Goal: Task Accomplishment & Management: Manage account settings

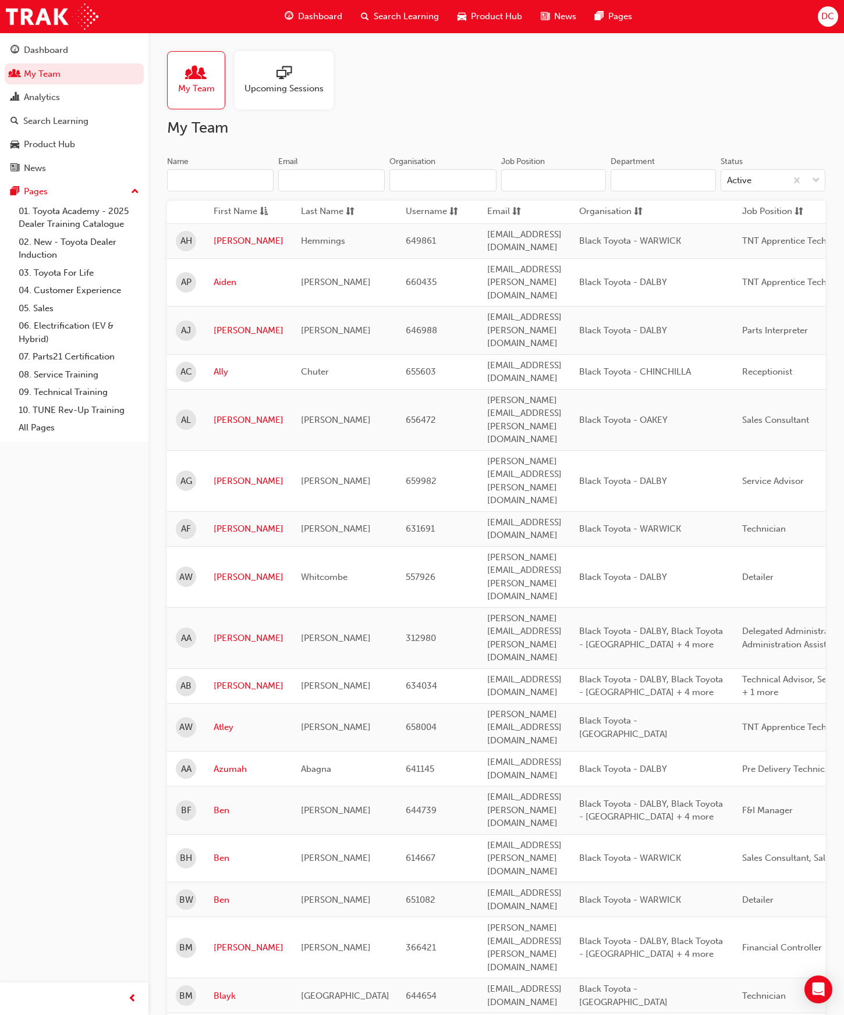
click at [222, 184] on input "Name" at bounding box center [220, 180] width 106 height 22
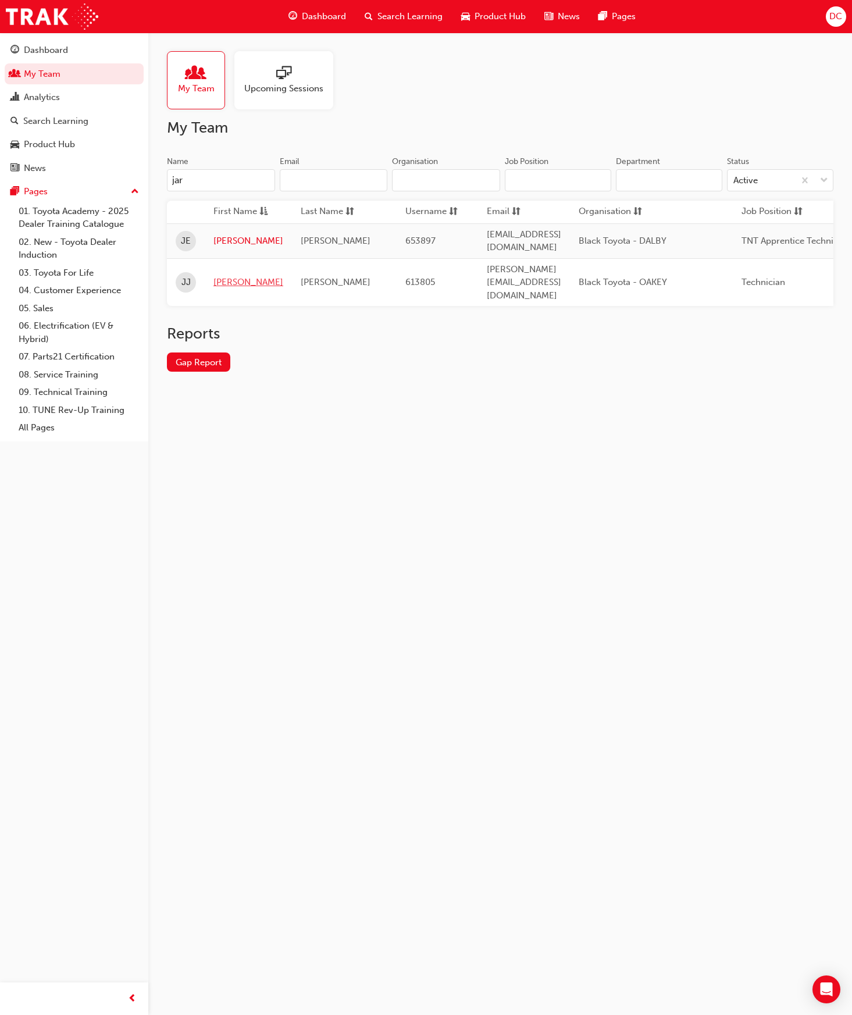
type input "jar"
click at [230, 276] on link "Jarod" at bounding box center [249, 282] width 70 height 13
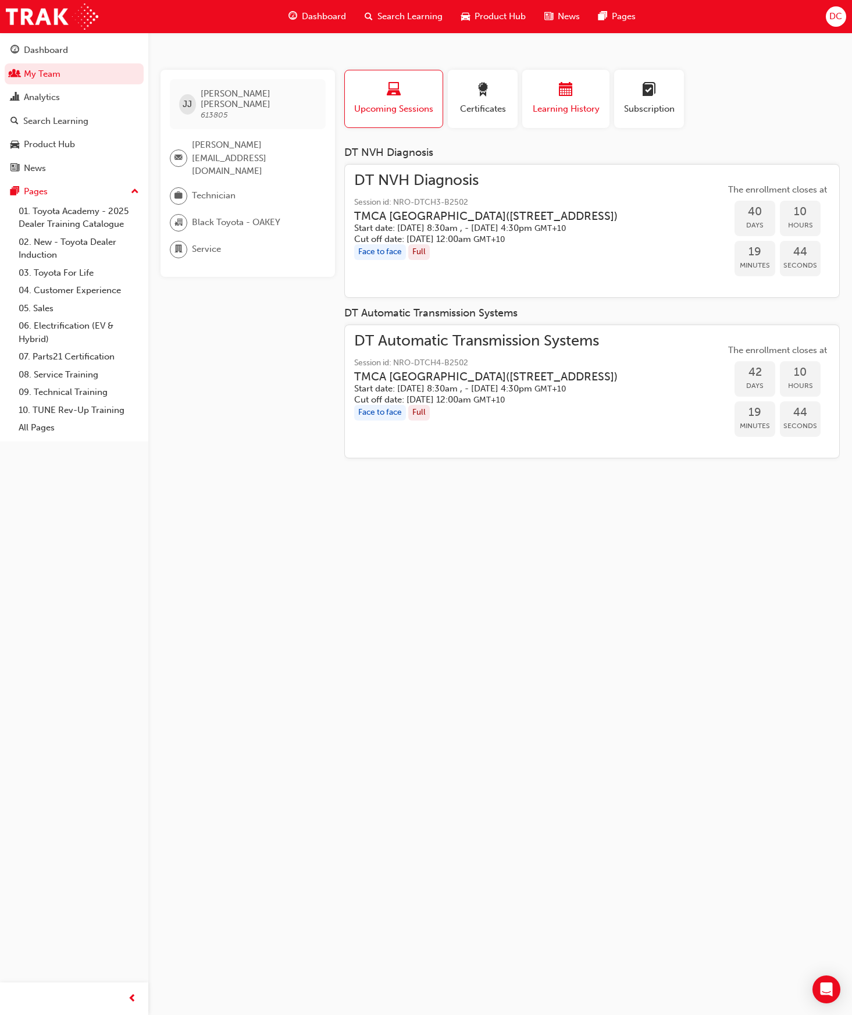
click at [582, 93] on div "button" at bounding box center [566, 92] width 70 height 18
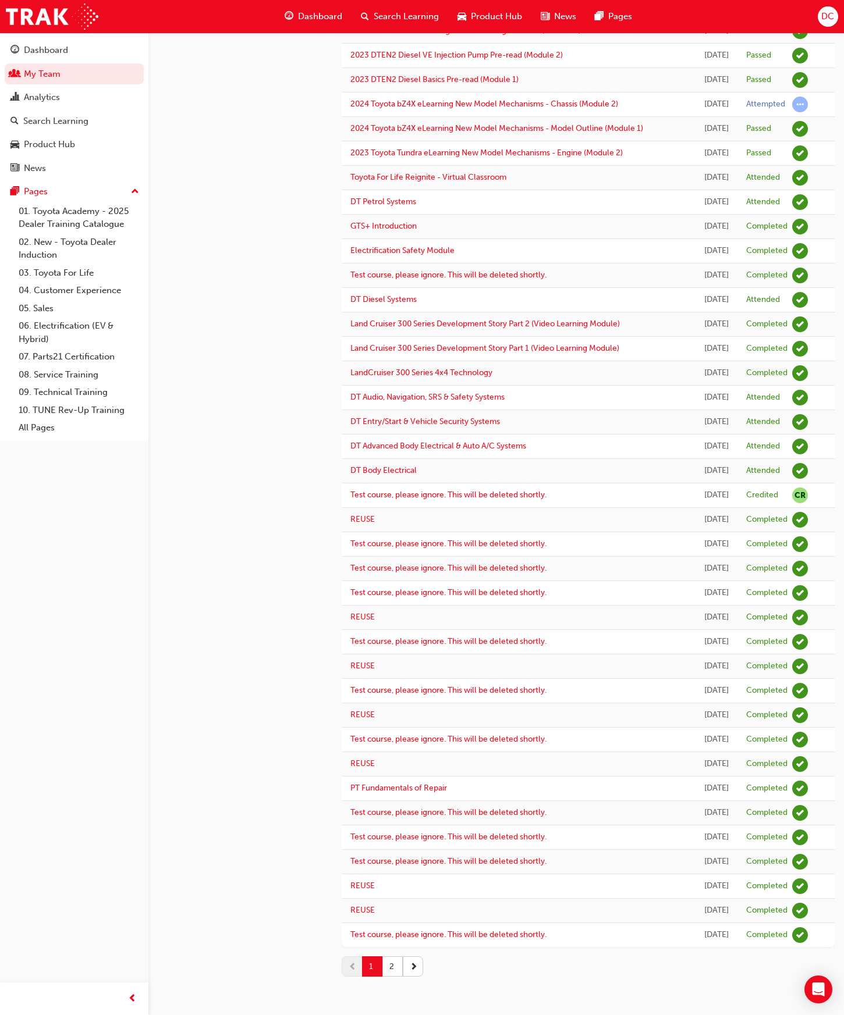
scroll to position [745, 0]
click at [388, 966] on button "2" at bounding box center [392, 967] width 20 height 20
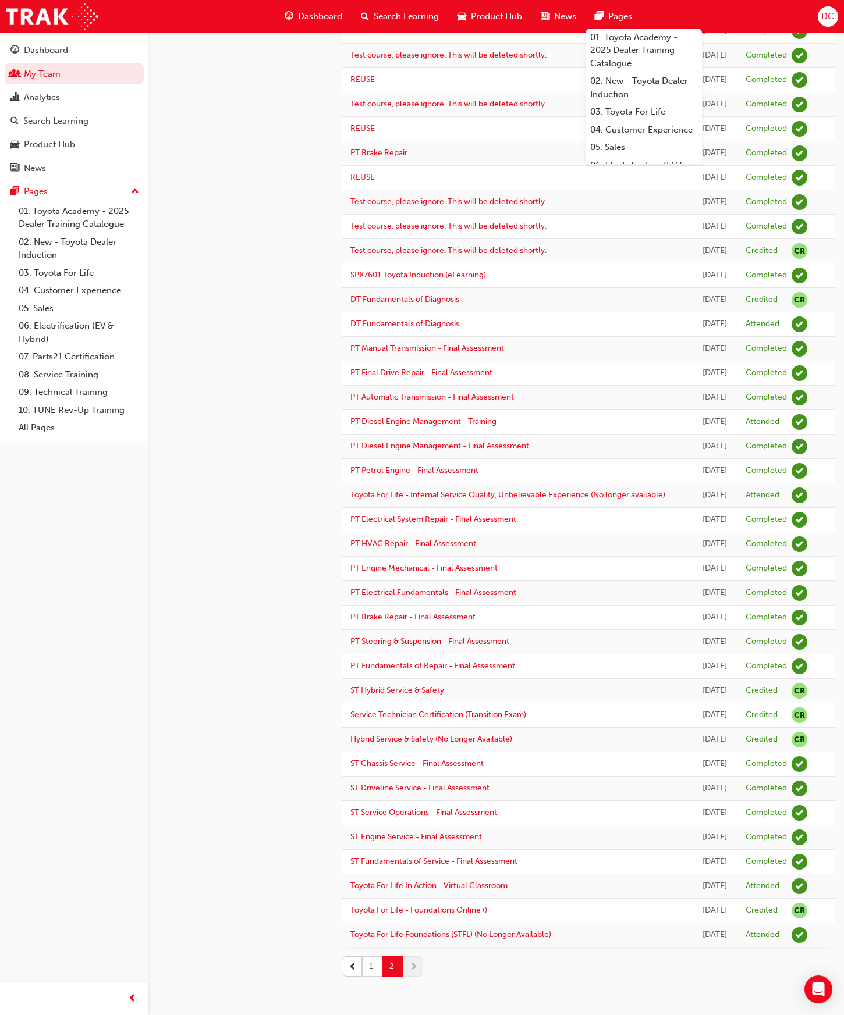
click at [372, 963] on button "1" at bounding box center [372, 967] width 20 height 20
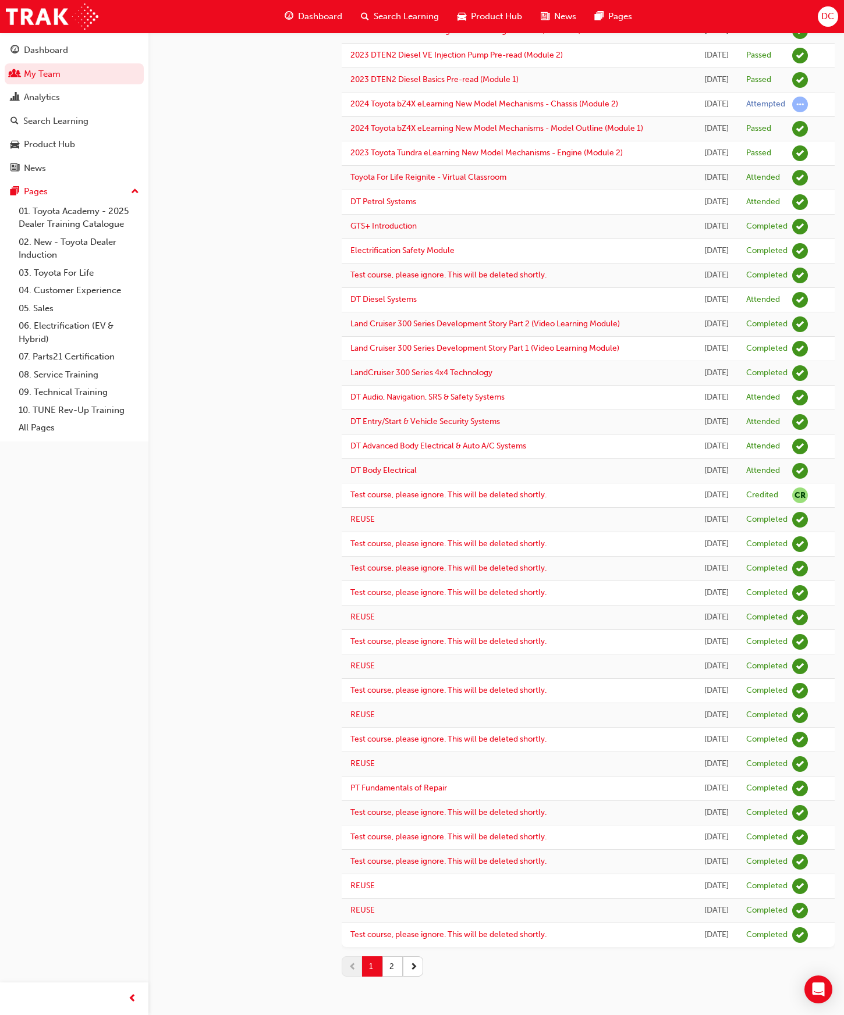
scroll to position [745, 0]
click at [392, 965] on button "2" at bounding box center [392, 967] width 20 height 20
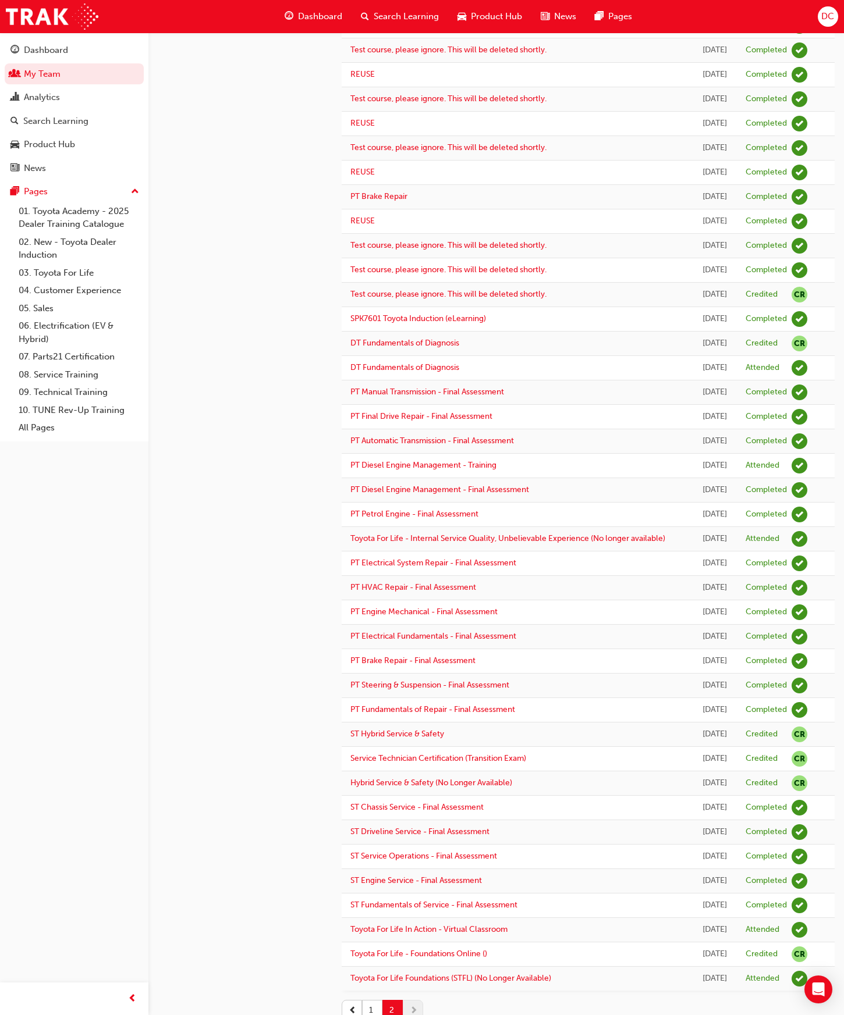
scroll to position [442, 0]
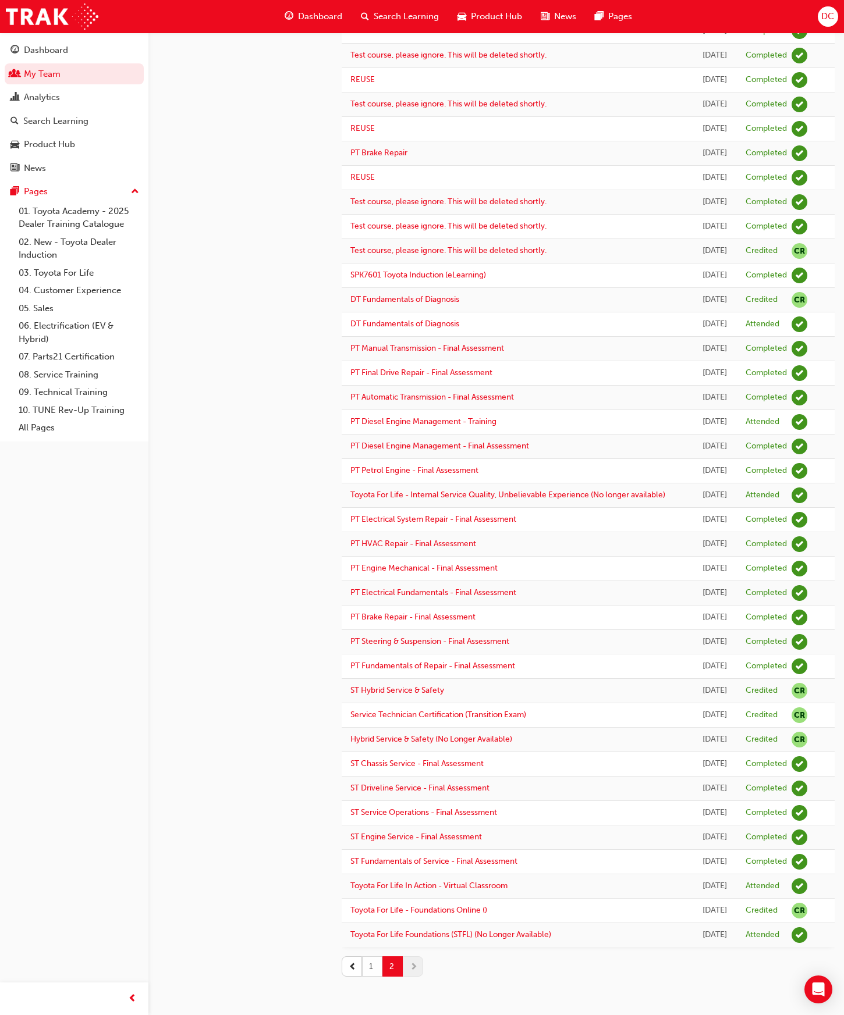
click at [372, 964] on button "1" at bounding box center [372, 967] width 20 height 20
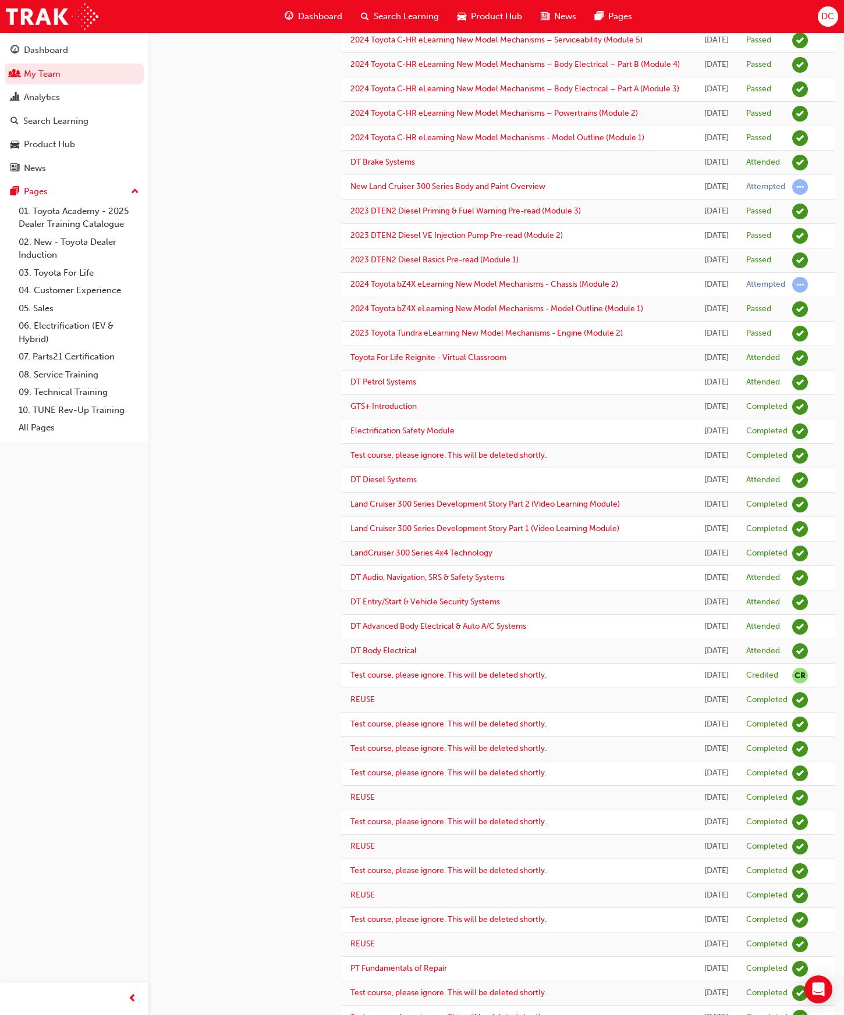
scroll to position [745, 0]
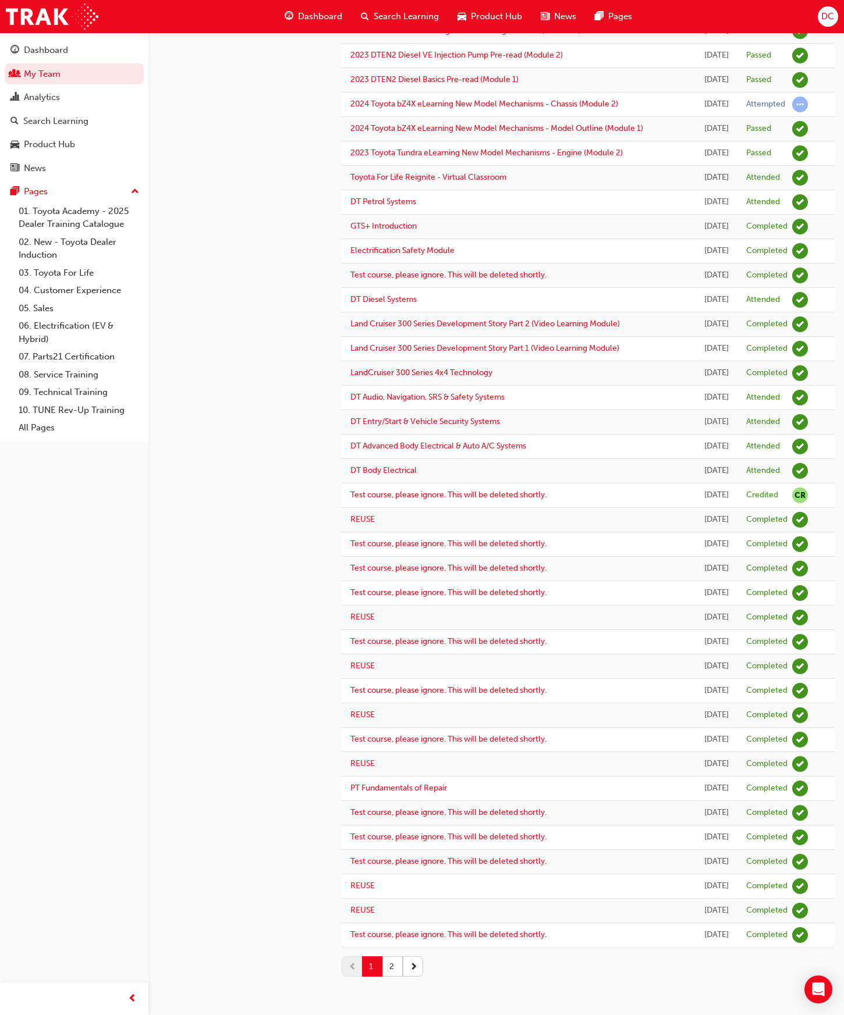
drag, startPoint x: 390, startPoint y: 964, endPoint x: 391, endPoint y: 953, distance: 11.1
click at [390, 964] on button "2" at bounding box center [392, 967] width 20 height 20
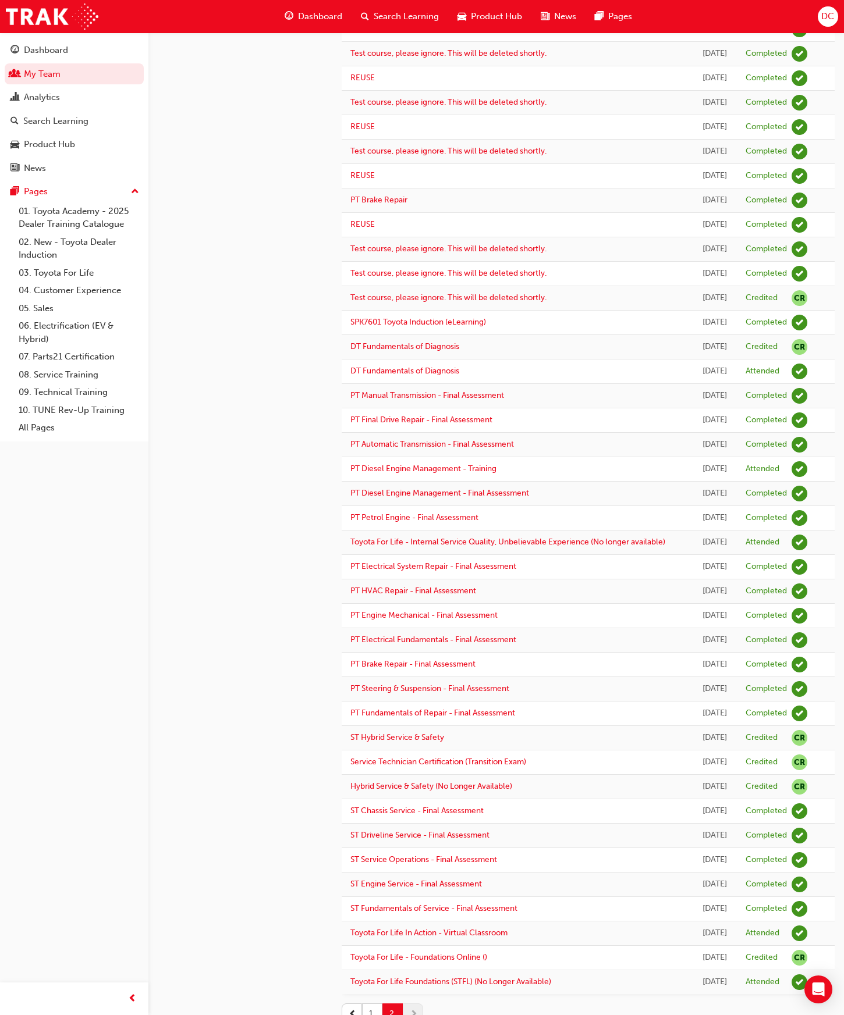
scroll to position [407, 0]
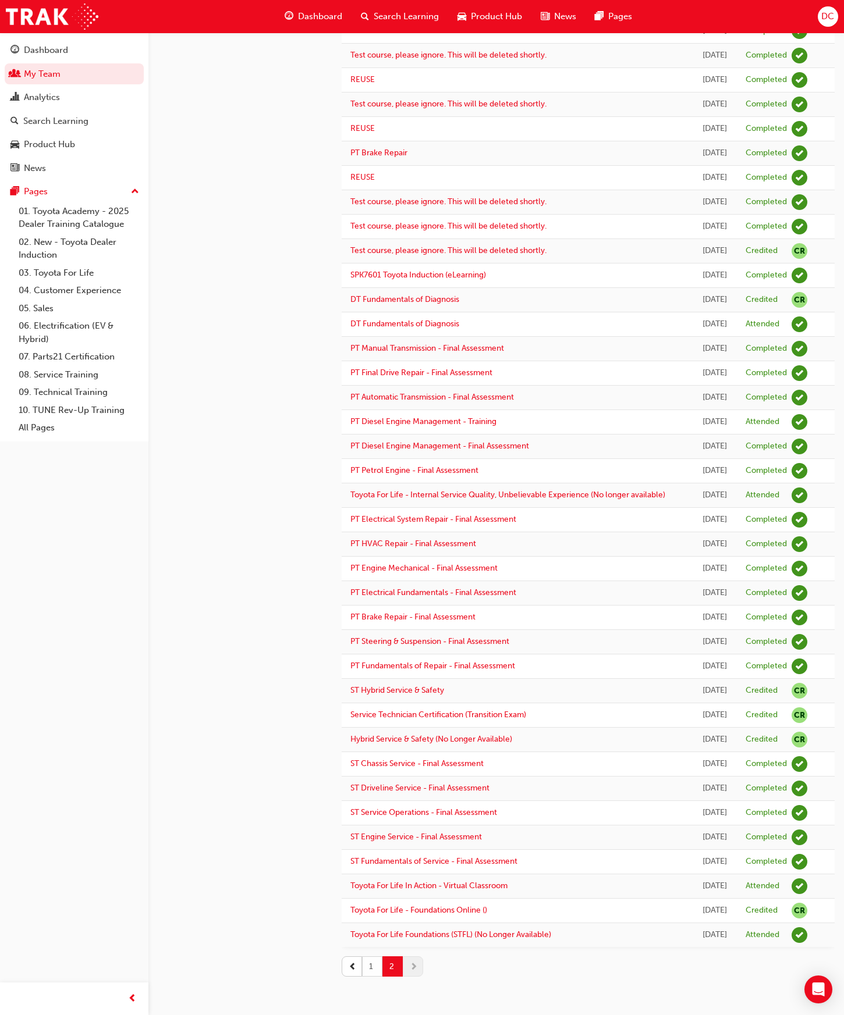
click at [378, 977] on button "1" at bounding box center [372, 967] width 20 height 20
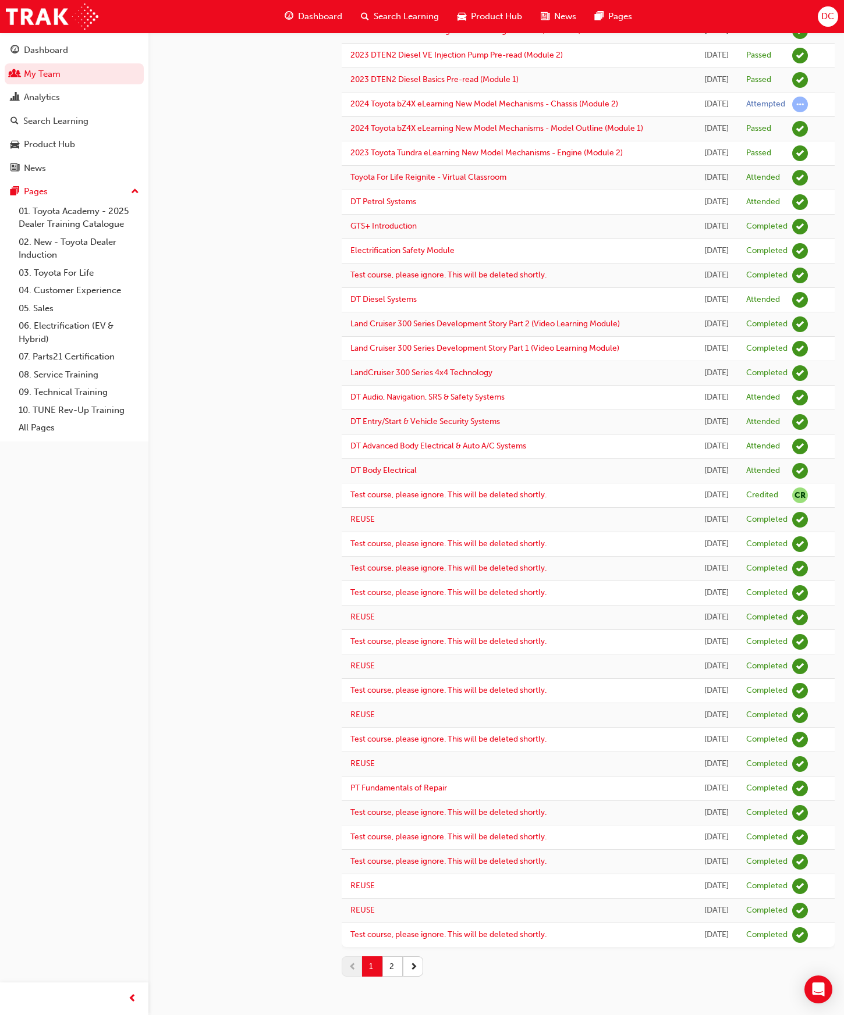
scroll to position [745, 0]
click at [390, 968] on button "2" at bounding box center [392, 967] width 20 height 20
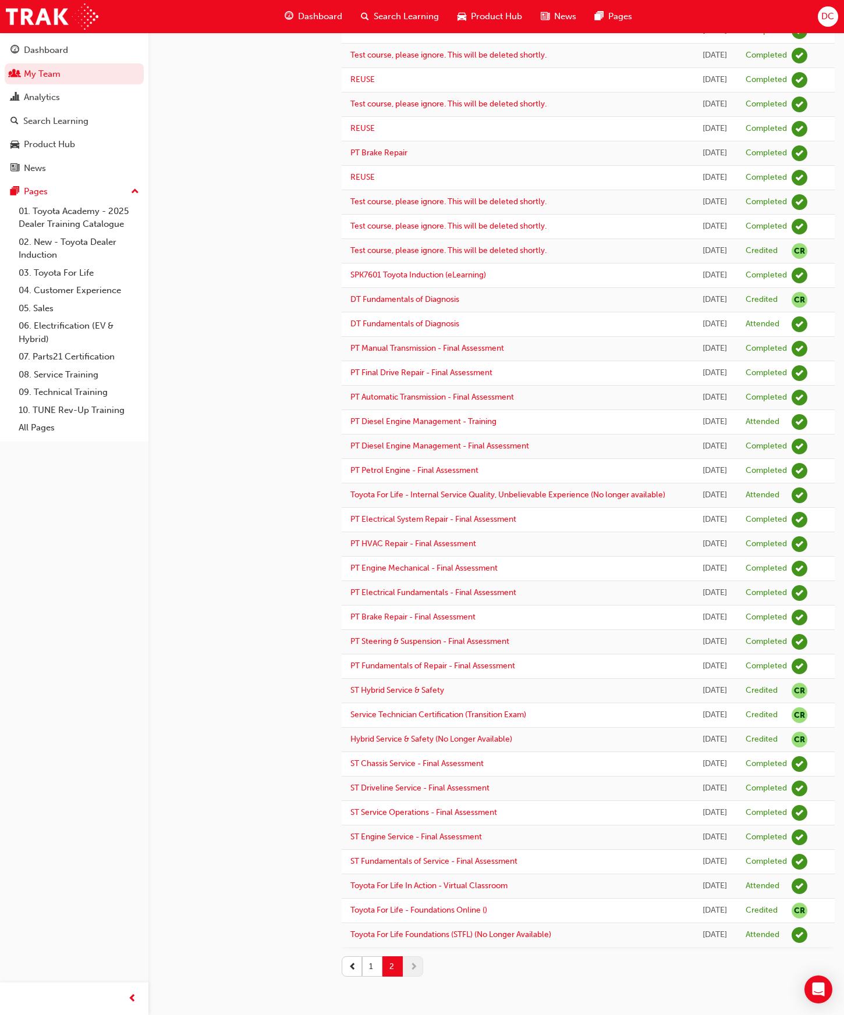
scroll to position [442, 0]
click at [373, 967] on button "1" at bounding box center [372, 967] width 20 height 20
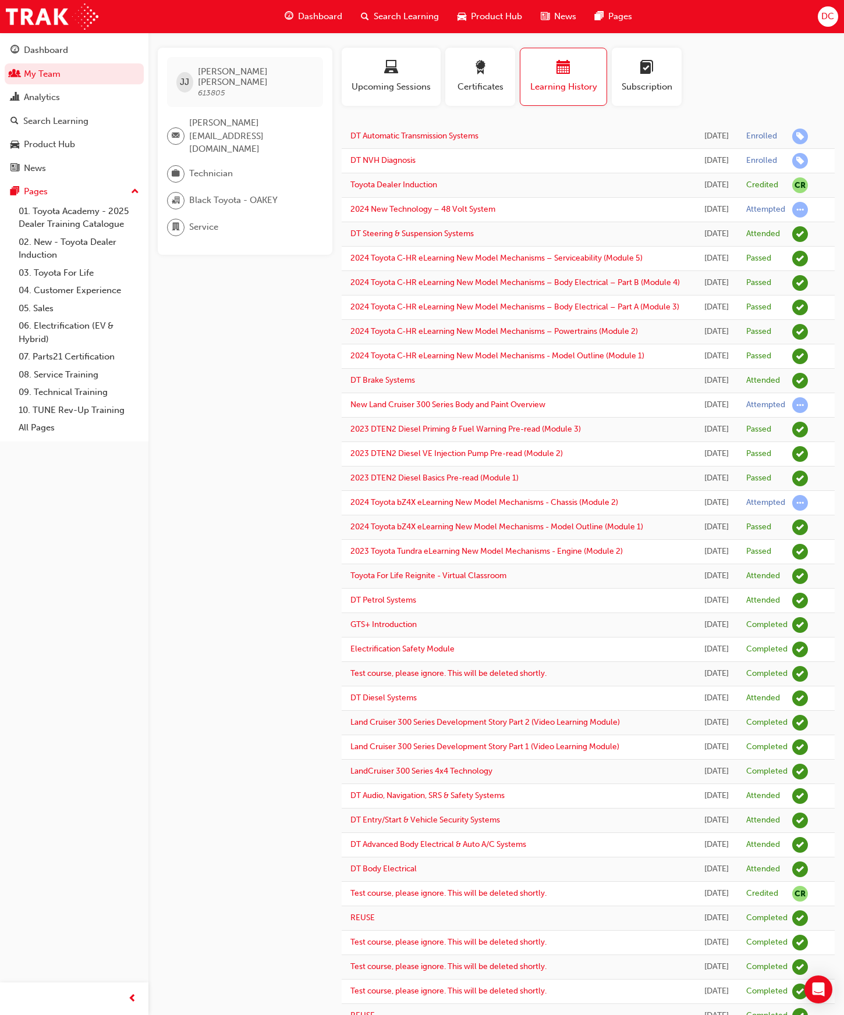
scroll to position [0, 0]
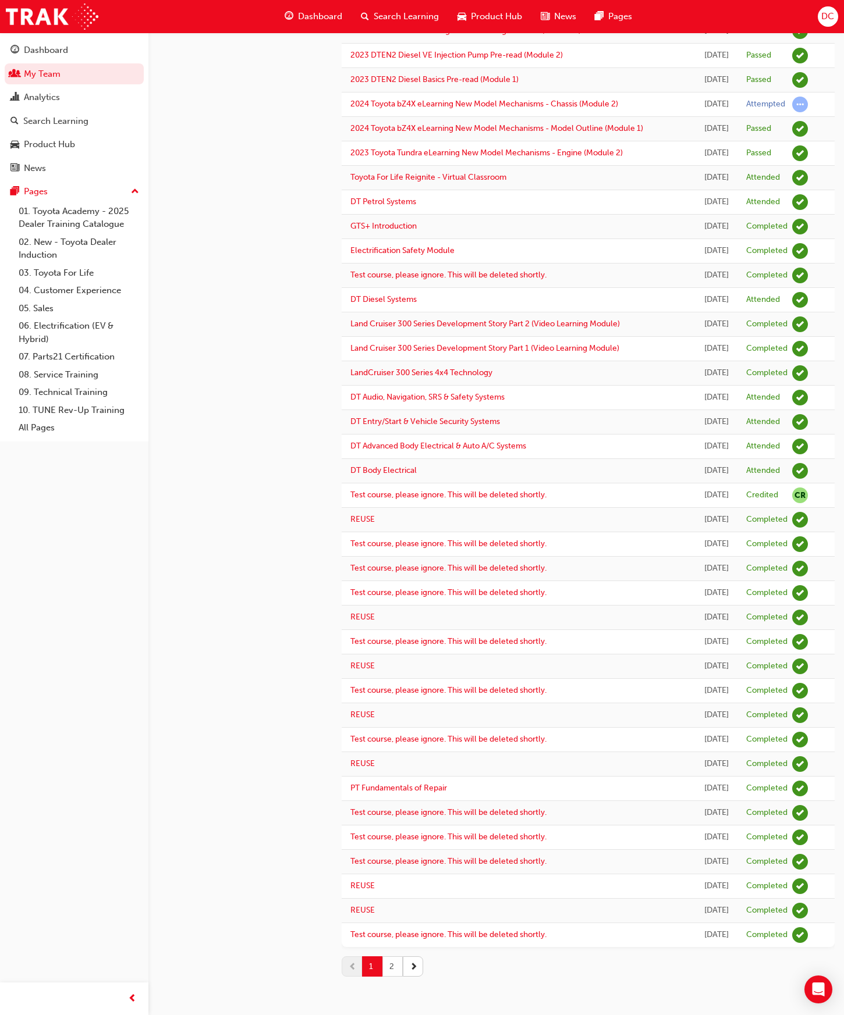
click at [392, 969] on button "2" at bounding box center [392, 967] width 20 height 20
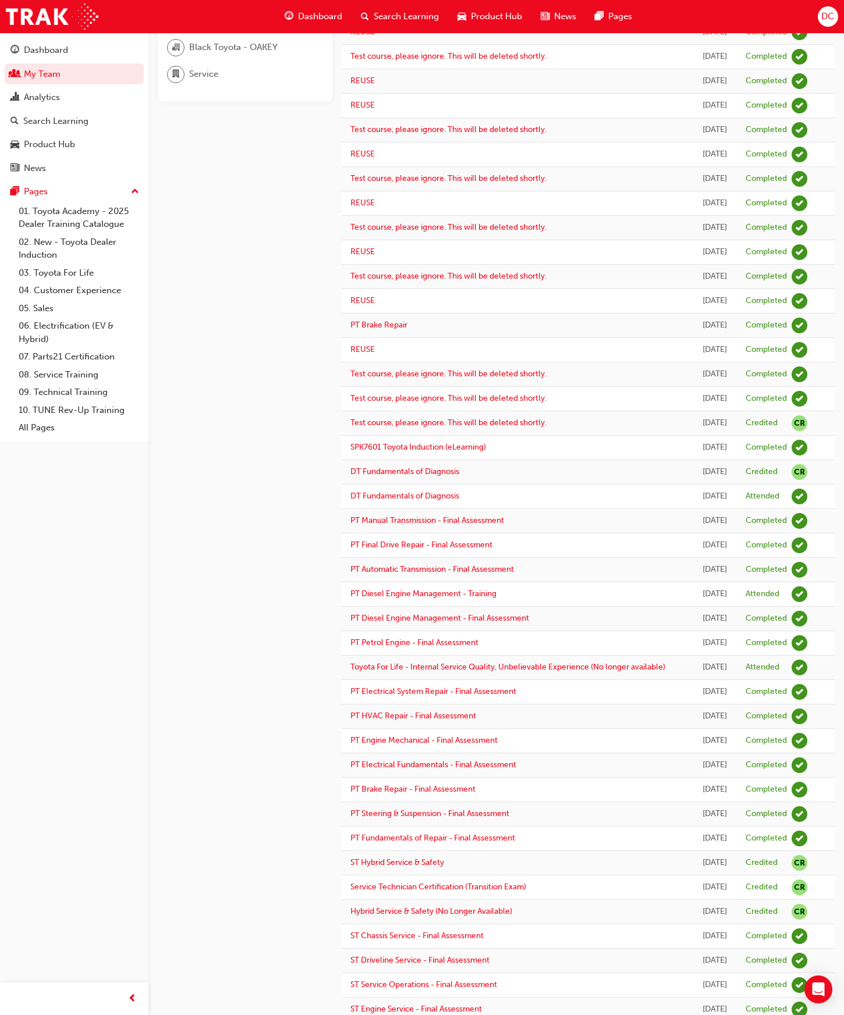
scroll to position [442, 0]
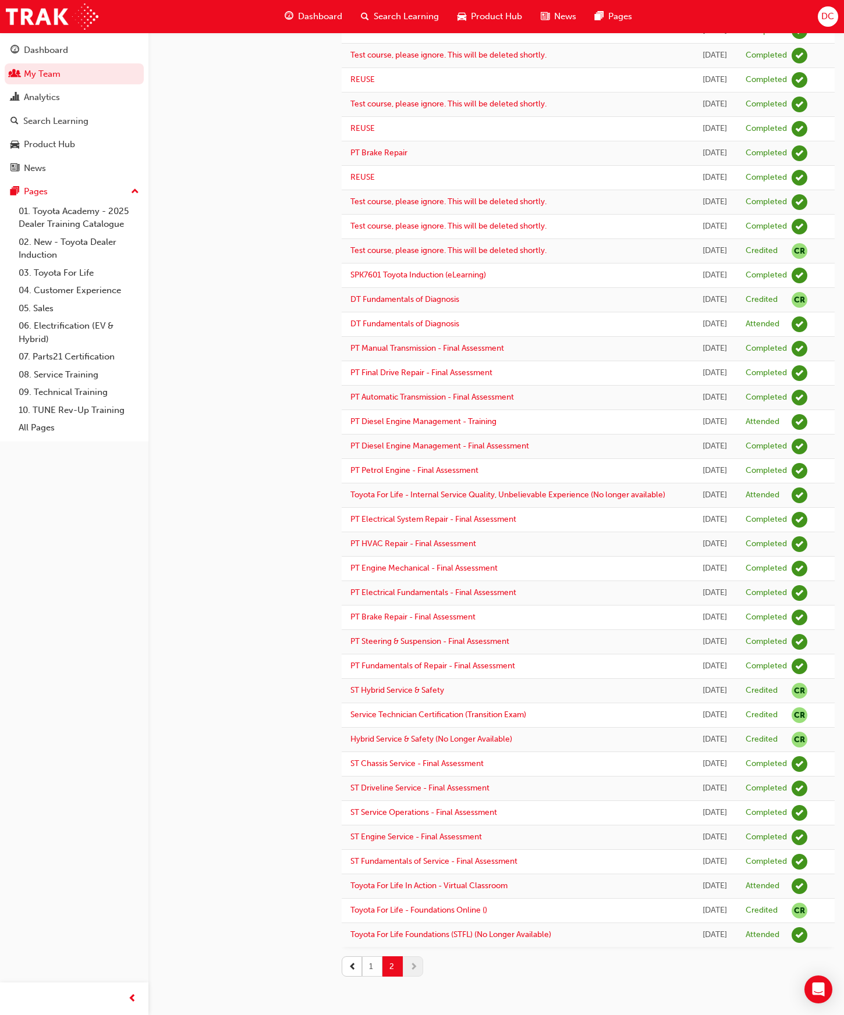
click at [369, 971] on button "1" at bounding box center [372, 967] width 20 height 20
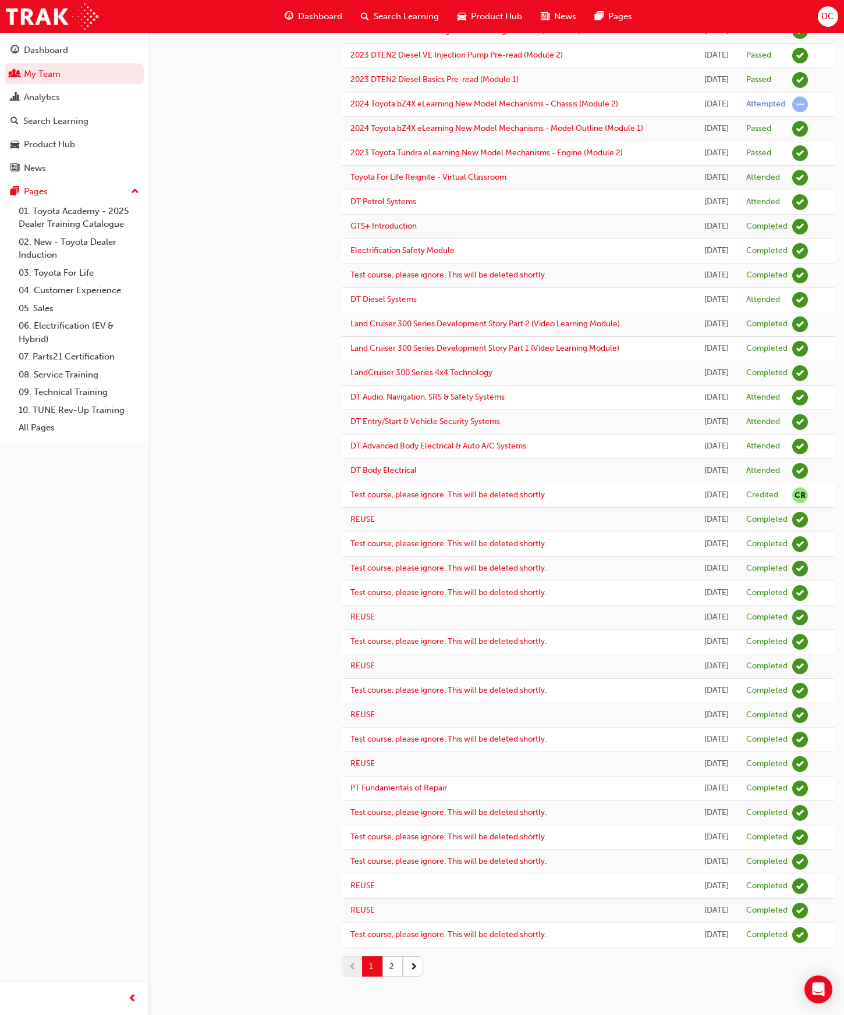
scroll to position [745, 0]
click at [389, 970] on button "2" at bounding box center [392, 967] width 20 height 20
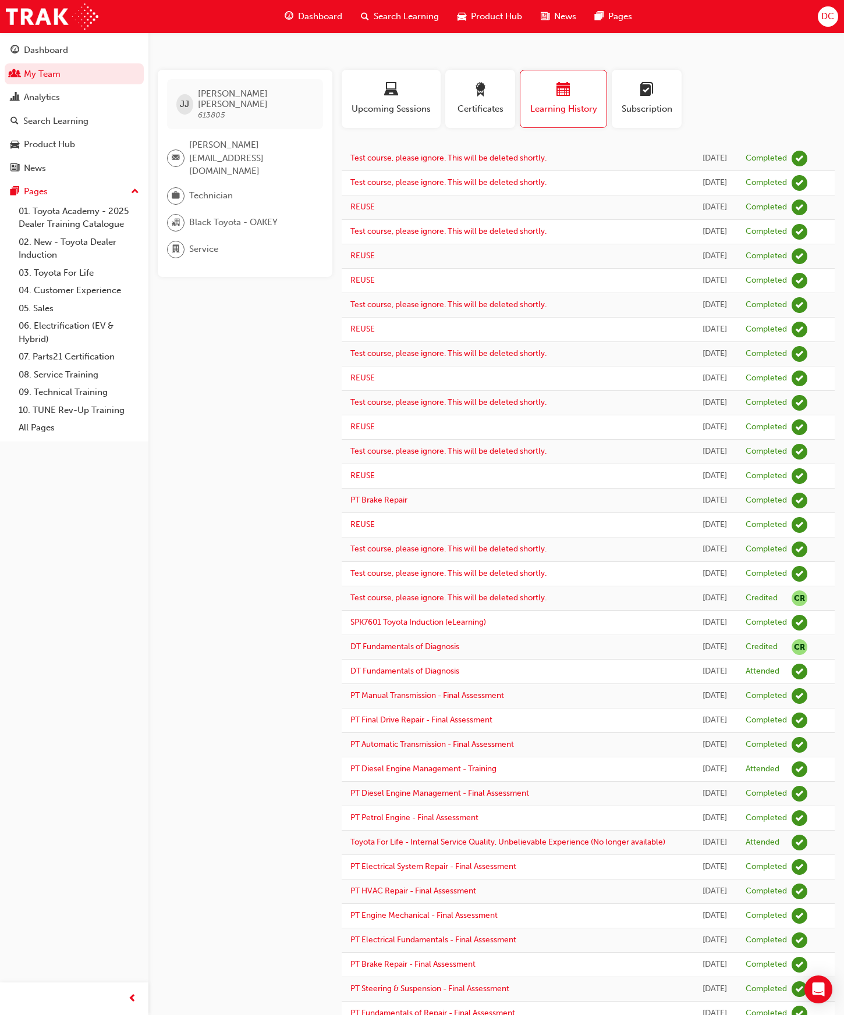
scroll to position [442, 0]
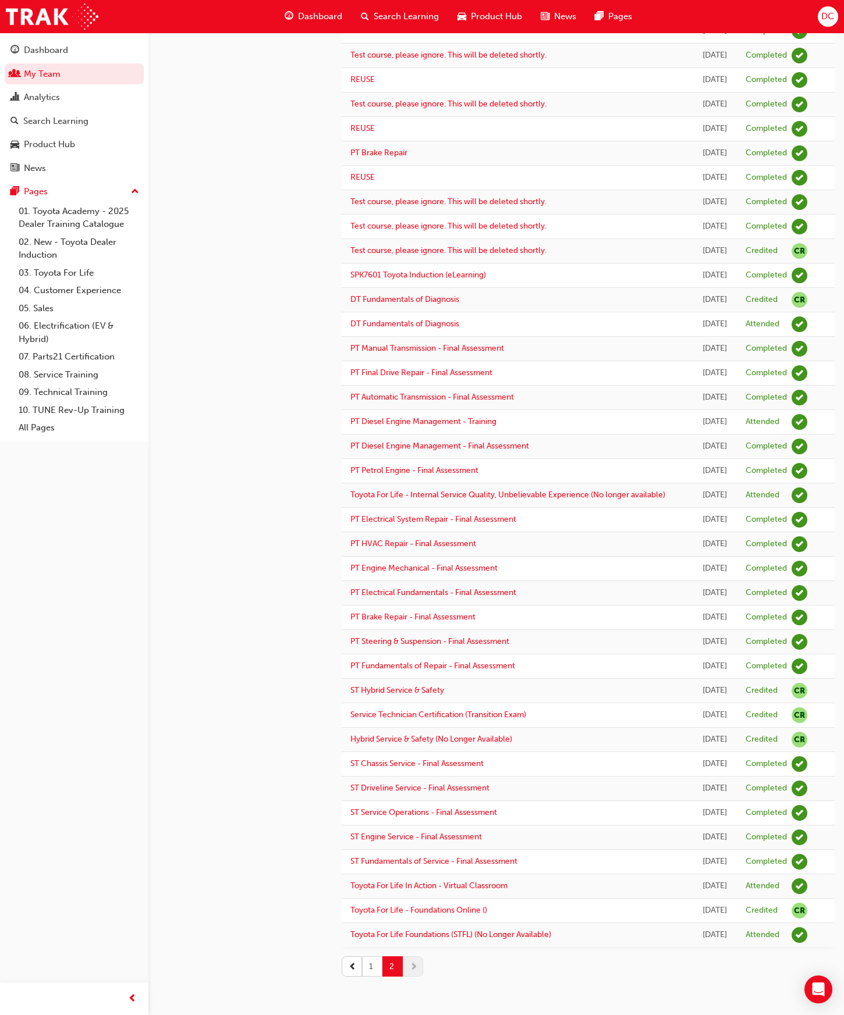
click at [372, 968] on button "1" at bounding box center [372, 967] width 20 height 20
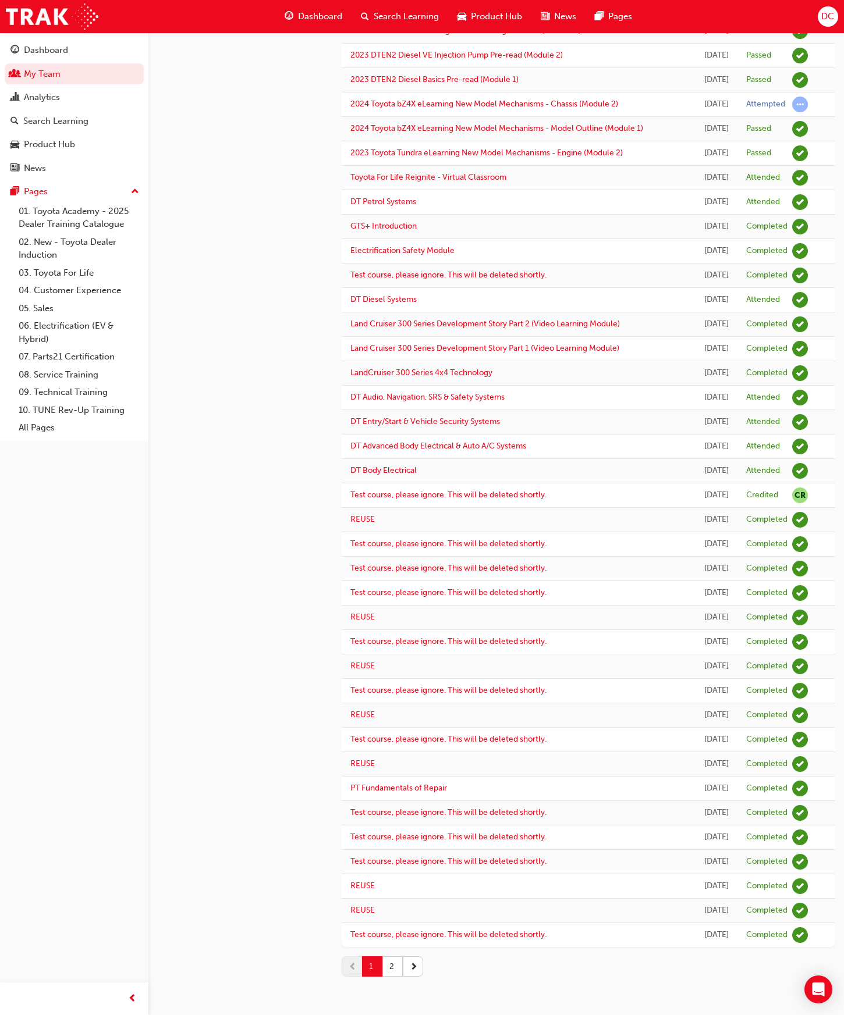
scroll to position [745, 0]
click at [390, 964] on button "2" at bounding box center [392, 967] width 20 height 20
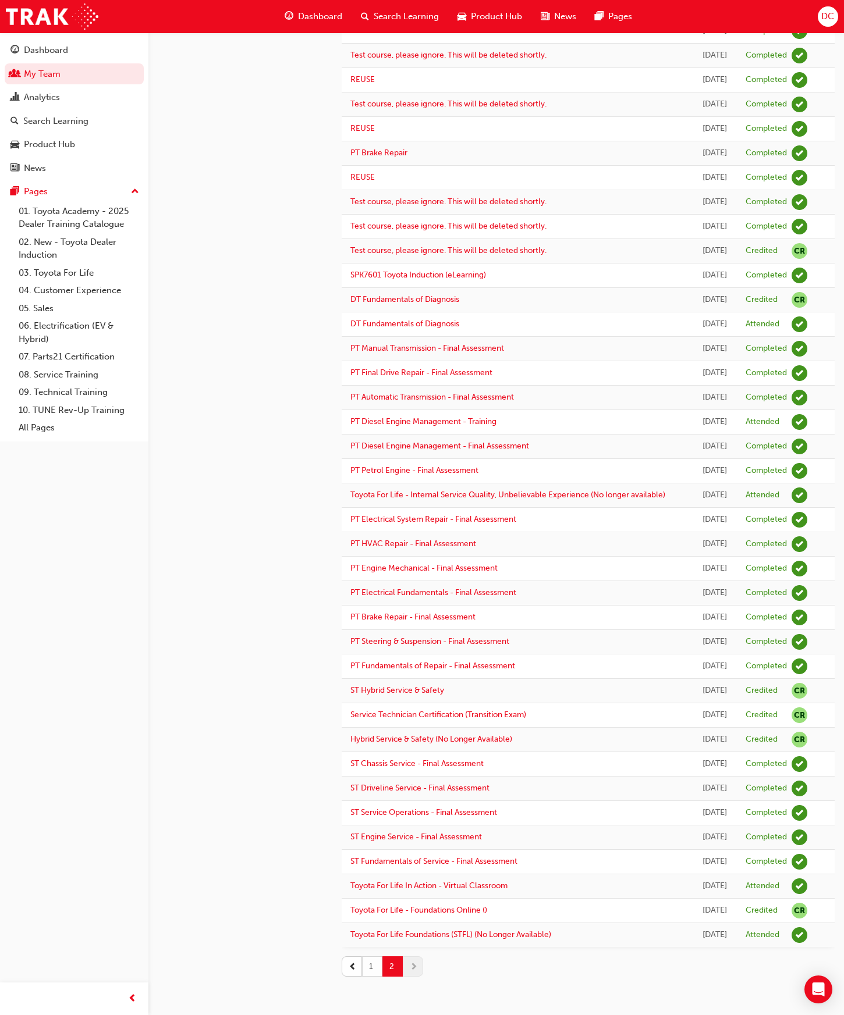
click at [373, 968] on button "1" at bounding box center [372, 967] width 20 height 20
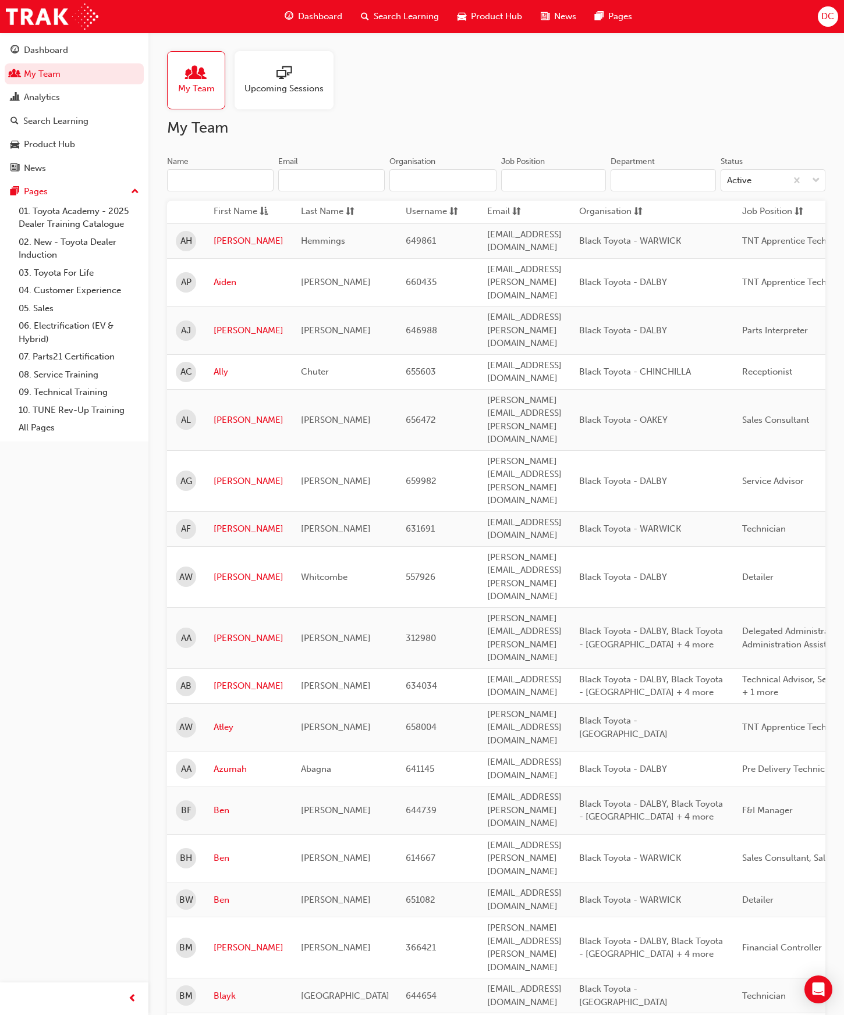
click at [192, 183] on input "Name" at bounding box center [220, 180] width 106 height 22
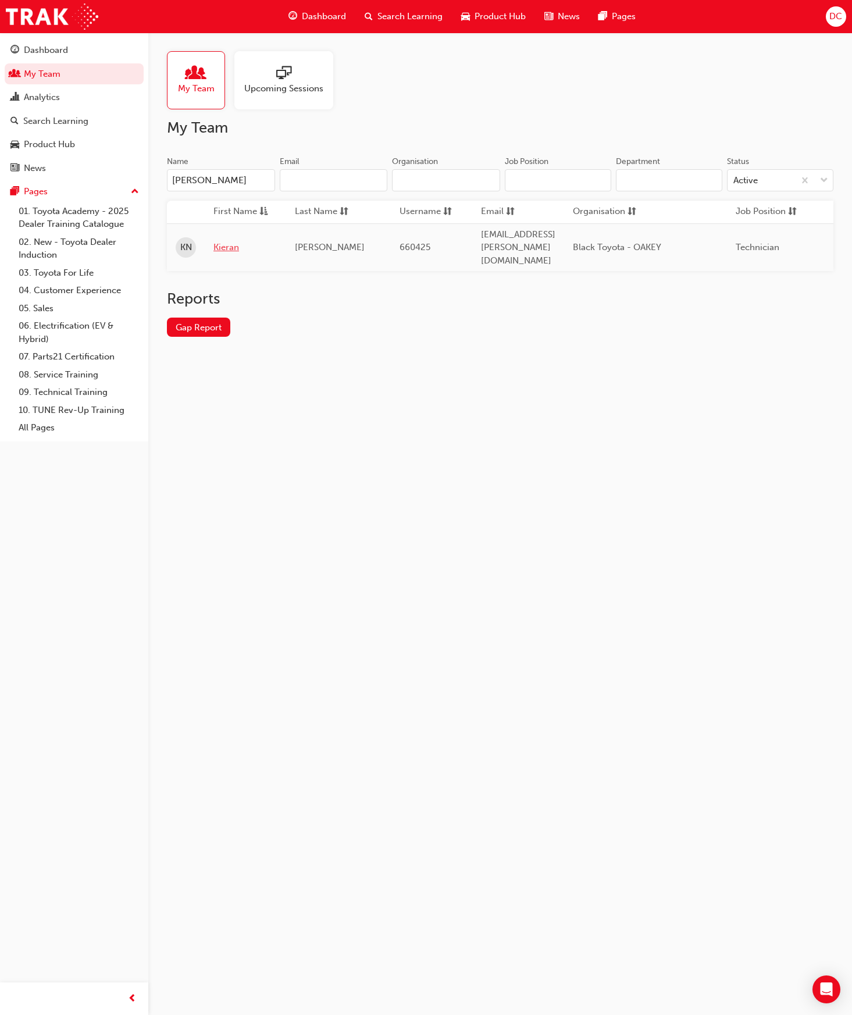
type input "kier"
click at [222, 241] on link "Kieran" at bounding box center [246, 247] width 64 height 13
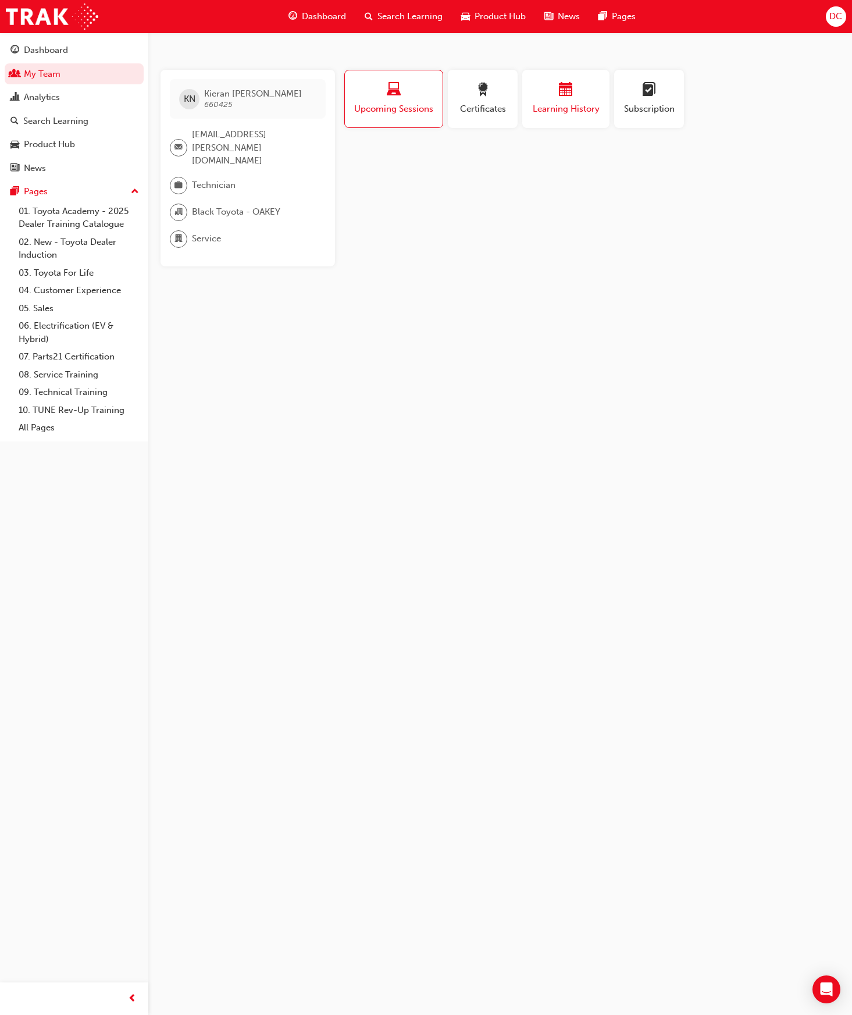
click at [568, 85] on span "calendar-icon" at bounding box center [566, 91] width 14 height 16
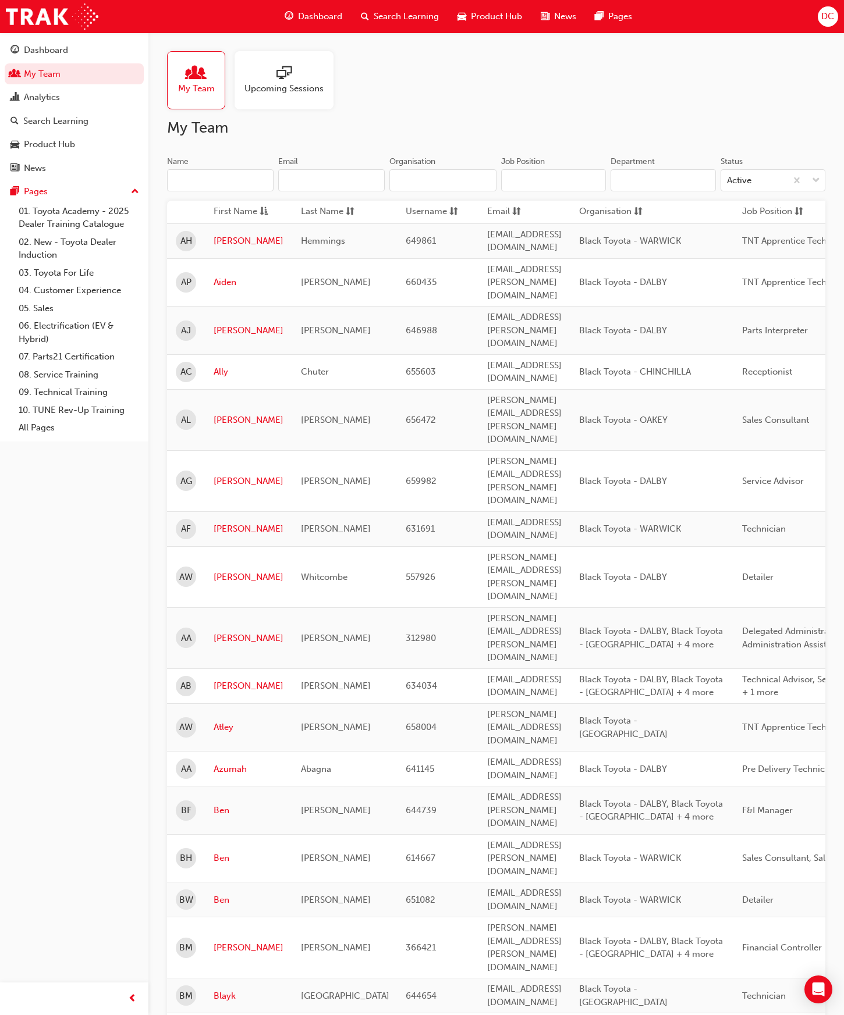
click at [183, 182] on input "Name" at bounding box center [220, 180] width 106 height 22
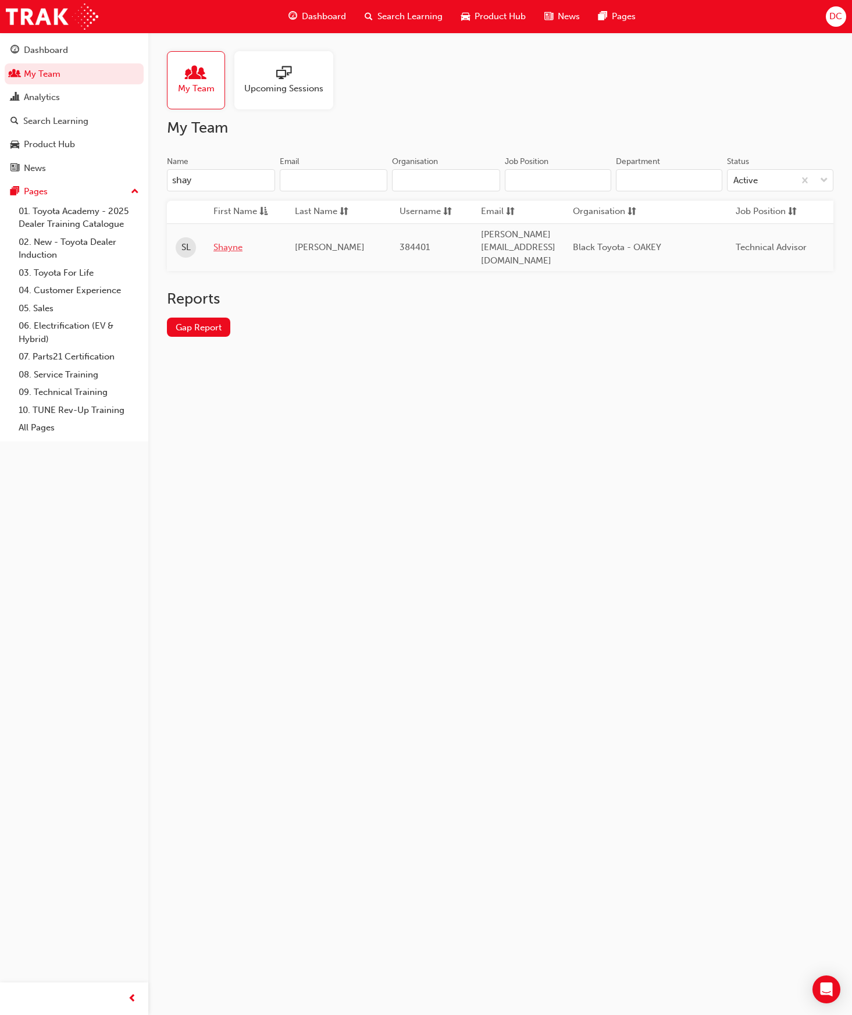
type input "shay"
click at [223, 241] on link "Shayne" at bounding box center [246, 247] width 64 height 13
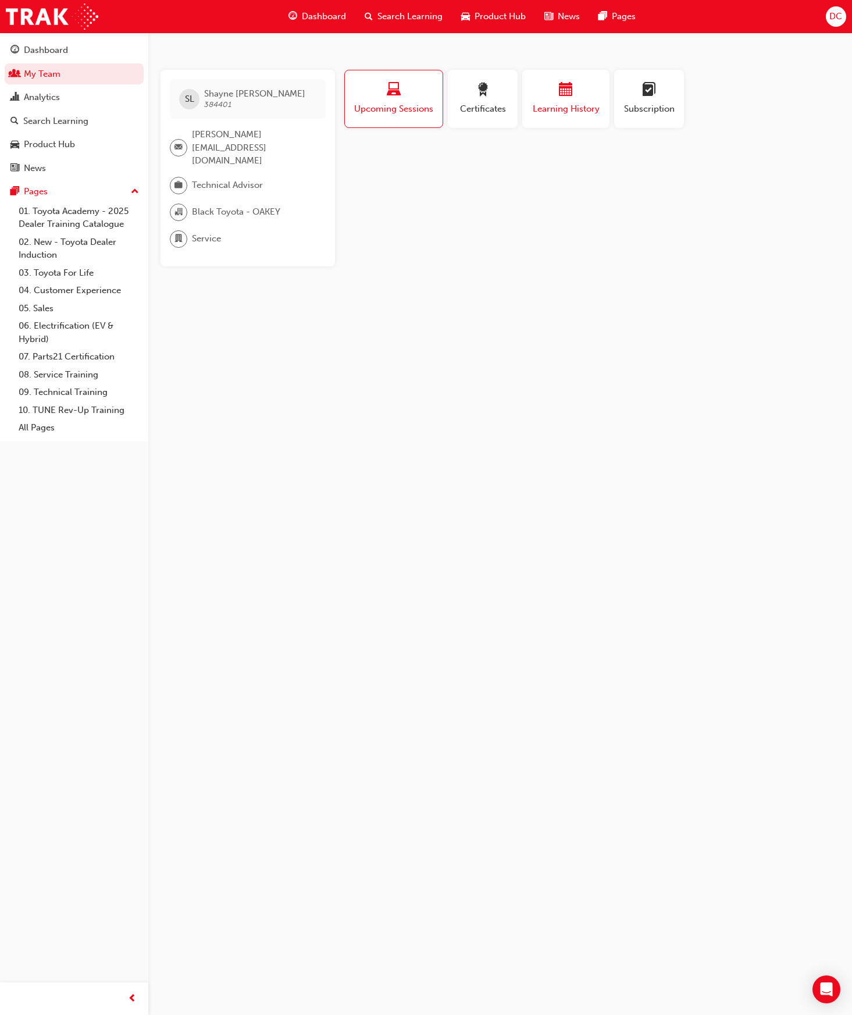
click at [564, 106] on span "Learning History" at bounding box center [566, 108] width 70 height 13
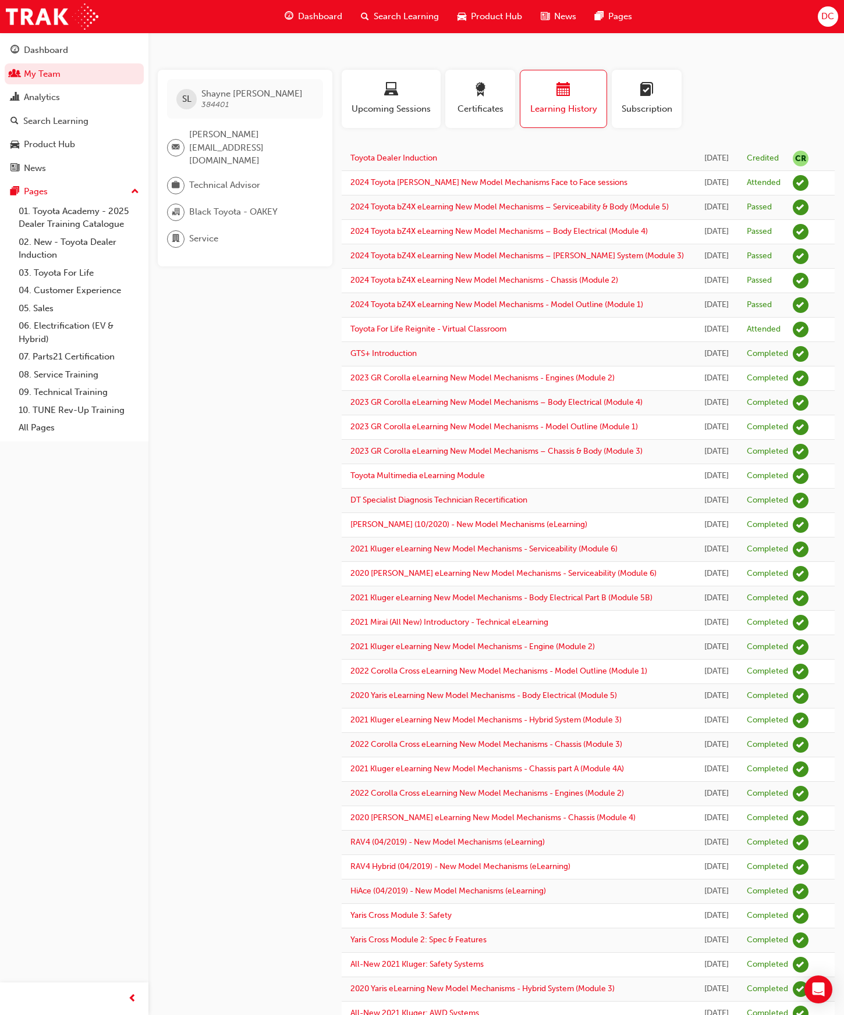
scroll to position [651, 0]
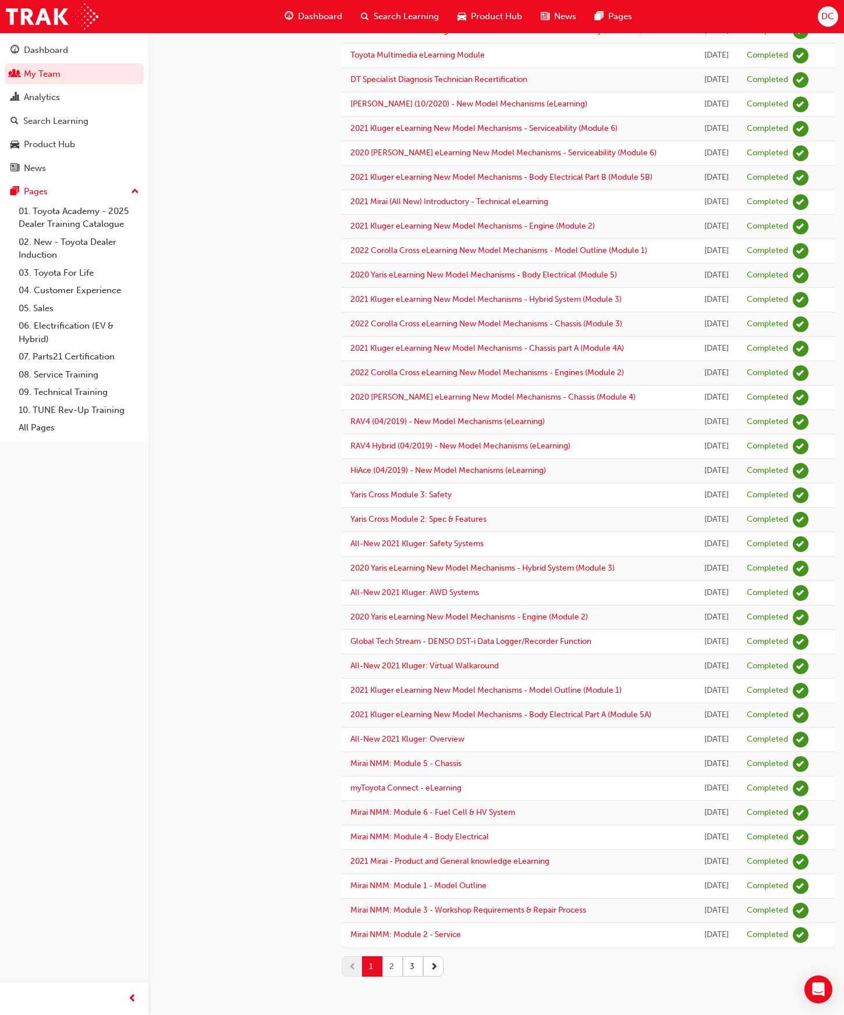
click at [389, 965] on button "2" at bounding box center [392, 967] width 20 height 20
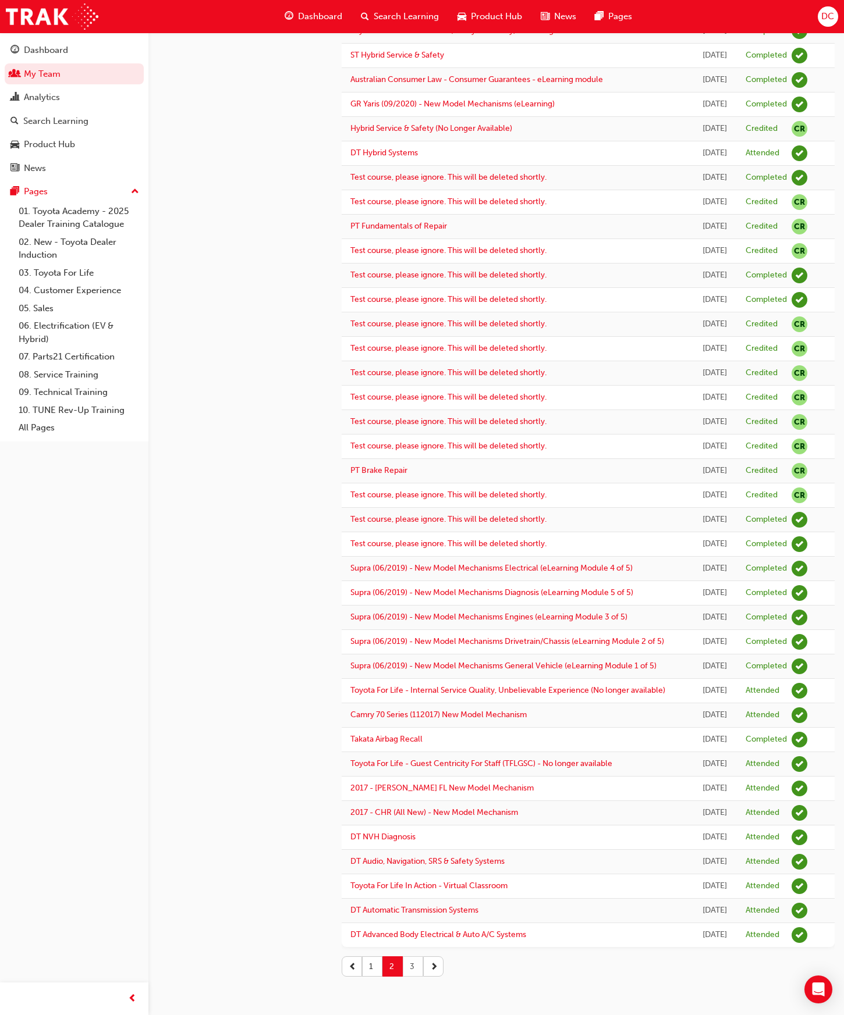
click at [413, 964] on button "3" at bounding box center [413, 967] width 20 height 20
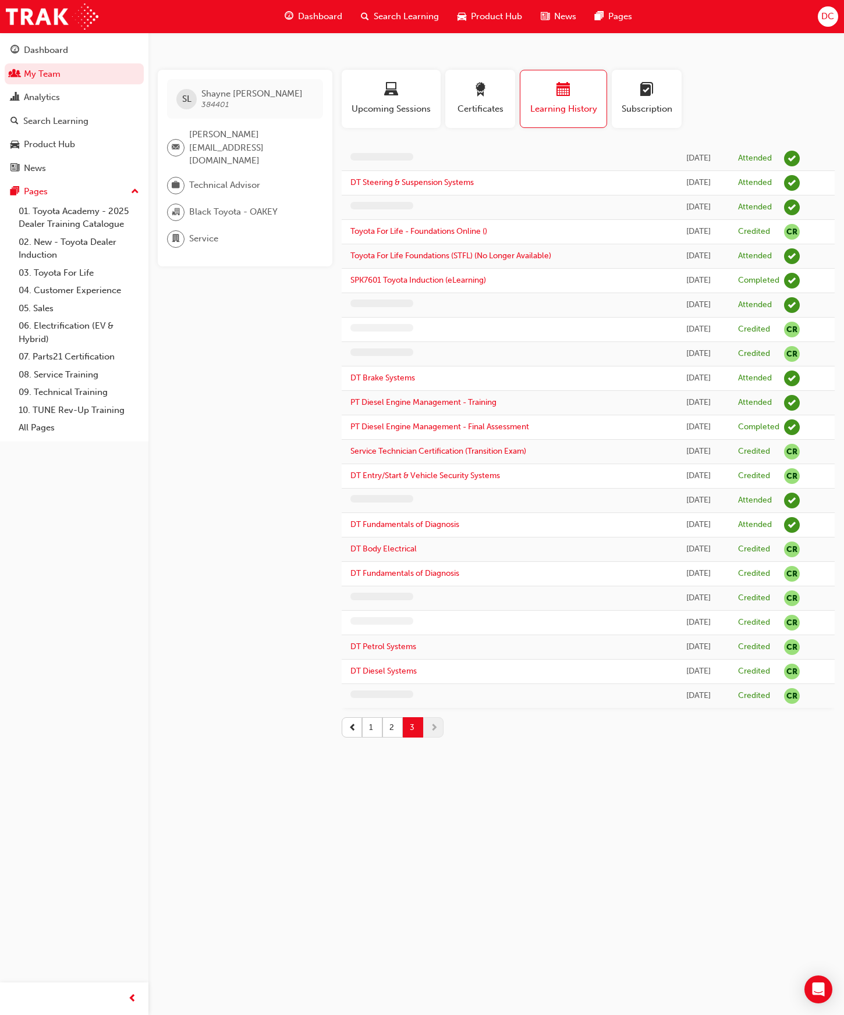
scroll to position [0, 0]
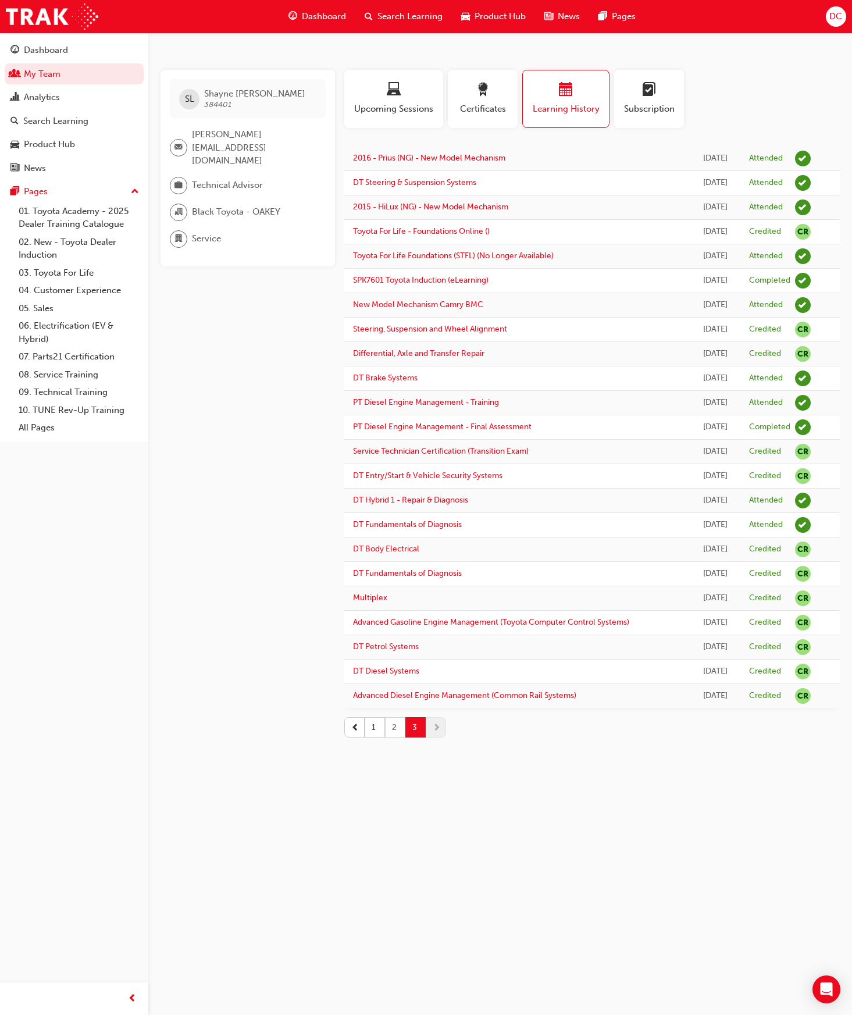
click at [390, 723] on button "2" at bounding box center [395, 727] width 20 height 20
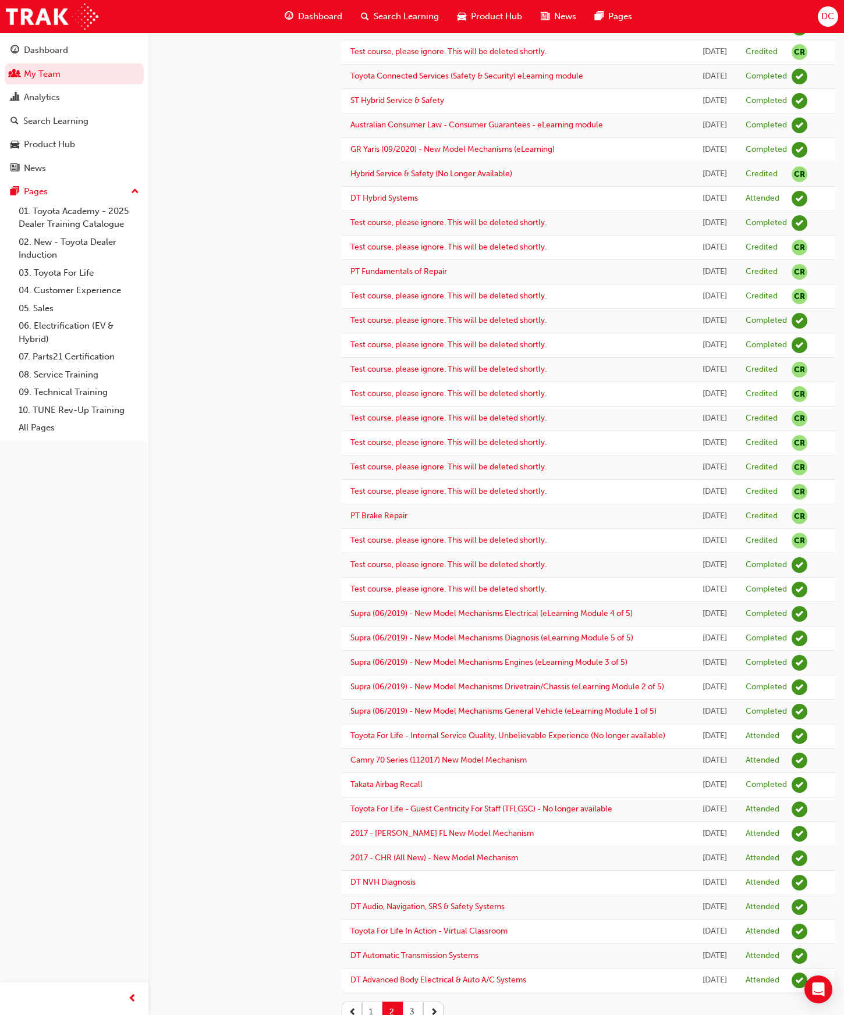
scroll to position [578, 0]
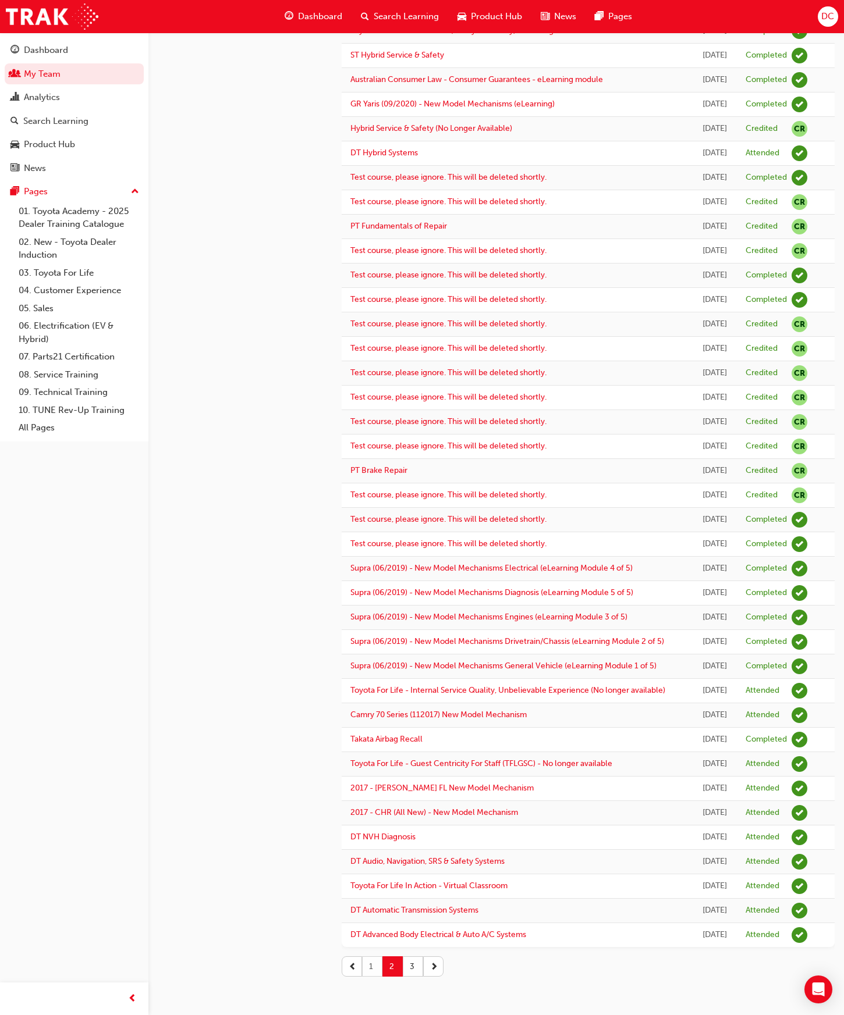
click at [371, 971] on button "1" at bounding box center [372, 967] width 20 height 20
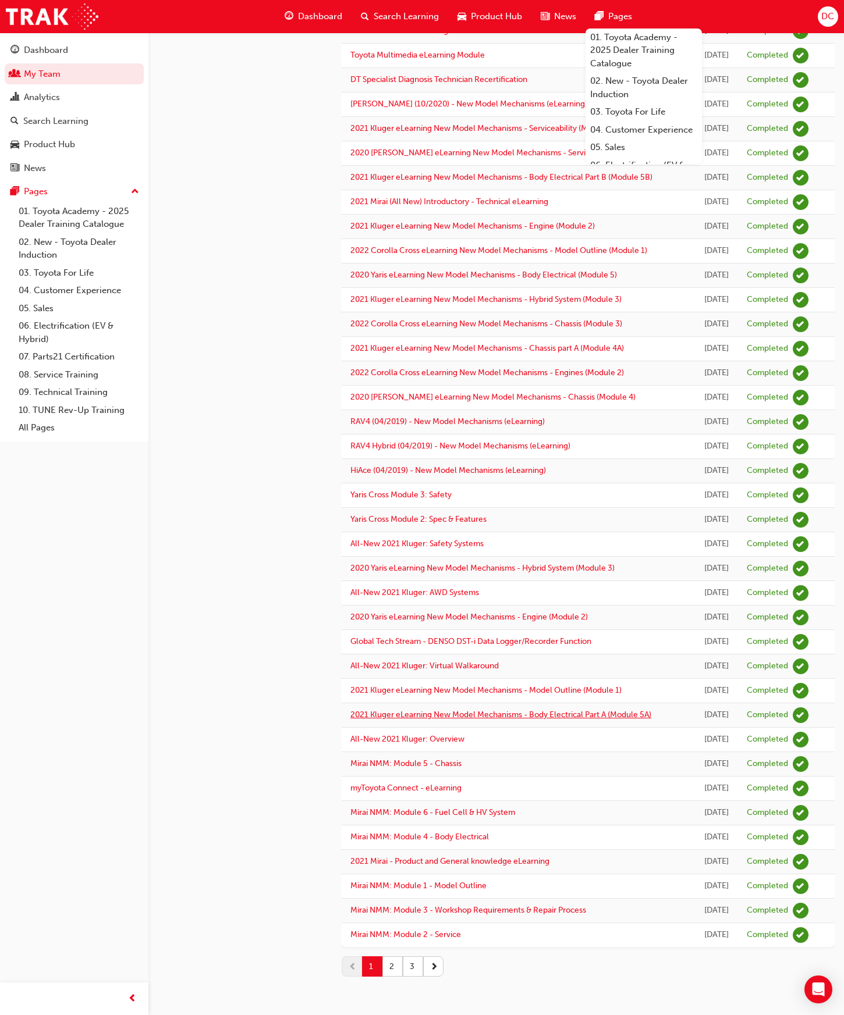
scroll to position [651, 0]
click at [390, 969] on button "2" at bounding box center [392, 967] width 20 height 20
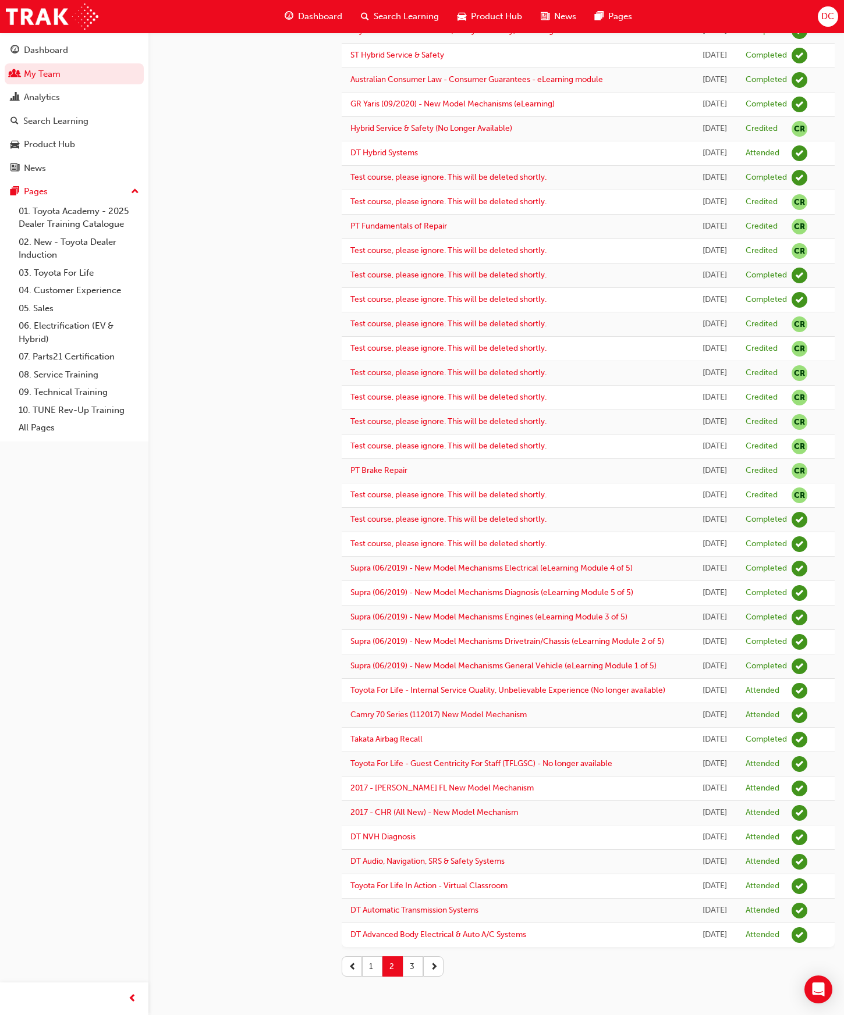
scroll to position [578, 0]
click at [411, 966] on button "3" at bounding box center [413, 967] width 20 height 20
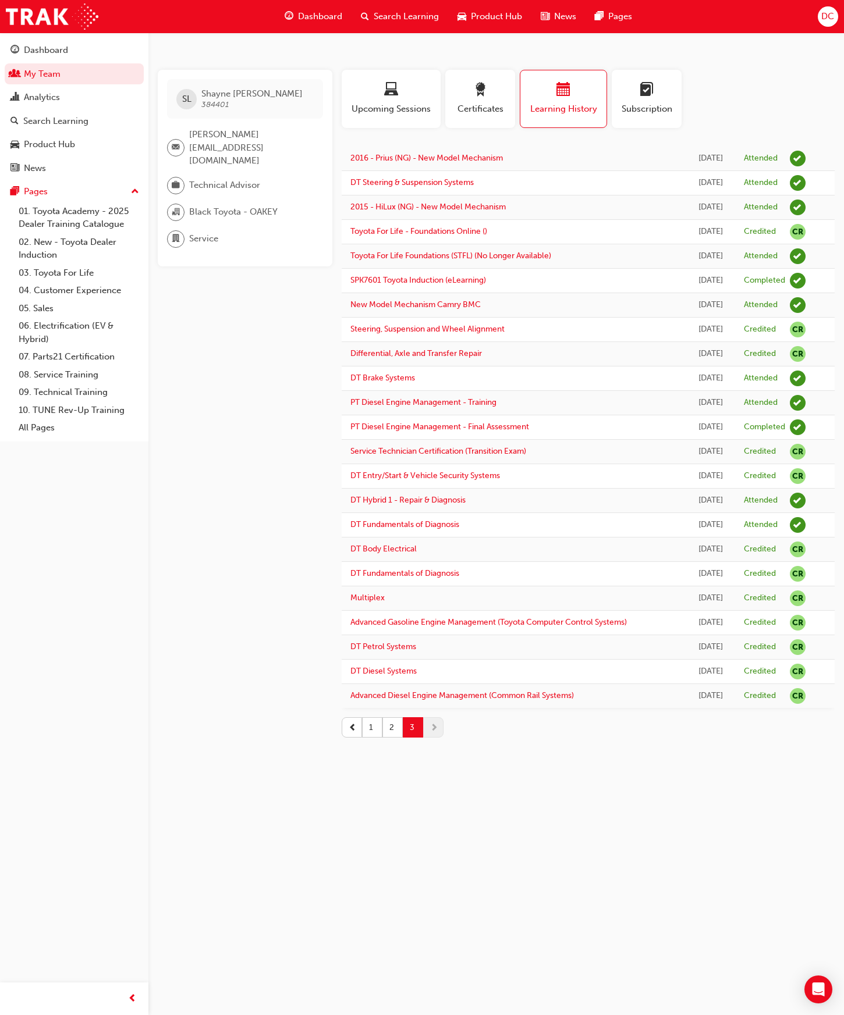
scroll to position [0, 0]
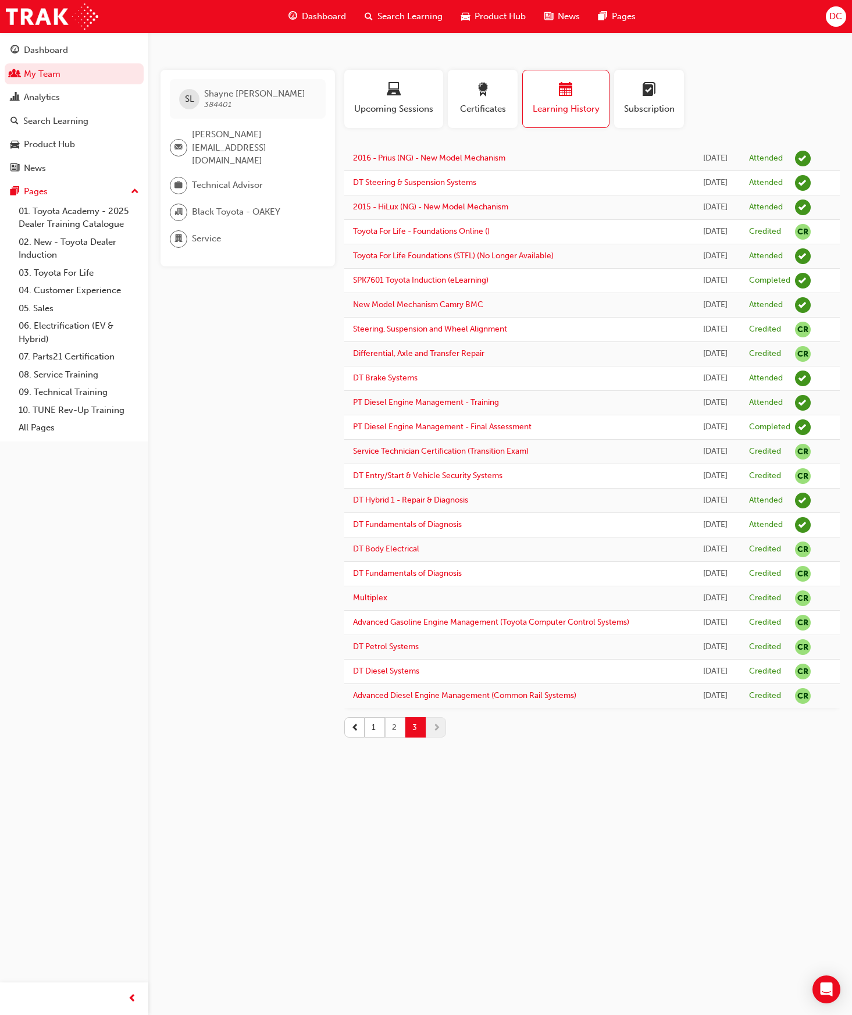
click at [393, 730] on button "2" at bounding box center [395, 727] width 20 height 20
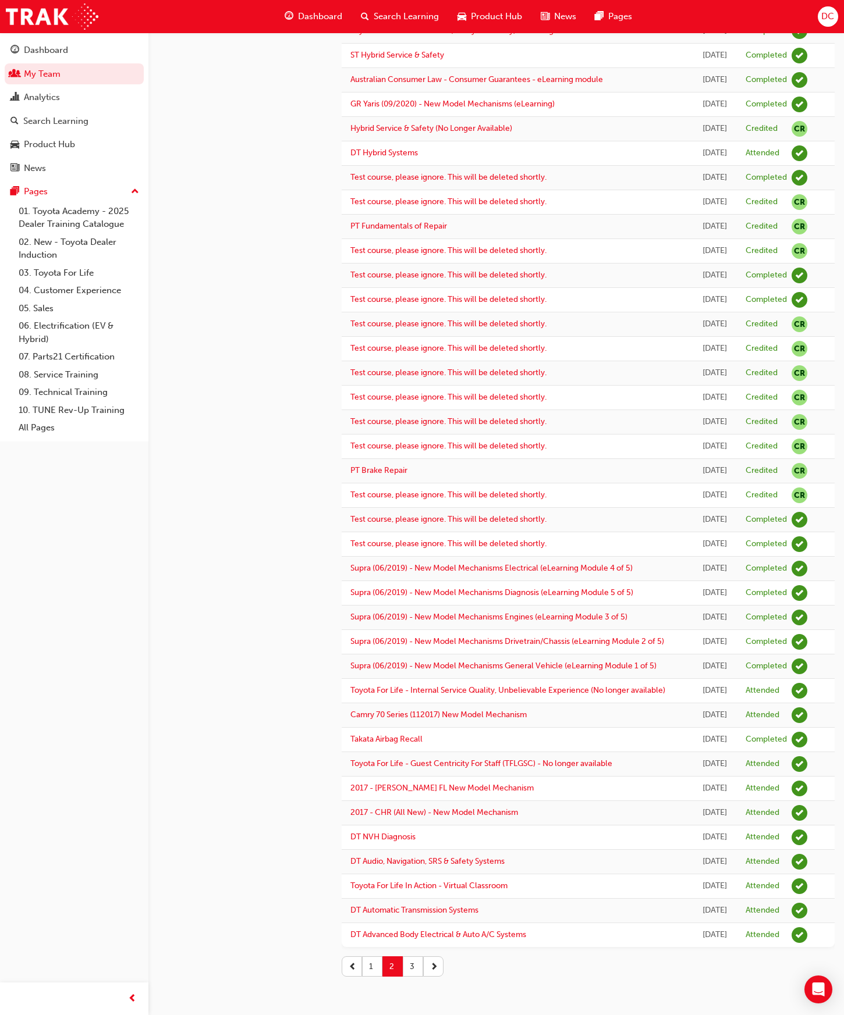
scroll to position [578, 0]
click at [369, 969] on button "1" at bounding box center [372, 967] width 20 height 20
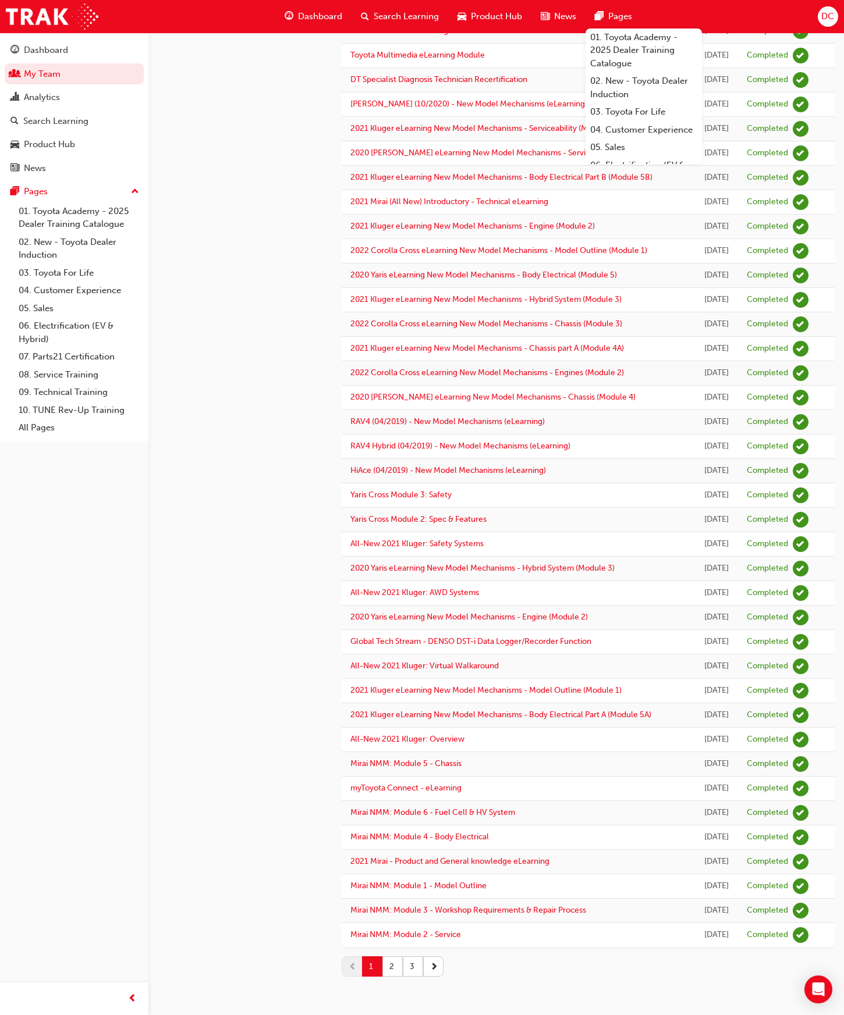
scroll to position [651, 0]
click at [414, 963] on button "3" at bounding box center [413, 967] width 20 height 20
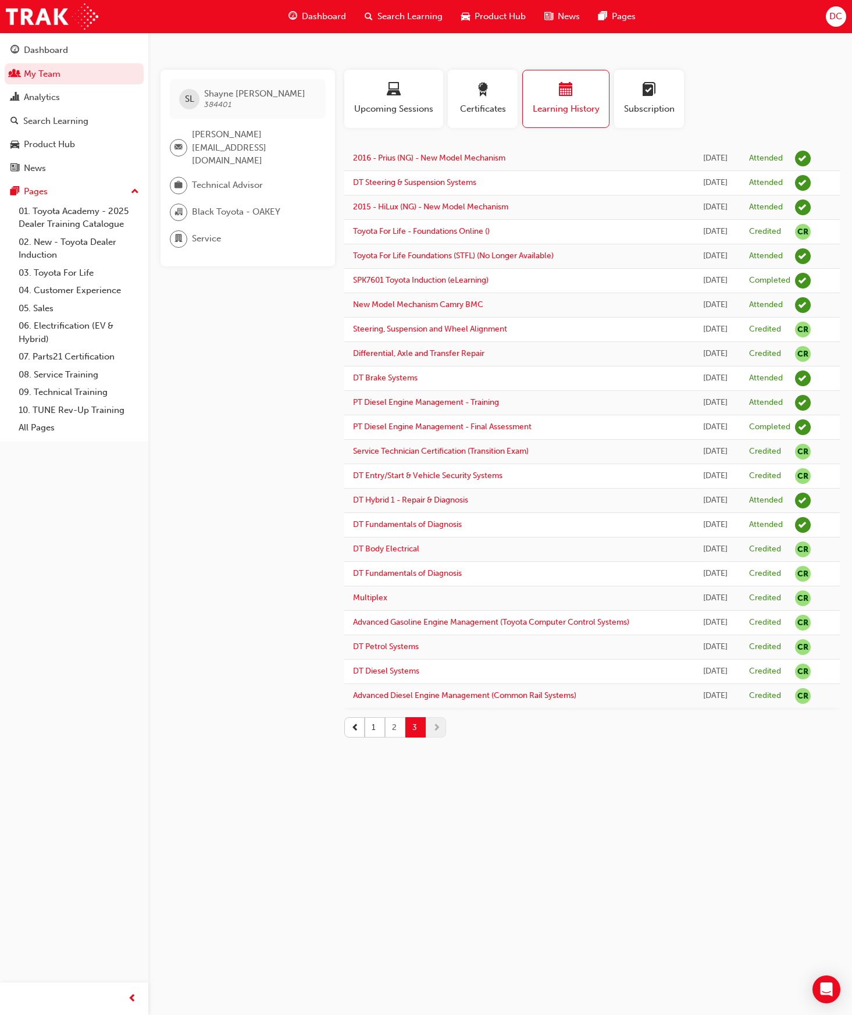
click at [391, 721] on button "2" at bounding box center [395, 727] width 20 height 20
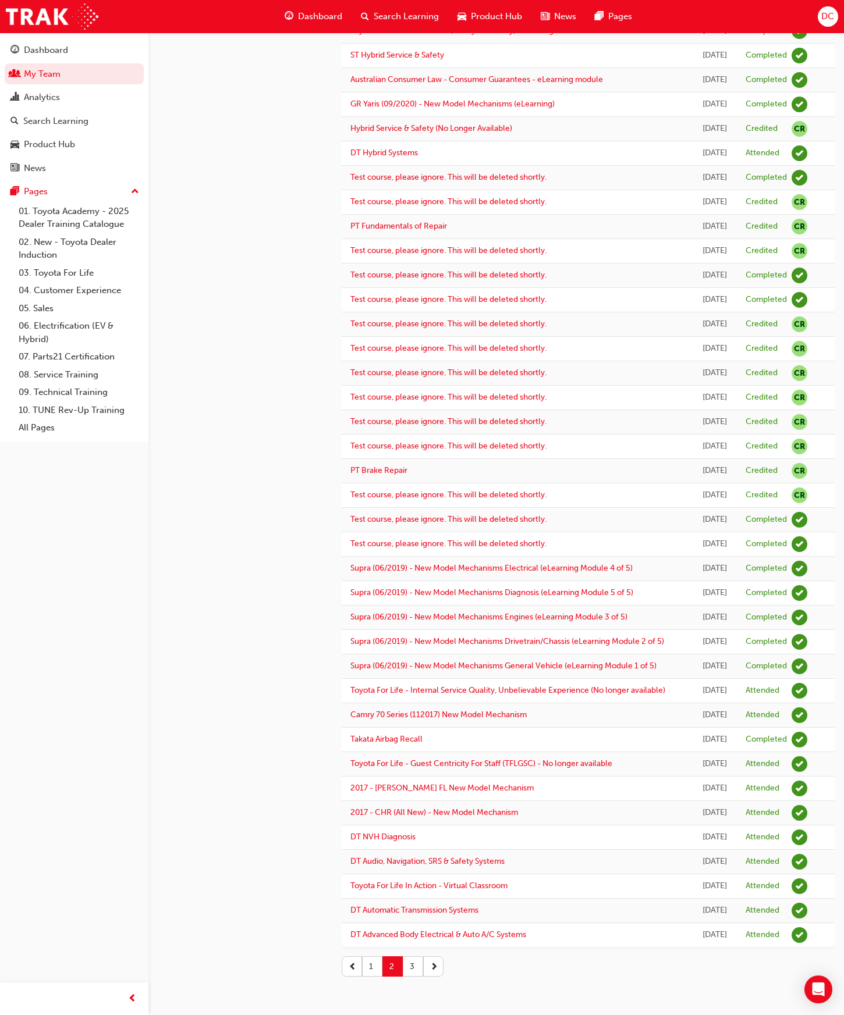
scroll to position [578, 0]
click at [372, 966] on button "1" at bounding box center [372, 967] width 20 height 20
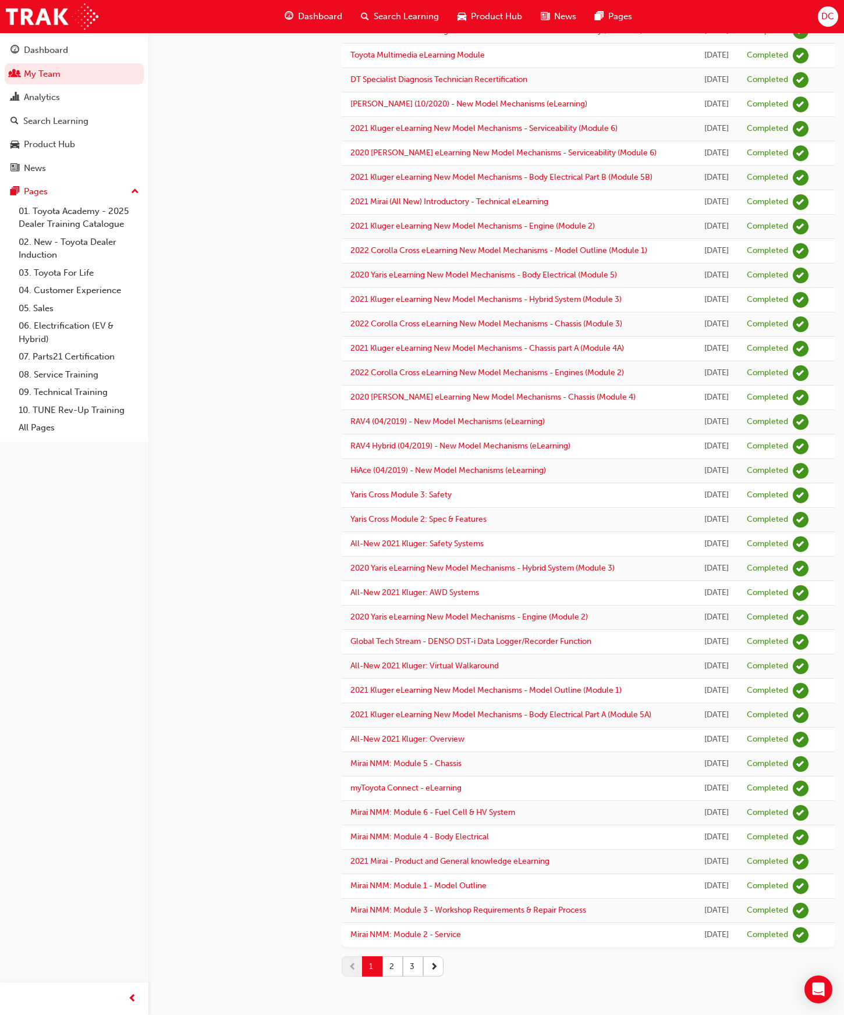
scroll to position [651, 0]
click at [392, 963] on button "2" at bounding box center [392, 967] width 20 height 20
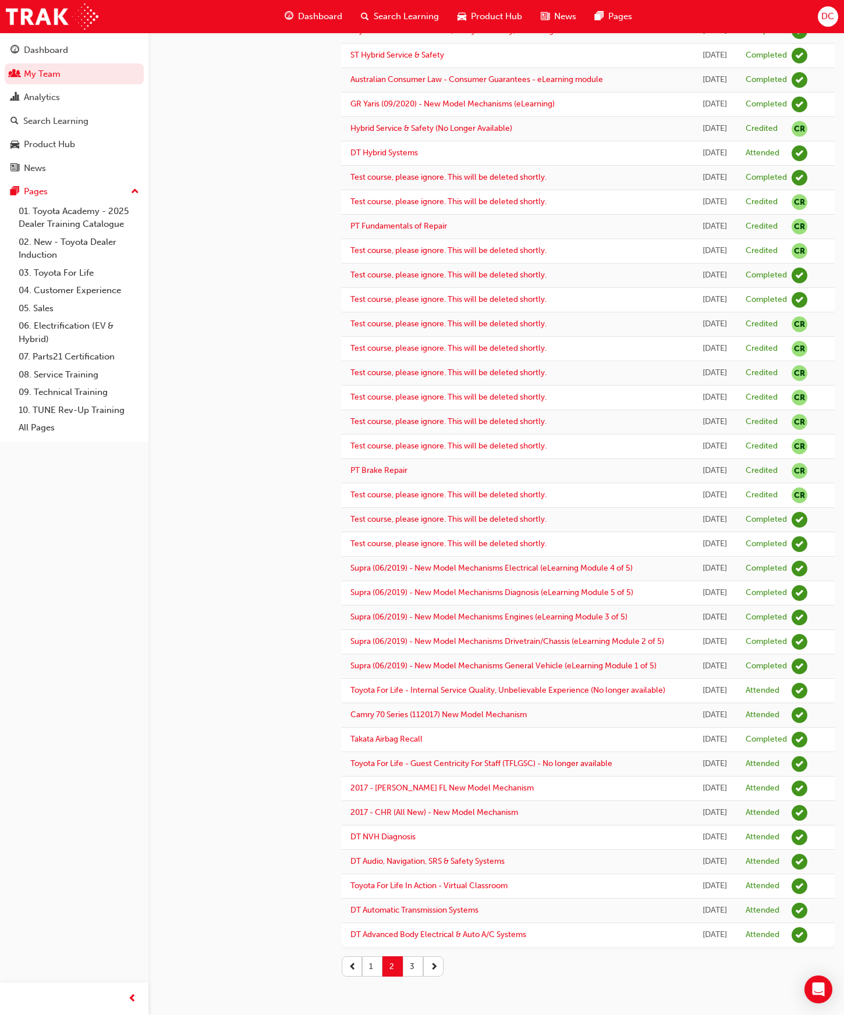
scroll to position [578, 0]
drag, startPoint x: 413, startPoint y: 971, endPoint x: 438, endPoint y: 767, distance: 205.2
click at [413, 971] on button "3" at bounding box center [413, 967] width 20 height 20
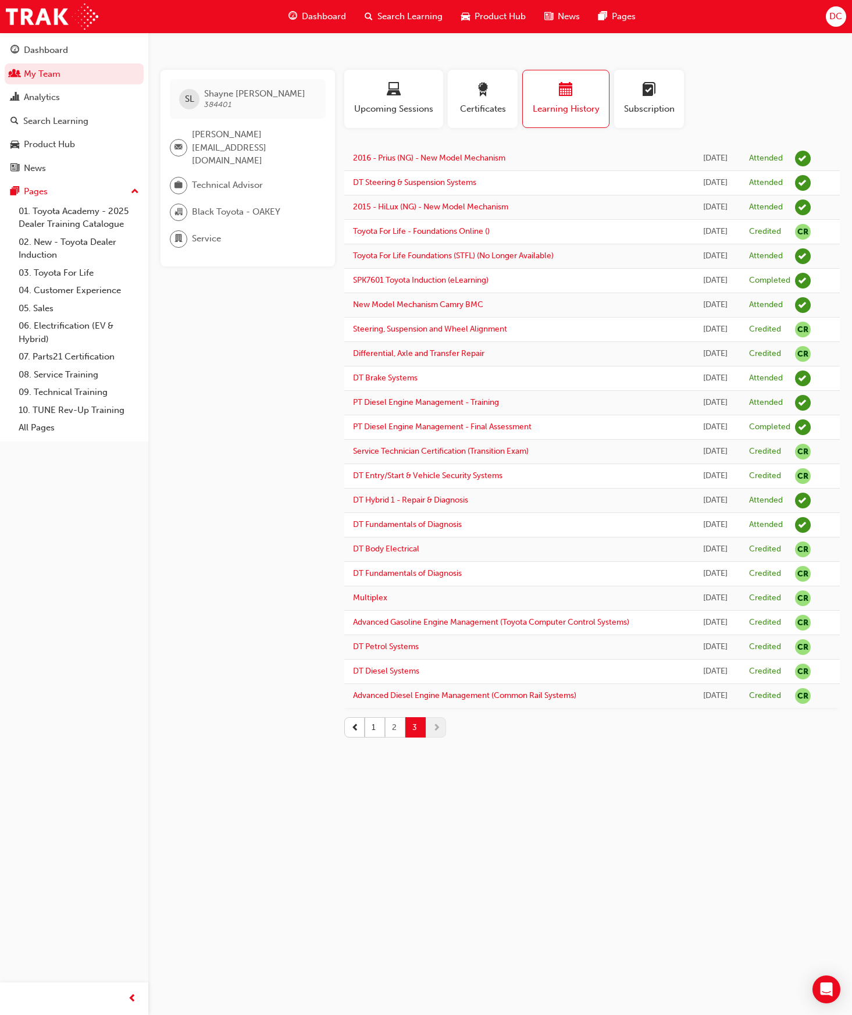
click at [394, 726] on button "2" at bounding box center [395, 727] width 20 height 20
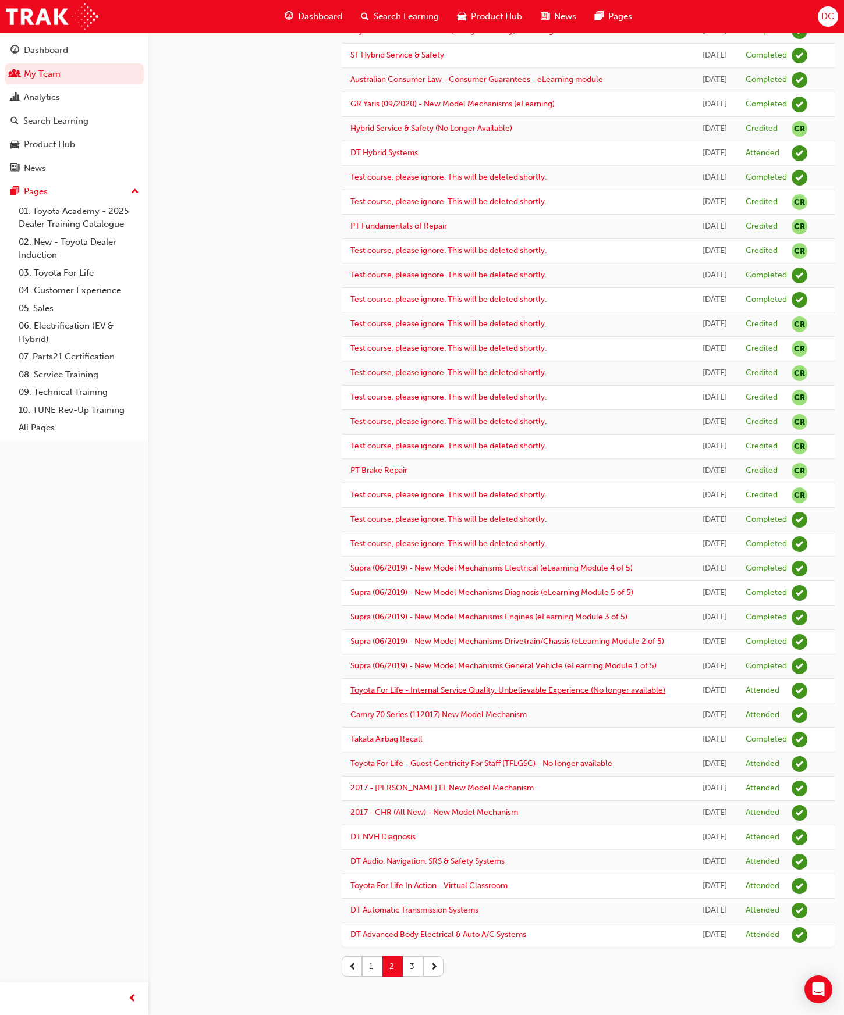
scroll to position [578, 0]
click at [374, 968] on button "1" at bounding box center [372, 967] width 20 height 20
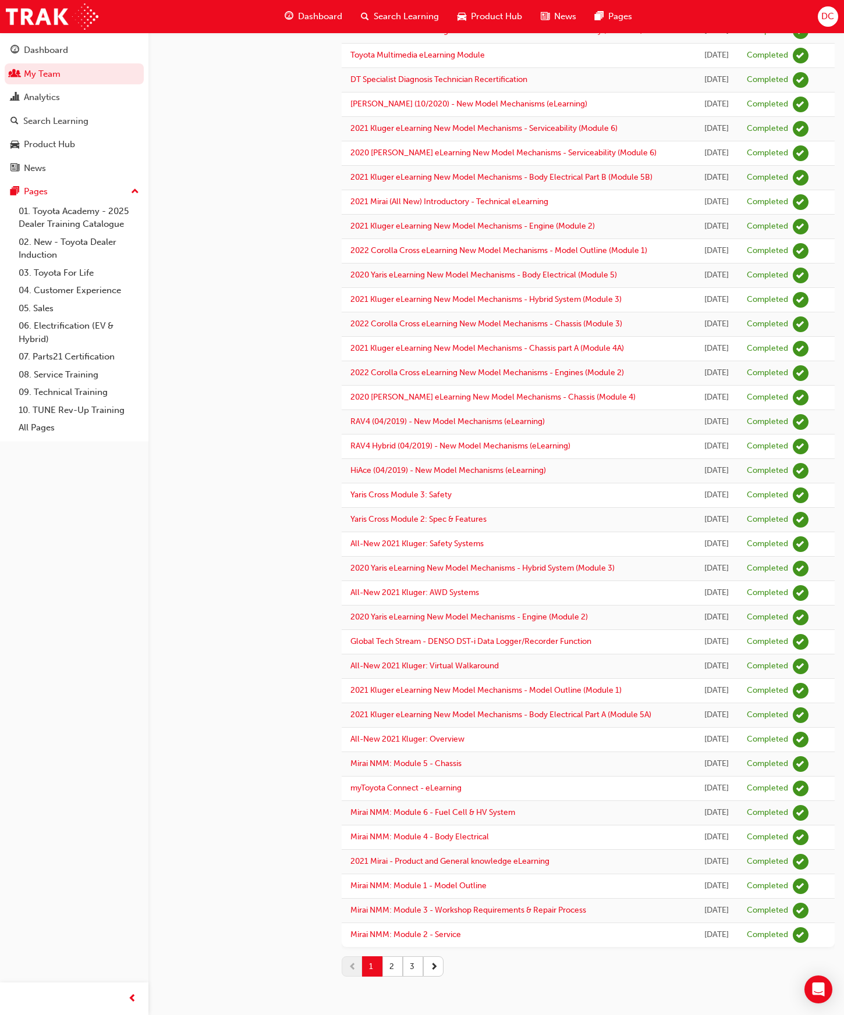
scroll to position [651, 0]
click at [393, 966] on button "2" at bounding box center [392, 967] width 20 height 20
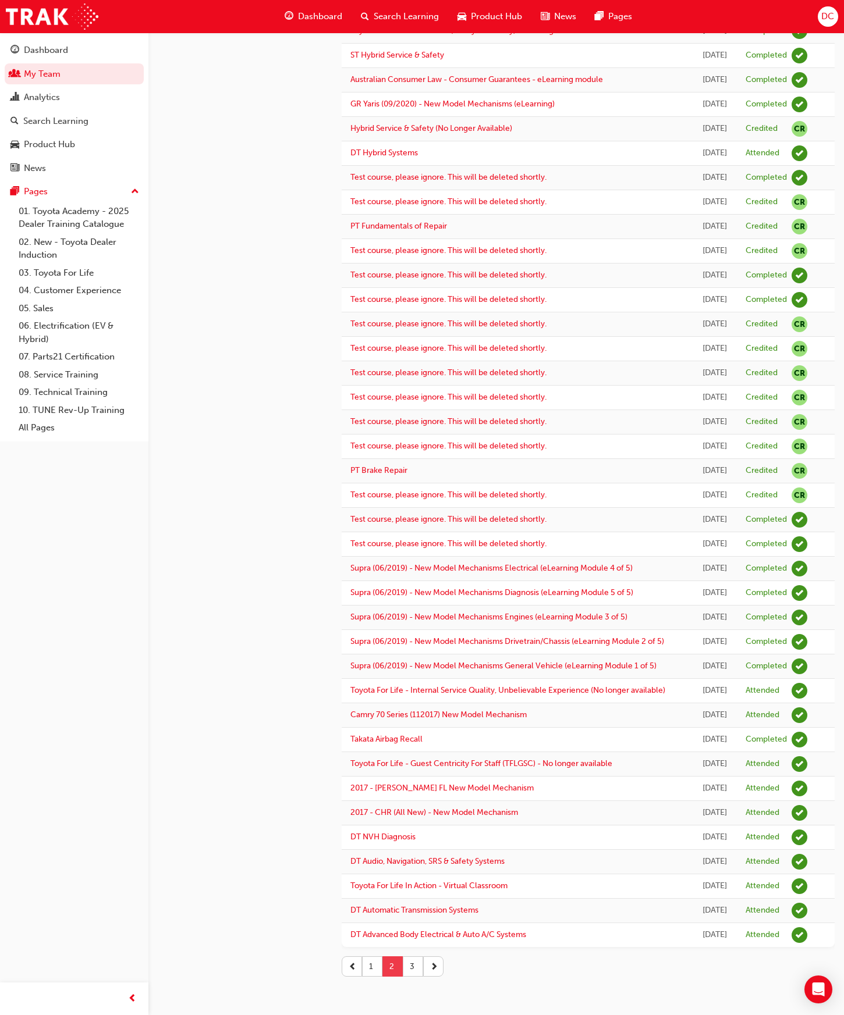
scroll to position [578, 0]
click at [410, 964] on button "3" at bounding box center [413, 967] width 20 height 20
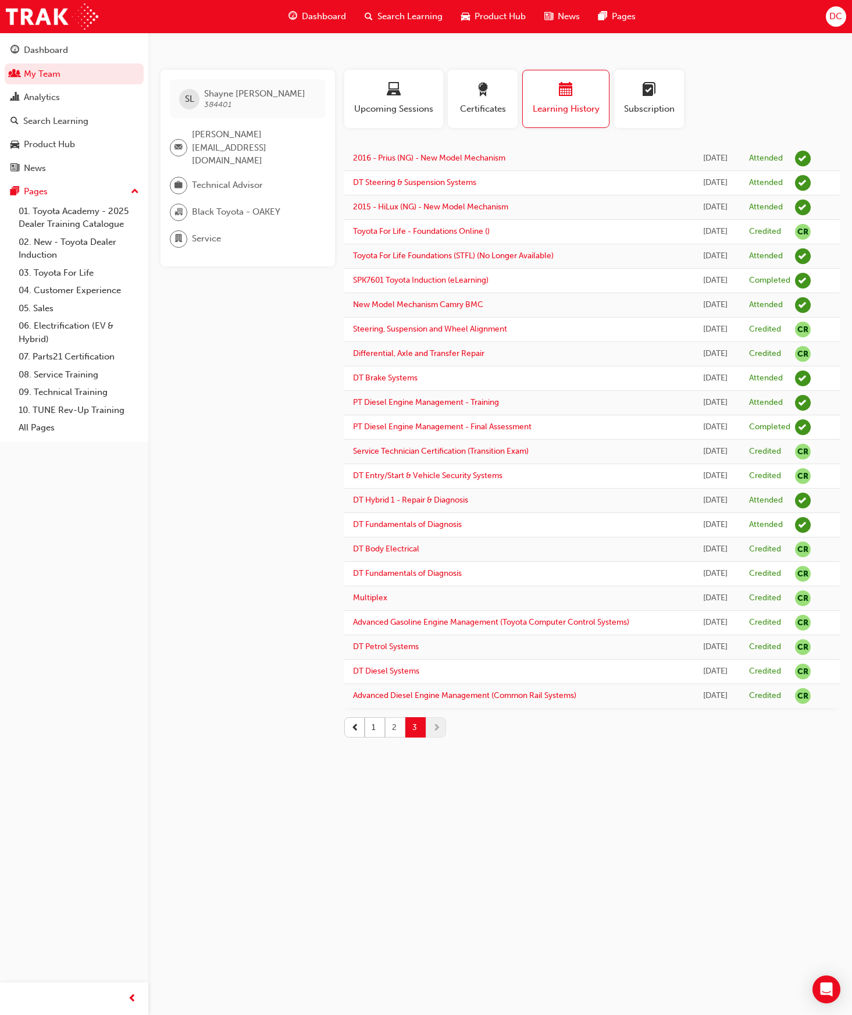
click at [396, 731] on button "2" at bounding box center [395, 727] width 20 height 20
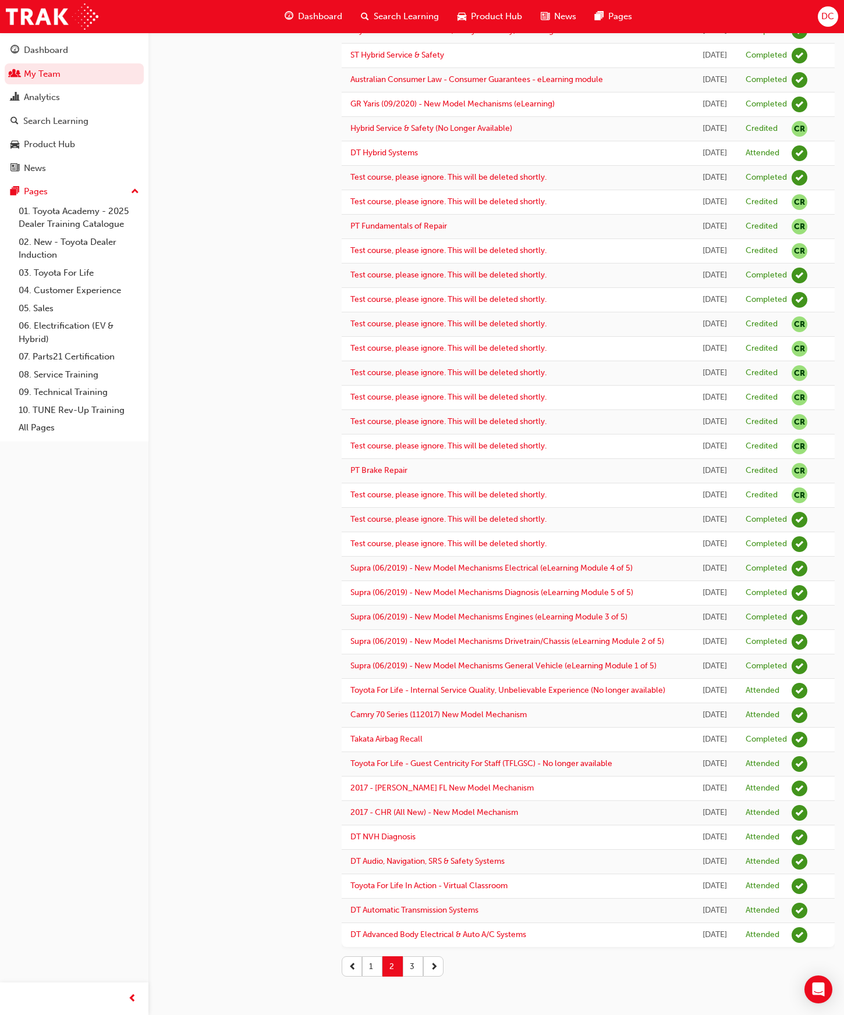
scroll to position [578, 0]
click at [371, 962] on button "1" at bounding box center [372, 967] width 20 height 20
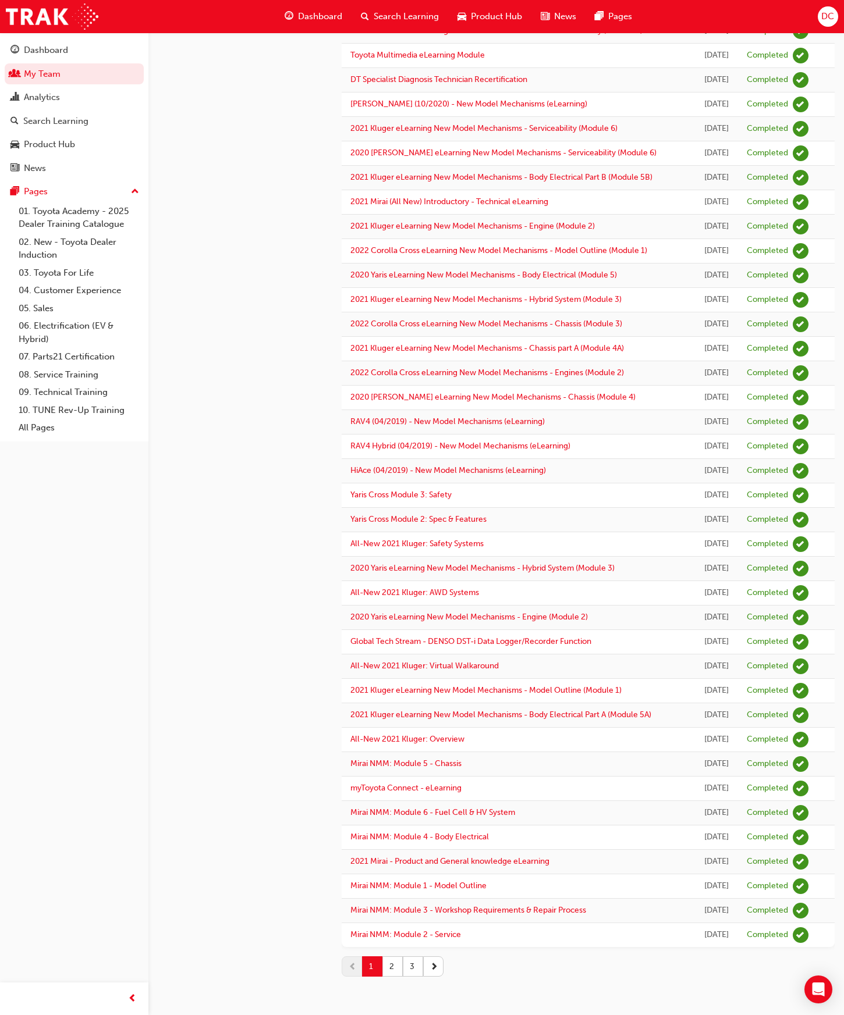
scroll to position [651, 0]
click at [389, 971] on button "2" at bounding box center [392, 967] width 20 height 20
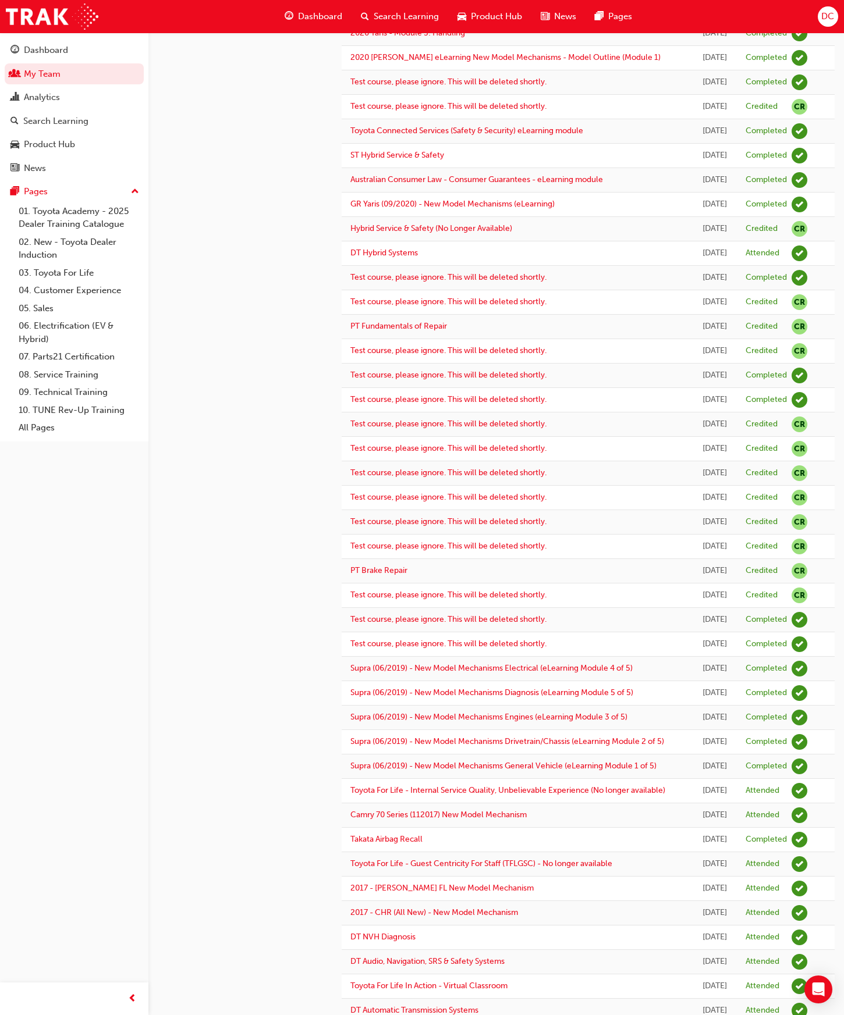
scroll to position [578, 0]
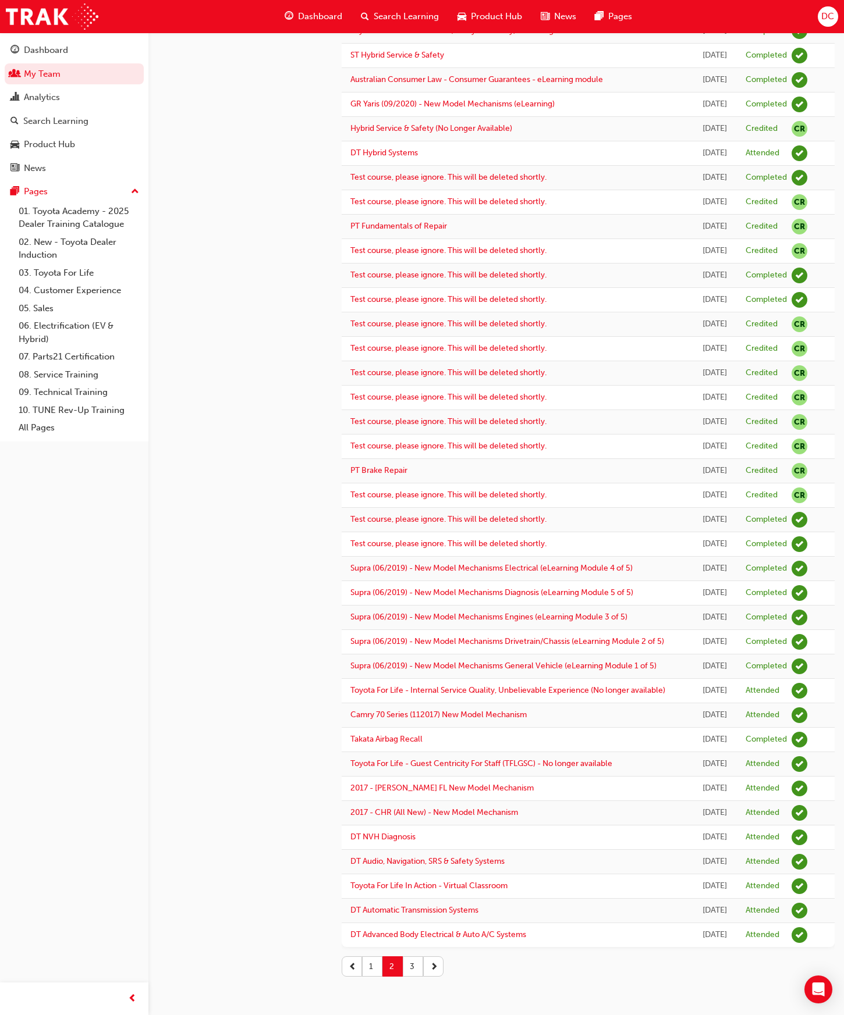
click at [413, 967] on button "3" at bounding box center [413, 967] width 20 height 20
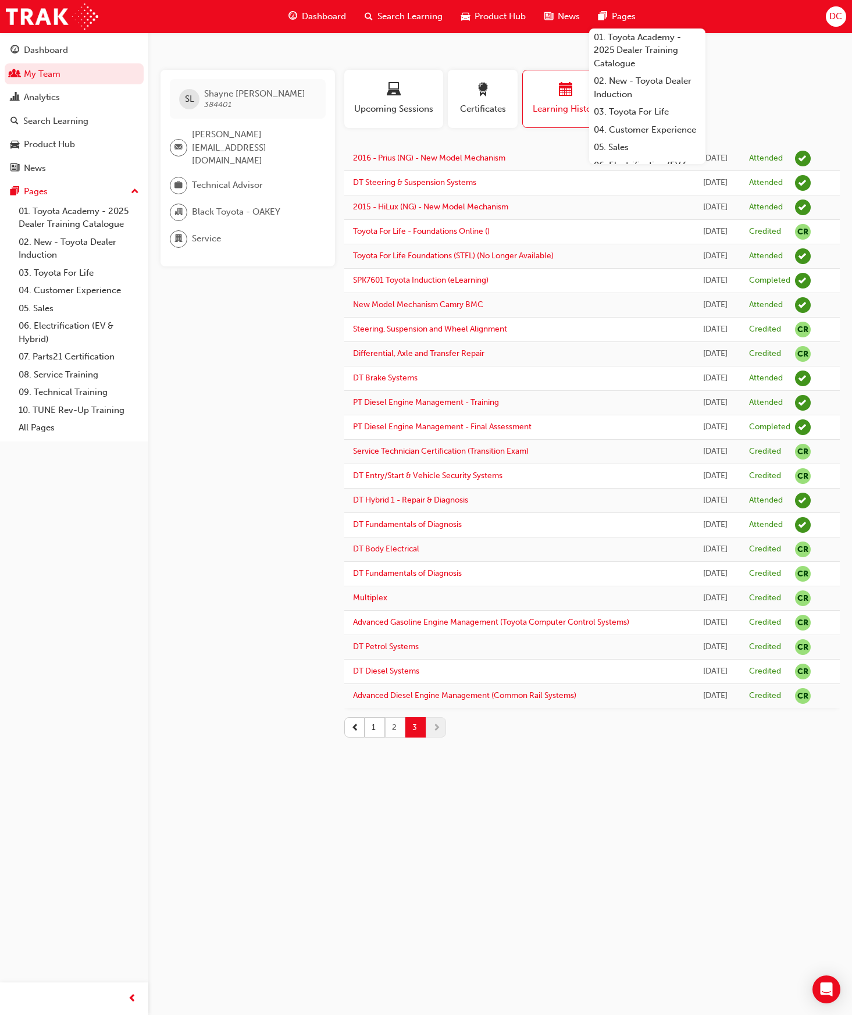
click at [397, 728] on button "2" at bounding box center [395, 727] width 20 height 20
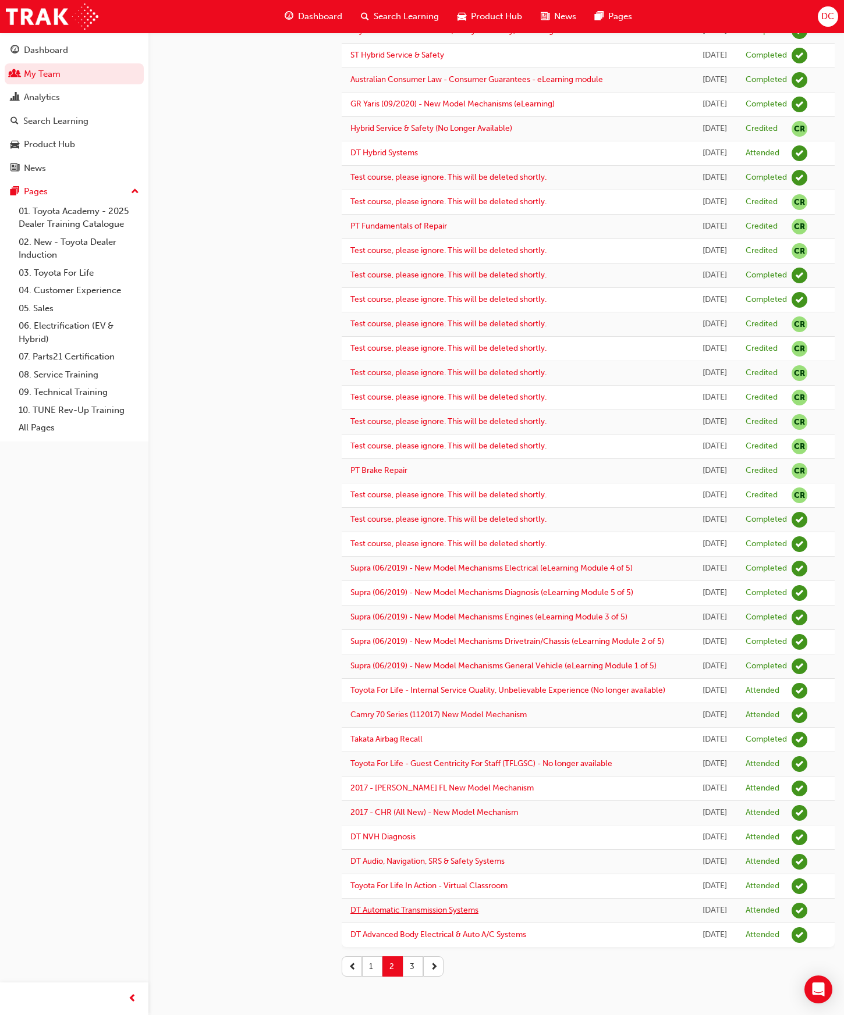
scroll to position [578, 0]
click at [370, 964] on button "1" at bounding box center [372, 967] width 20 height 20
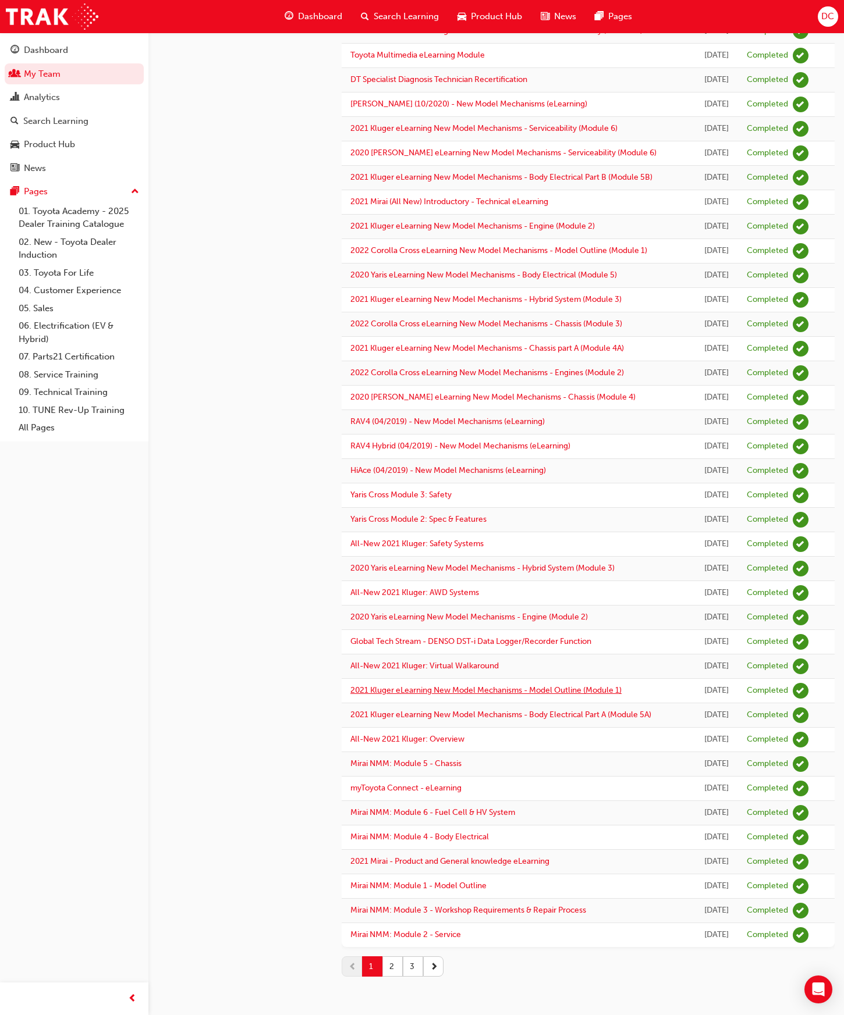
scroll to position [651, 0]
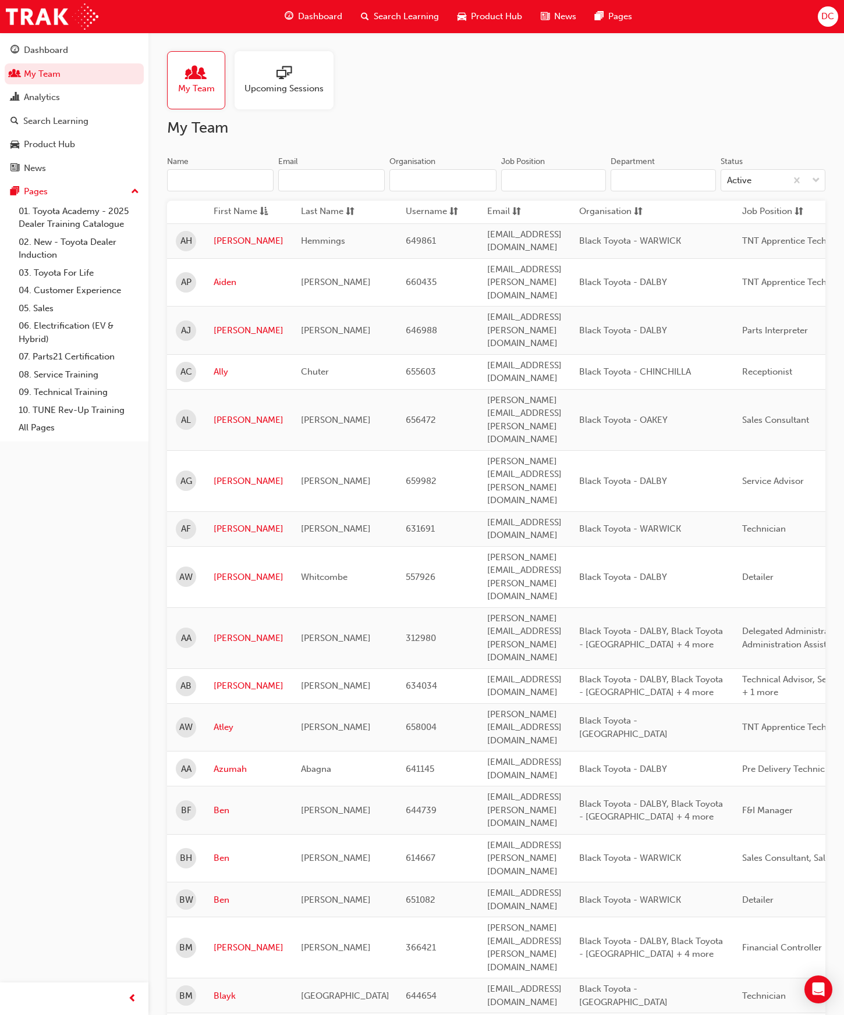
click at [206, 180] on input "Name" at bounding box center [220, 180] width 106 height 22
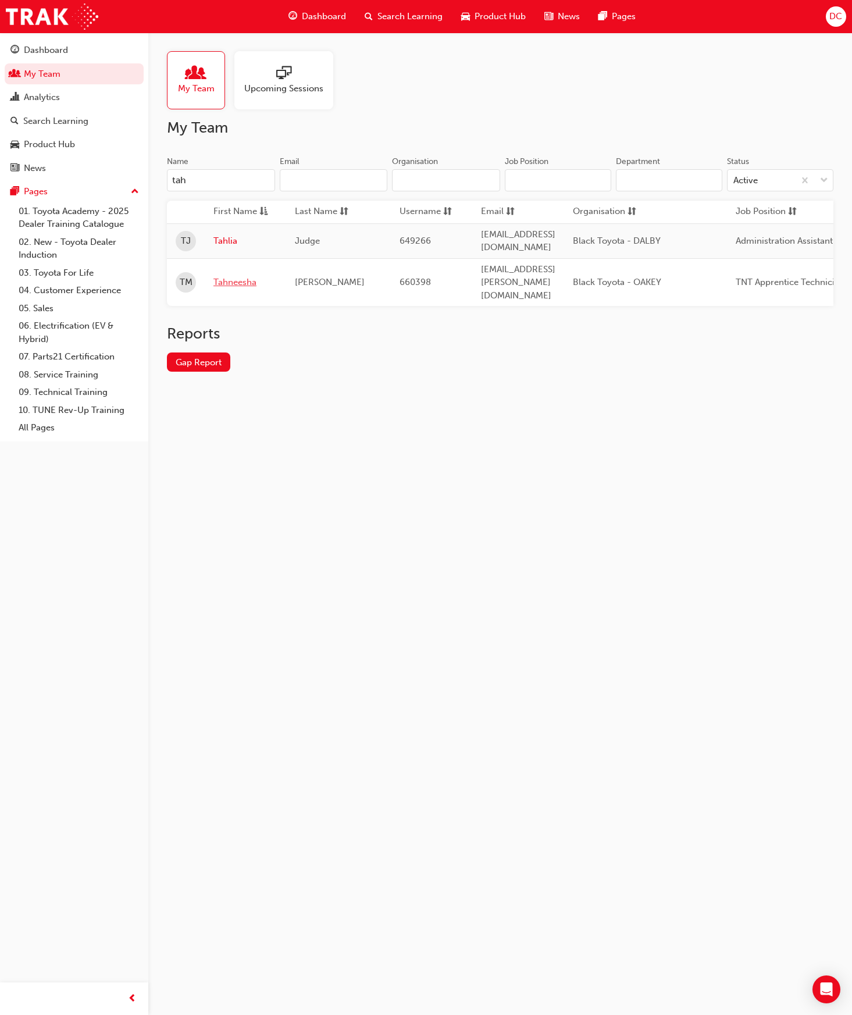
type input "tah"
click at [229, 276] on link "Tahneesha" at bounding box center [246, 282] width 64 height 13
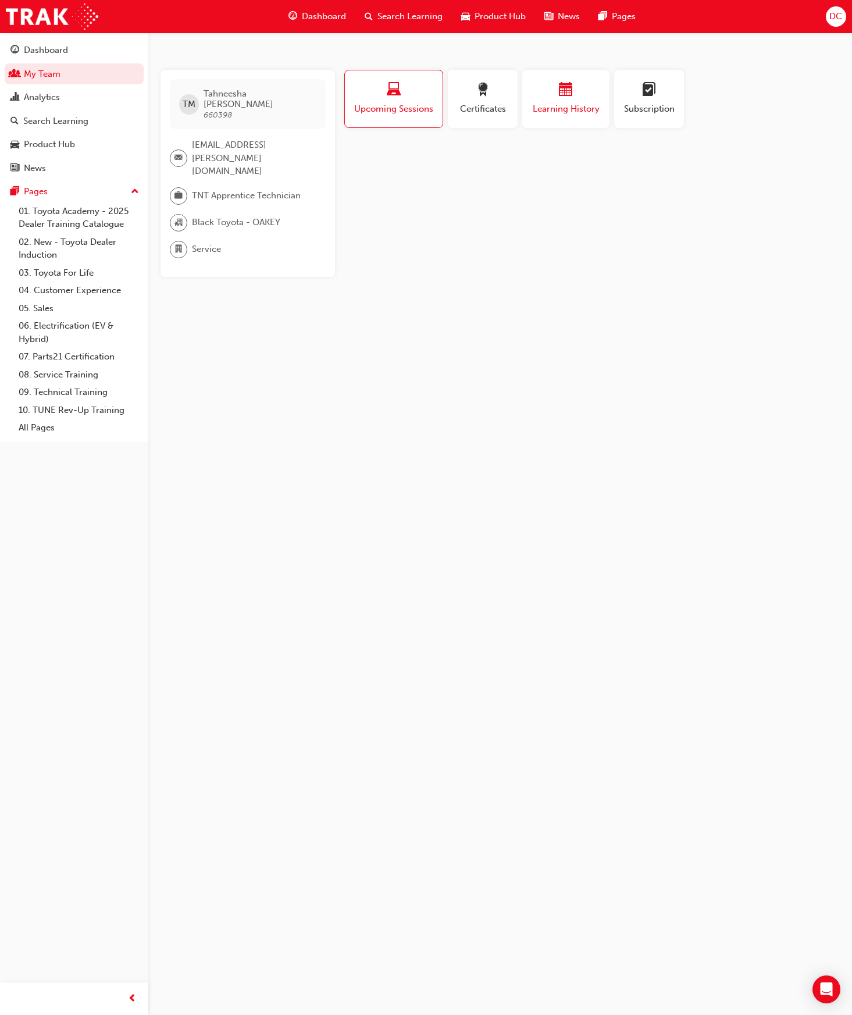
click at [582, 90] on div "button" at bounding box center [566, 92] width 70 height 18
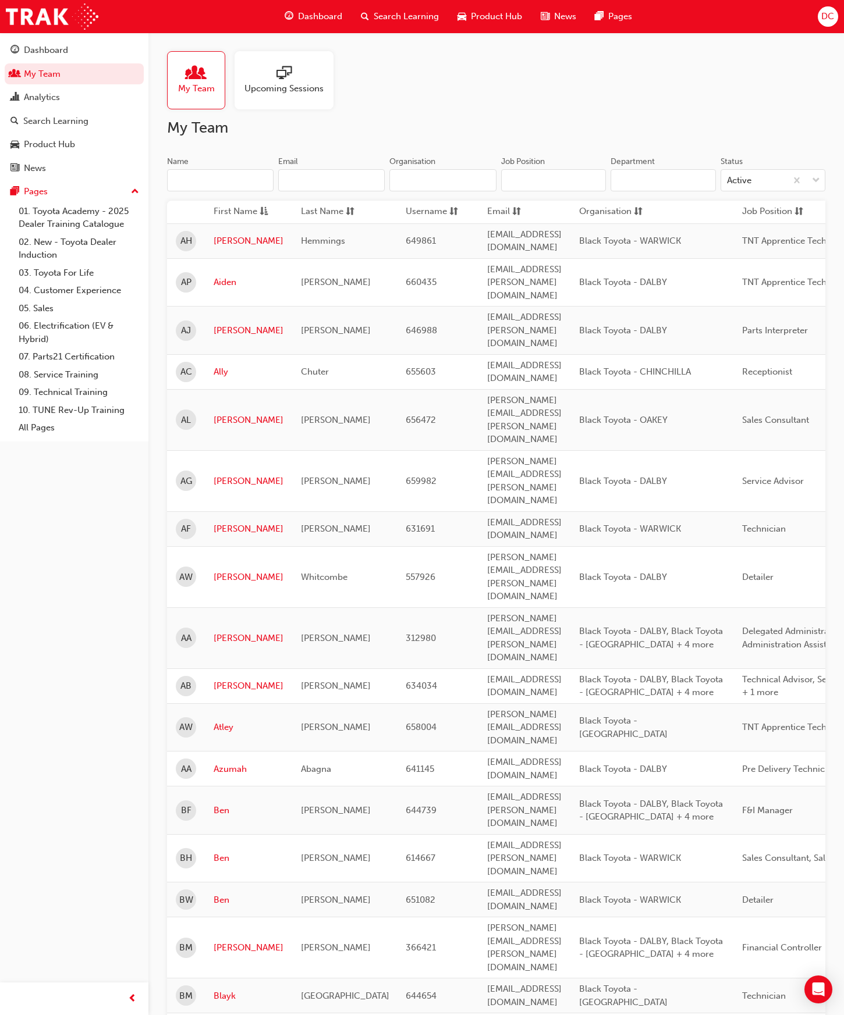
click at [205, 177] on input "Name" at bounding box center [220, 180] width 106 height 22
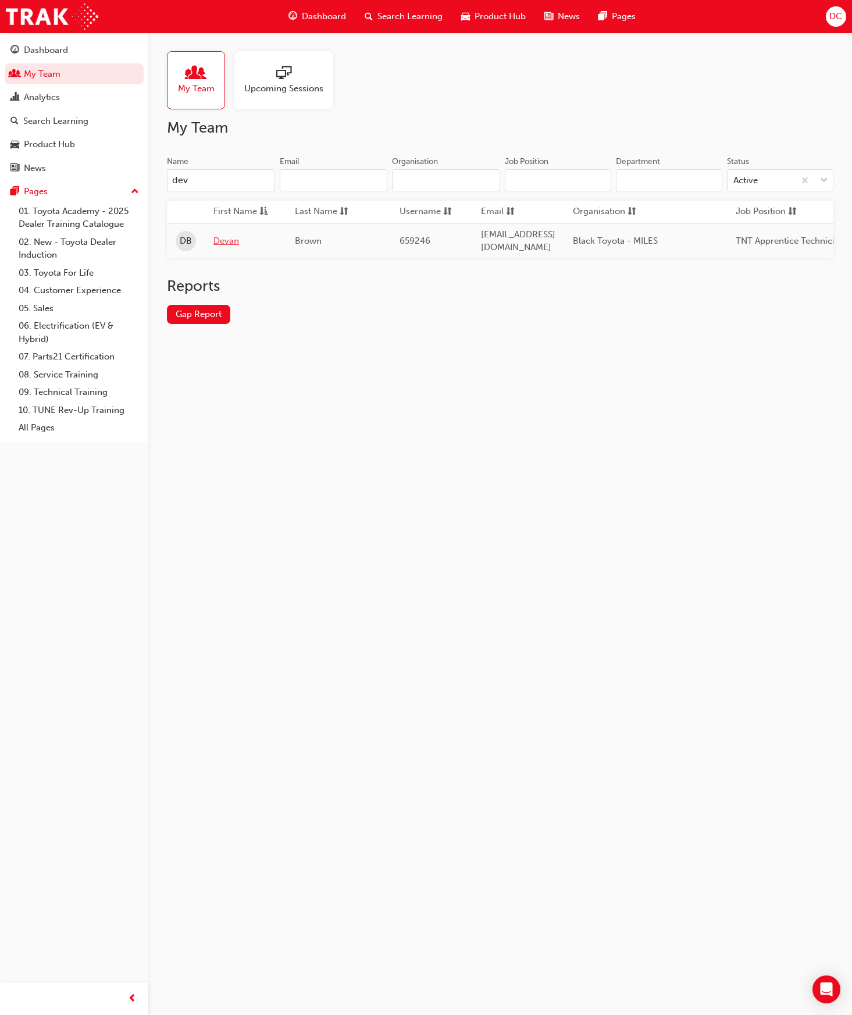
type input "dev"
click at [219, 237] on link "Devan" at bounding box center [246, 240] width 64 height 13
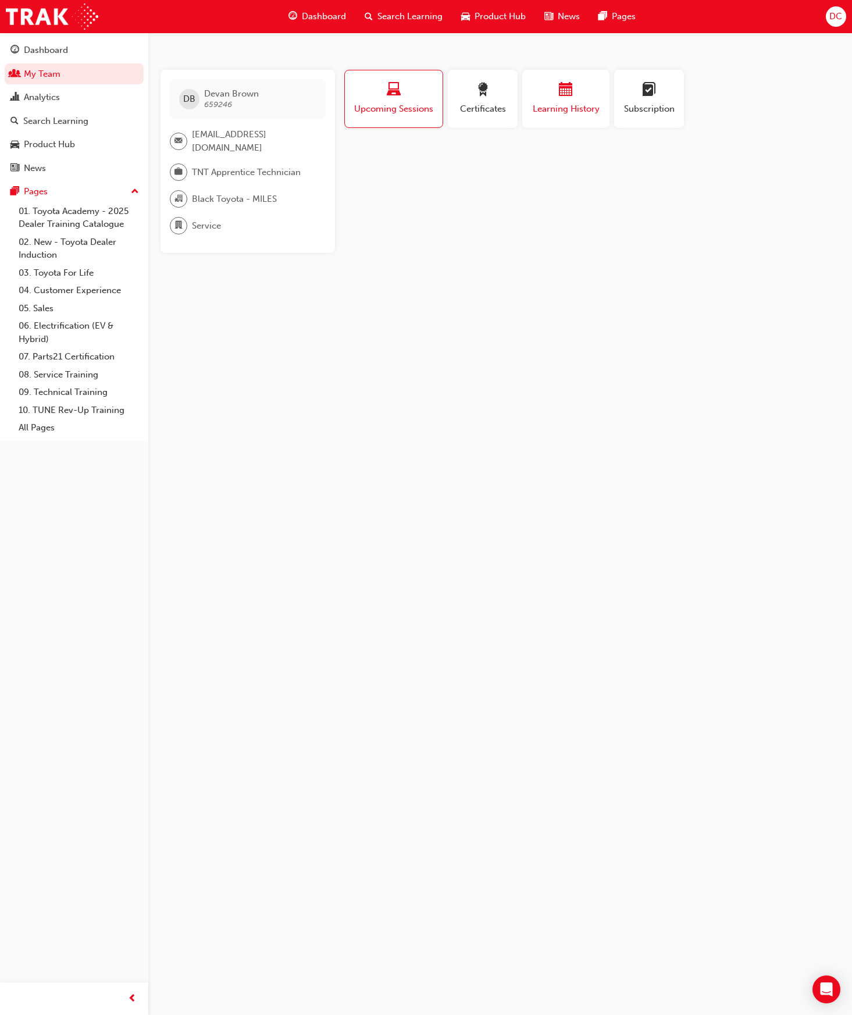
click at [546, 105] on span "Learning History" at bounding box center [566, 108] width 70 height 13
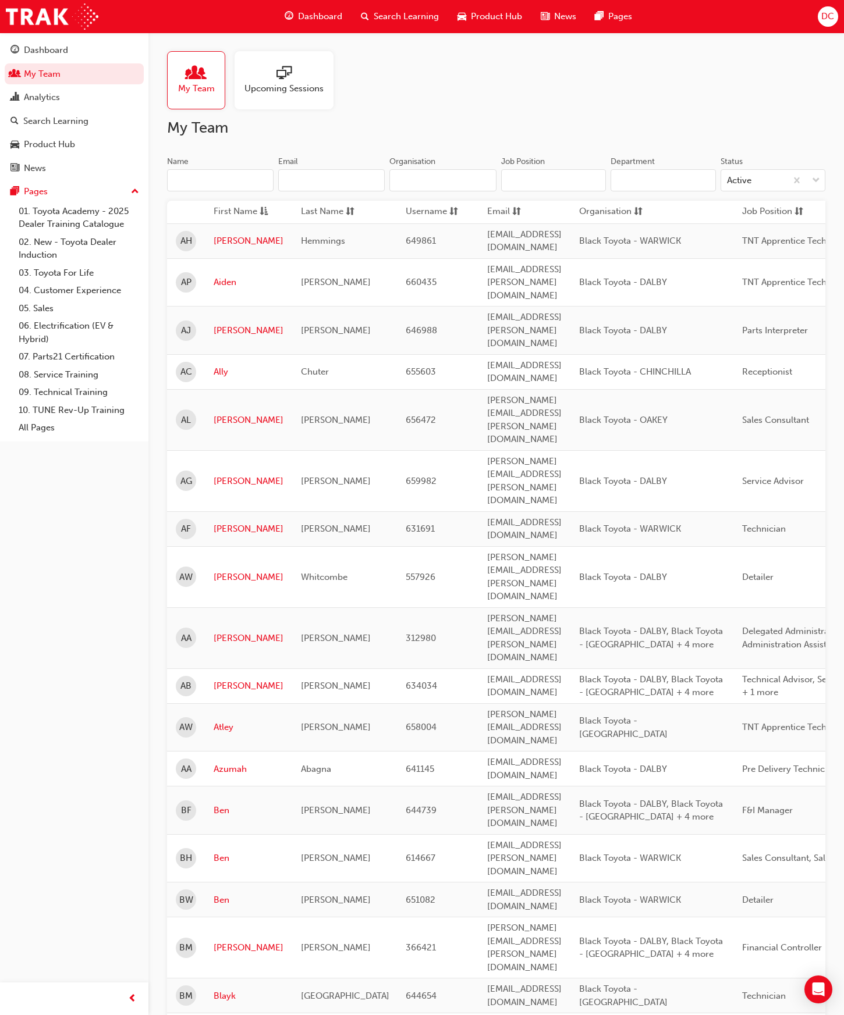
click at [187, 181] on input "Name" at bounding box center [220, 180] width 106 height 22
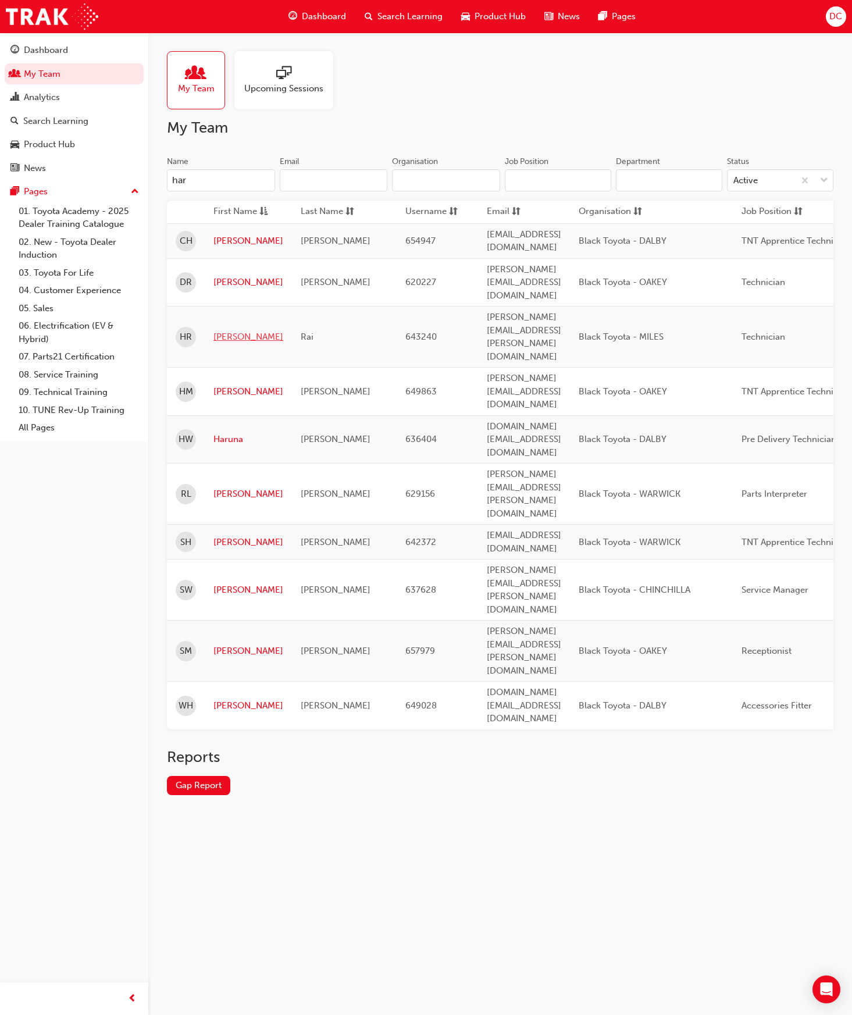
type input "har"
click at [222, 330] on link "Harbans" at bounding box center [249, 336] width 70 height 13
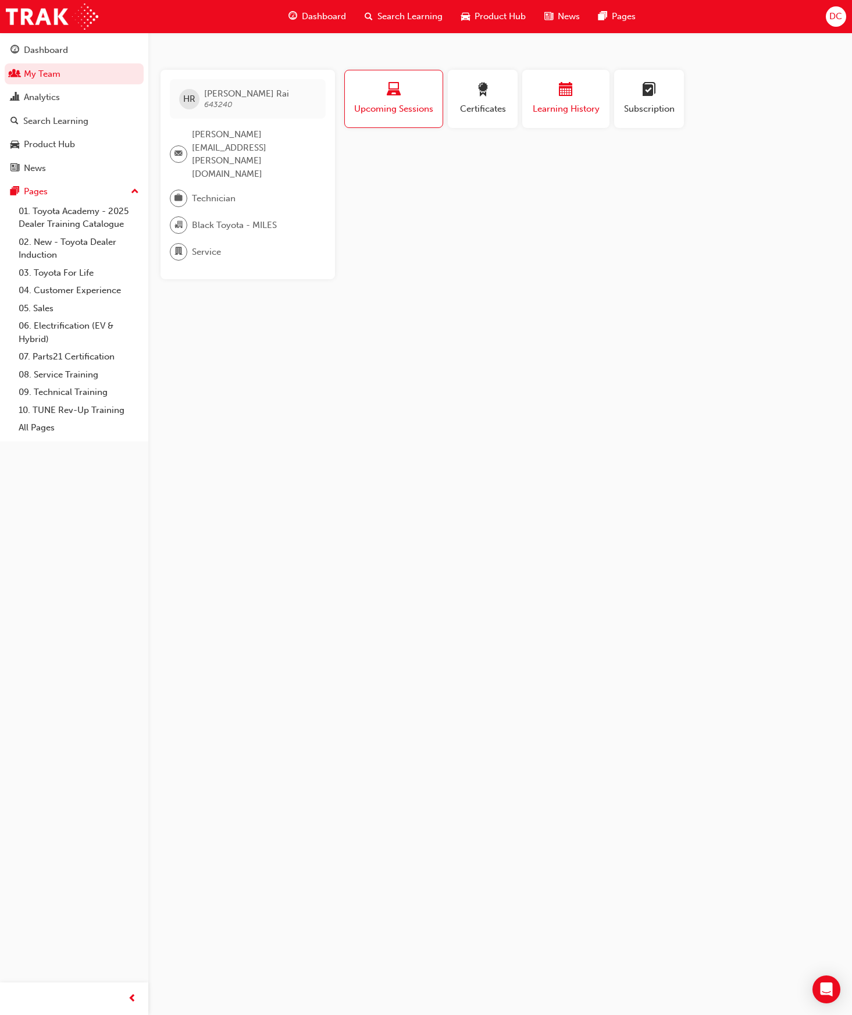
click at [567, 96] on span "calendar-icon" at bounding box center [566, 91] width 14 height 16
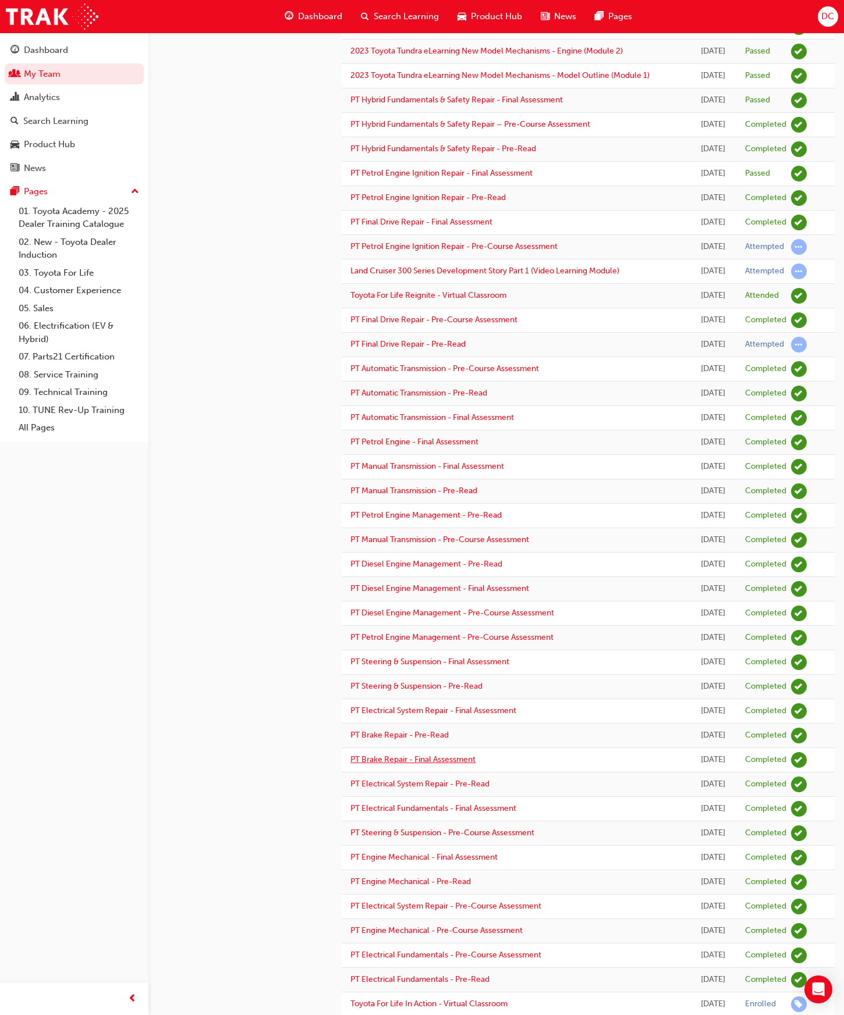
scroll to position [452, 0]
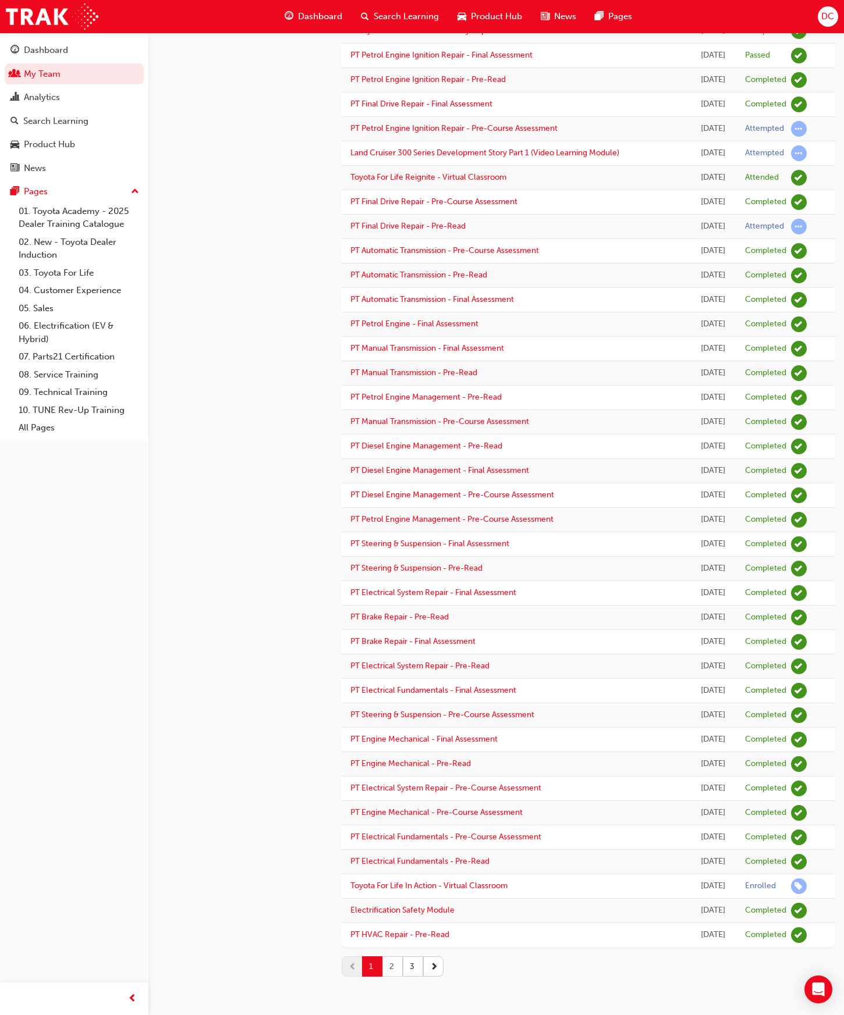
click at [389, 968] on button "2" at bounding box center [392, 967] width 20 height 20
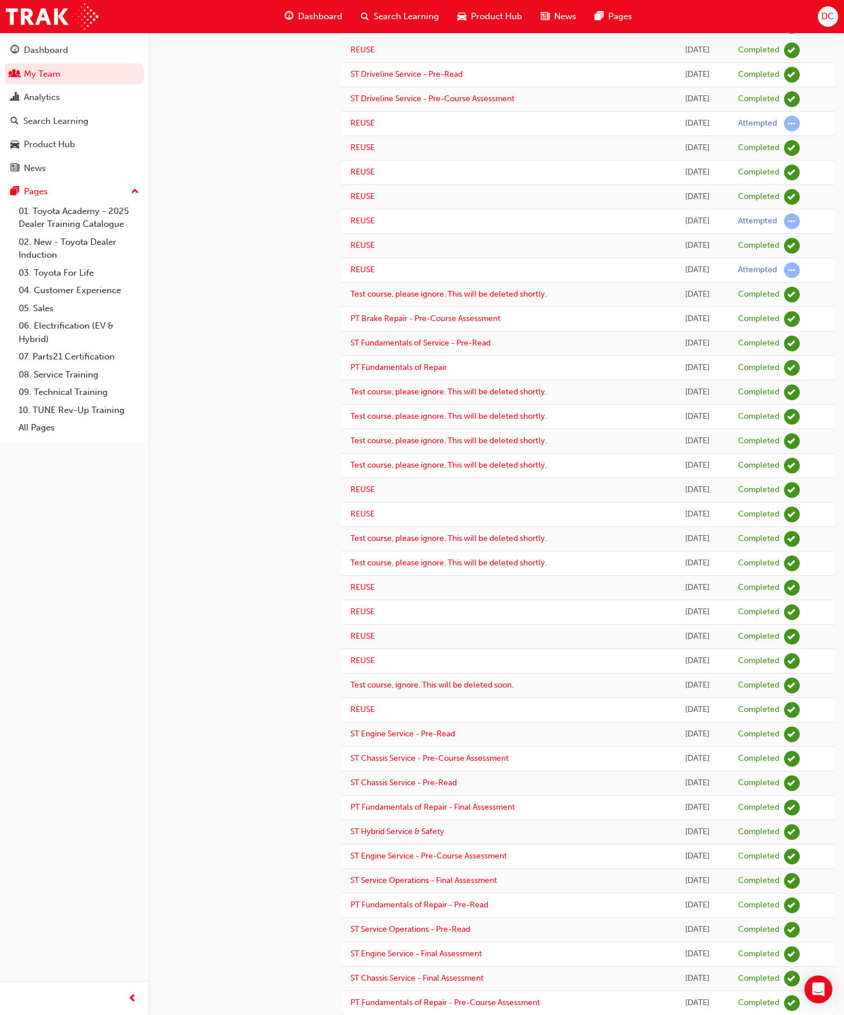
scroll to position [421, 0]
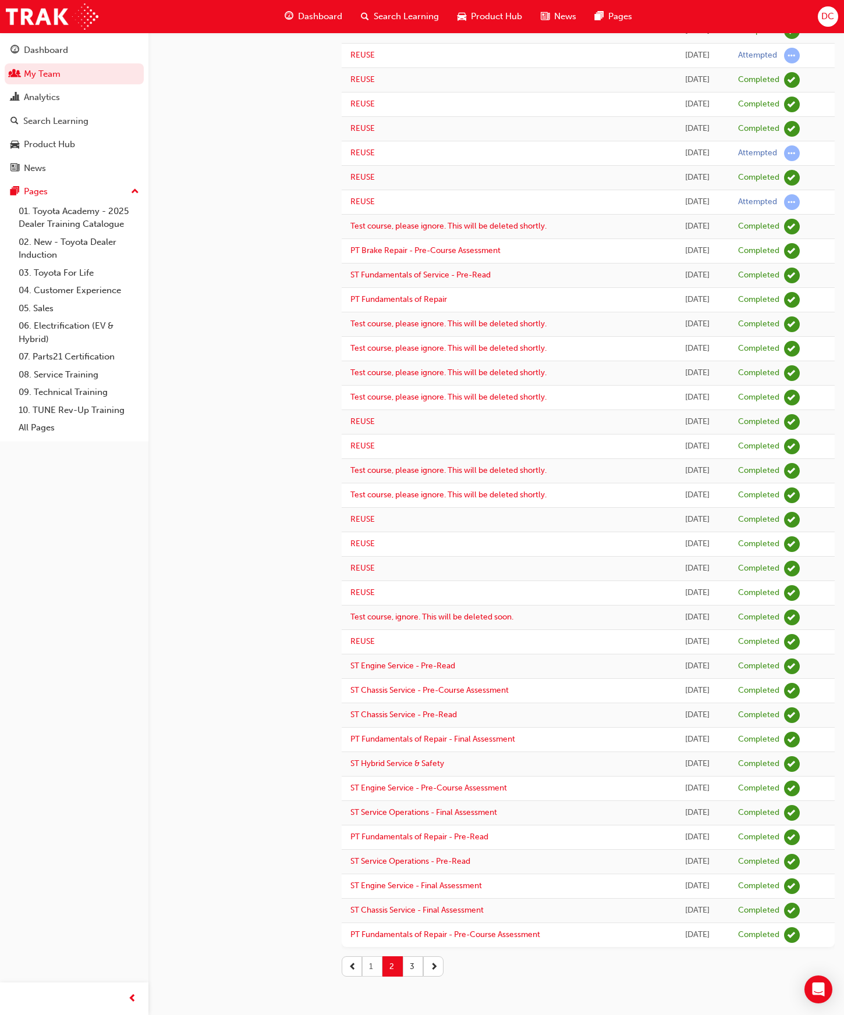
click at [372, 966] on button "1" at bounding box center [372, 967] width 20 height 20
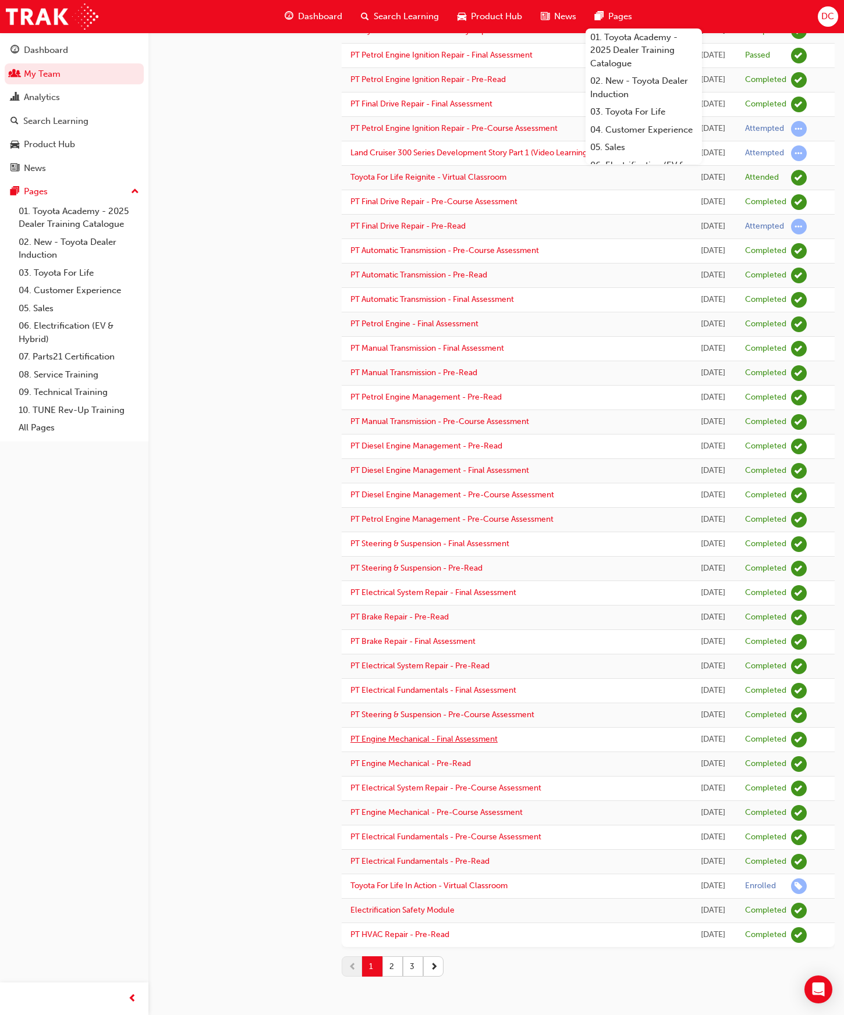
scroll to position [452, 0]
click at [389, 964] on button "2" at bounding box center [392, 967] width 20 height 20
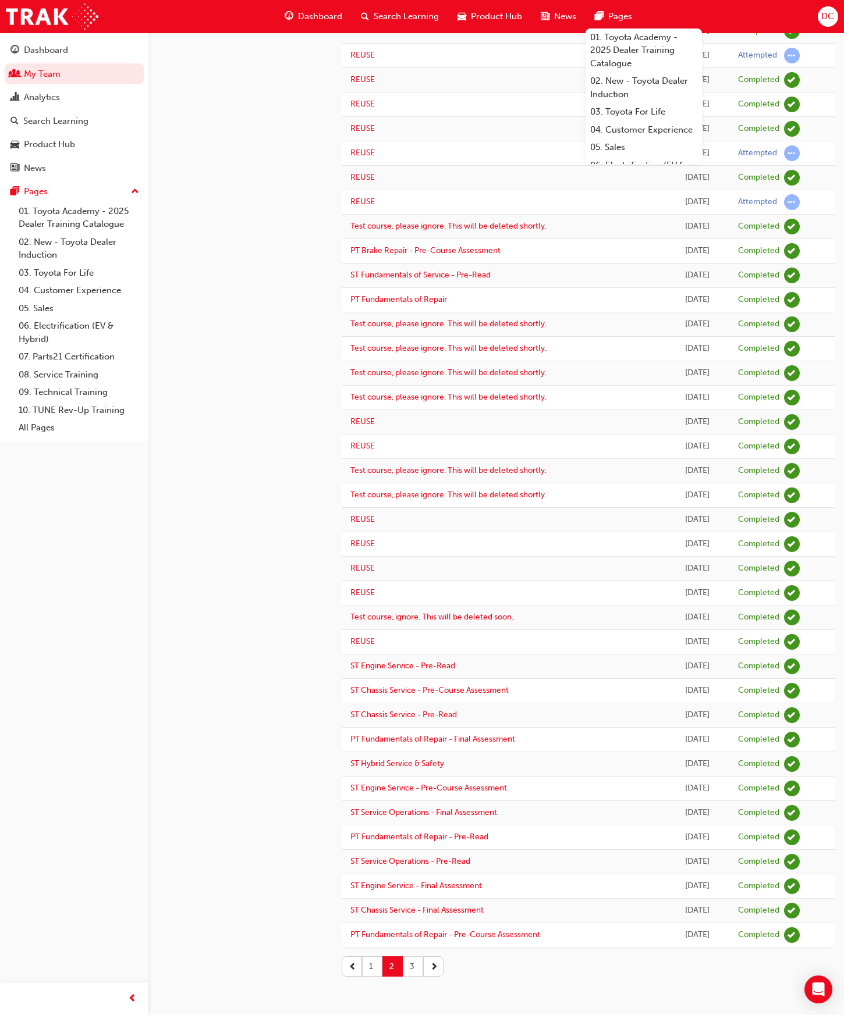
click at [411, 969] on button "3" at bounding box center [413, 967] width 20 height 20
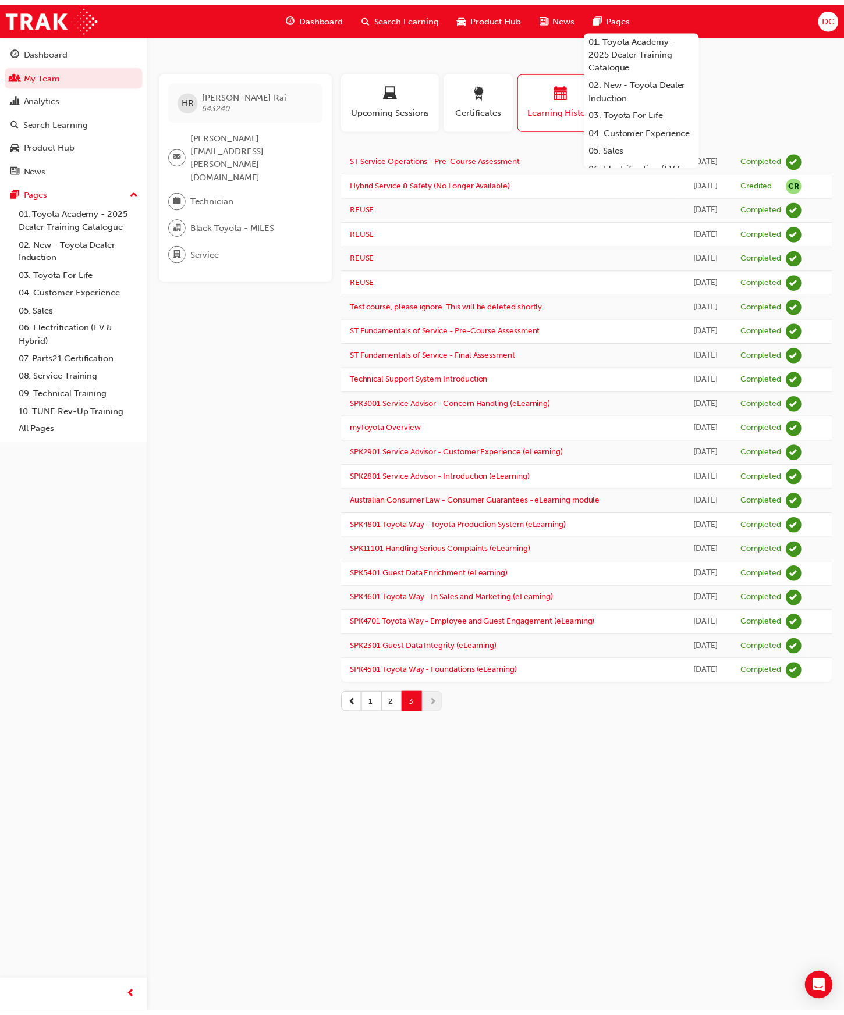
scroll to position [82, 0]
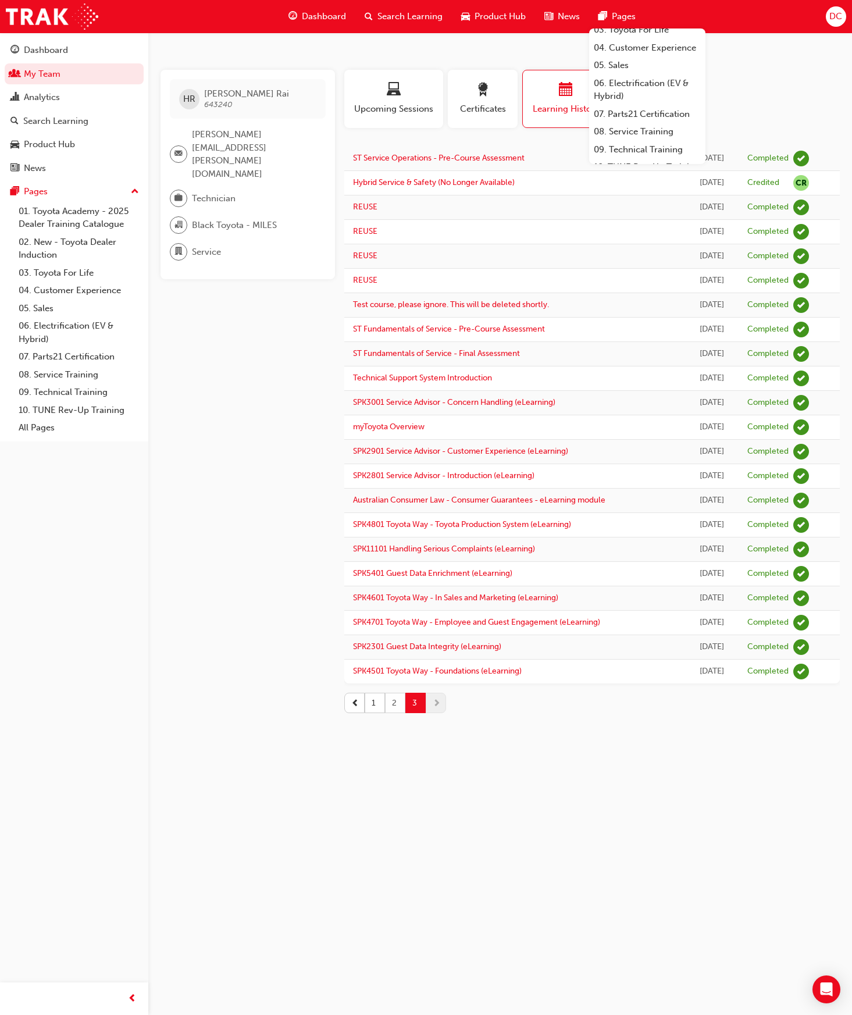
click at [393, 705] on button "2" at bounding box center [395, 703] width 20 height 20
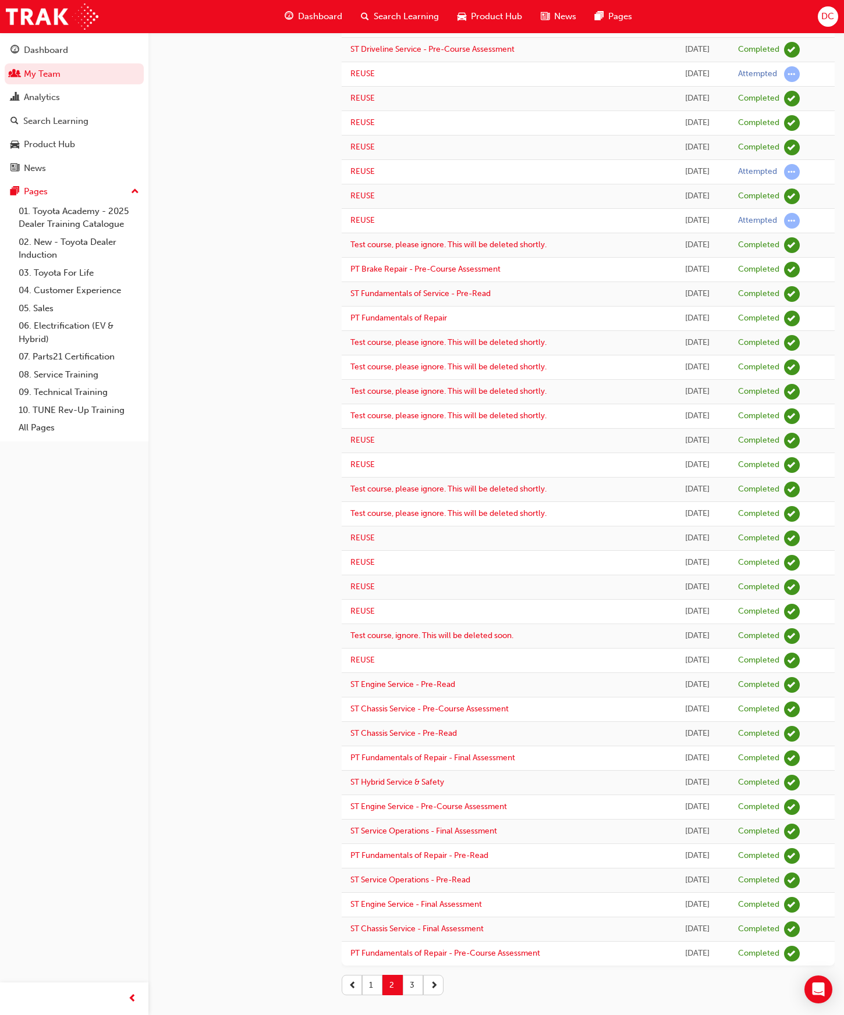
scroll to position [421, 0]
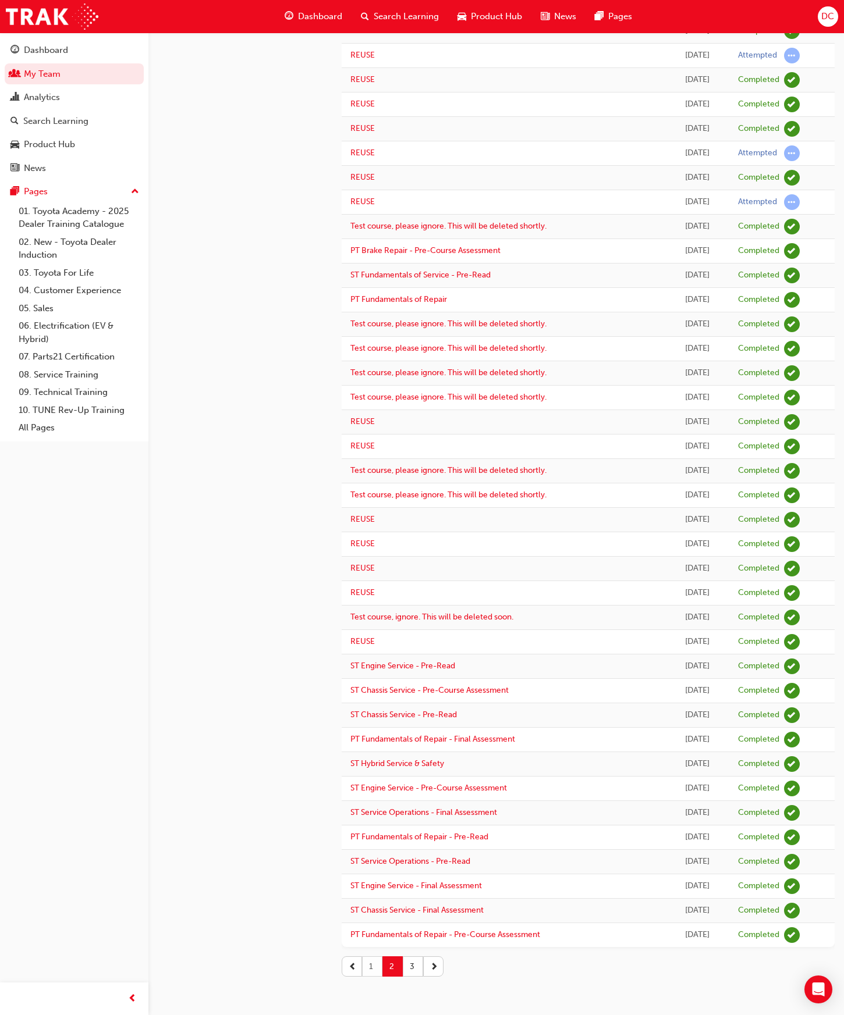
click at [370, 966] on button "1" at bounding box center [372, 967] width 20 height 20
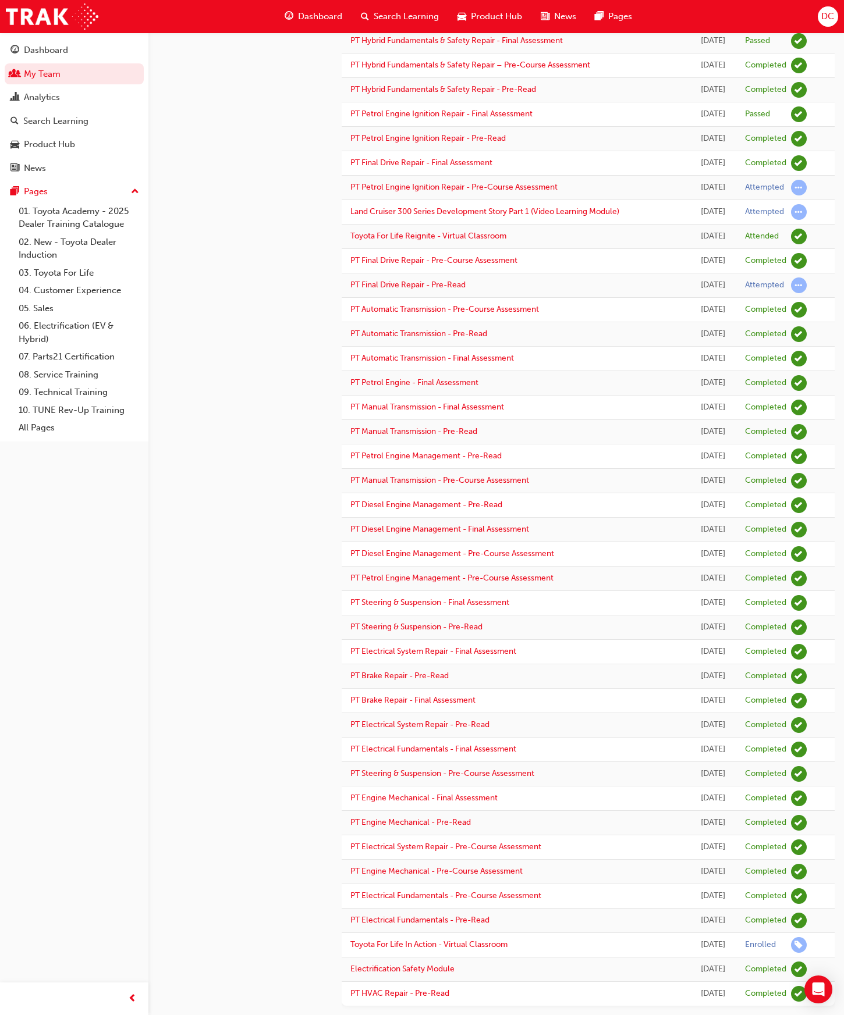
scroll to position [0, 0]
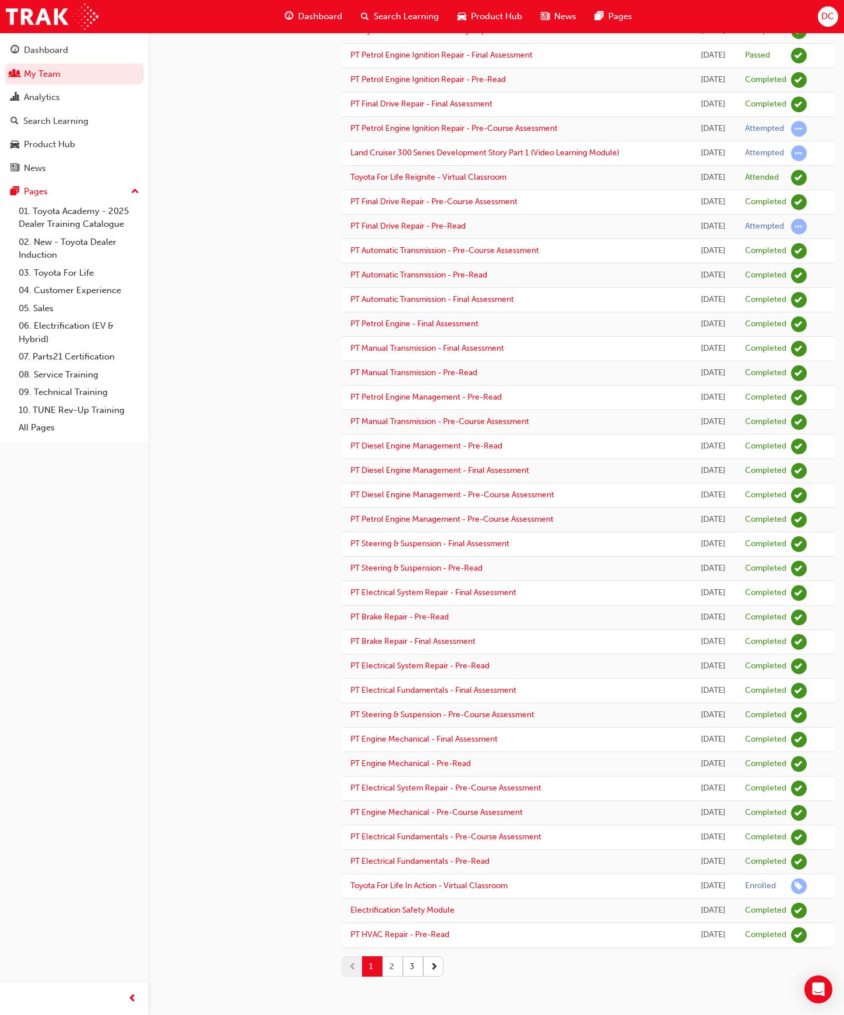
click at [393, 972] on button "2" at bounding box center [392, 967] width 20 height 20
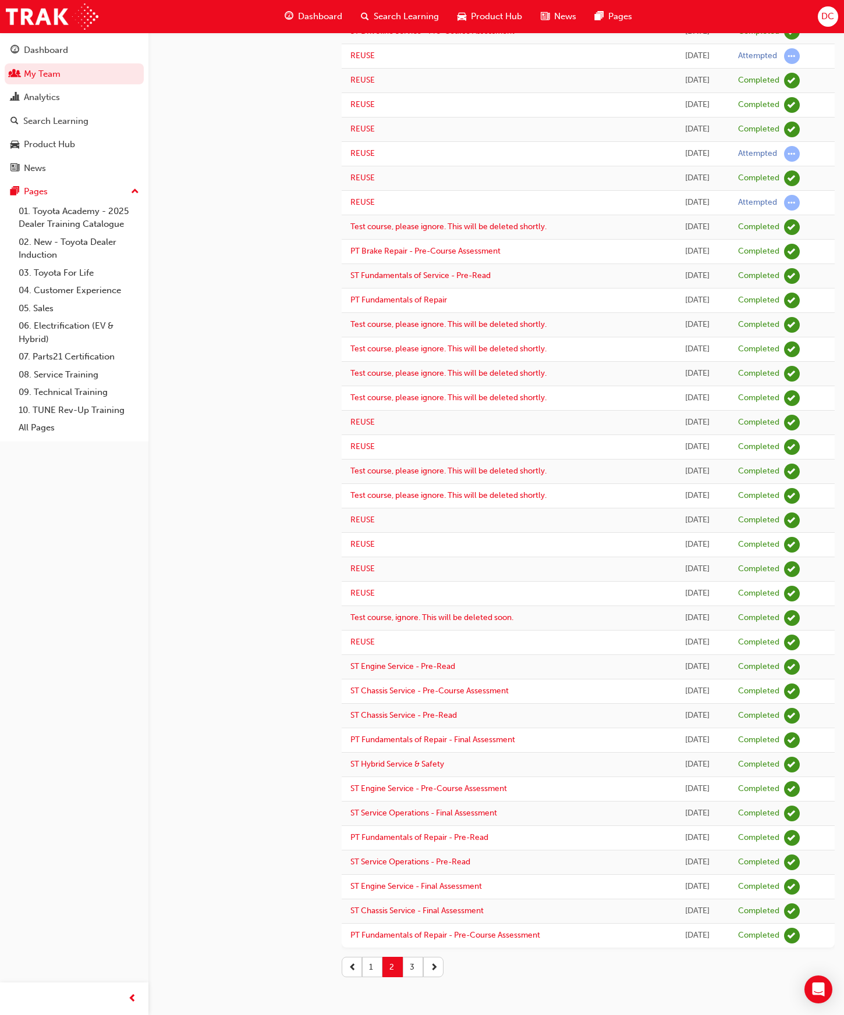
scroll to position [421, 0]
click at [377, 964] on button "1" at bounding box center [372, 967] width 20 height 20
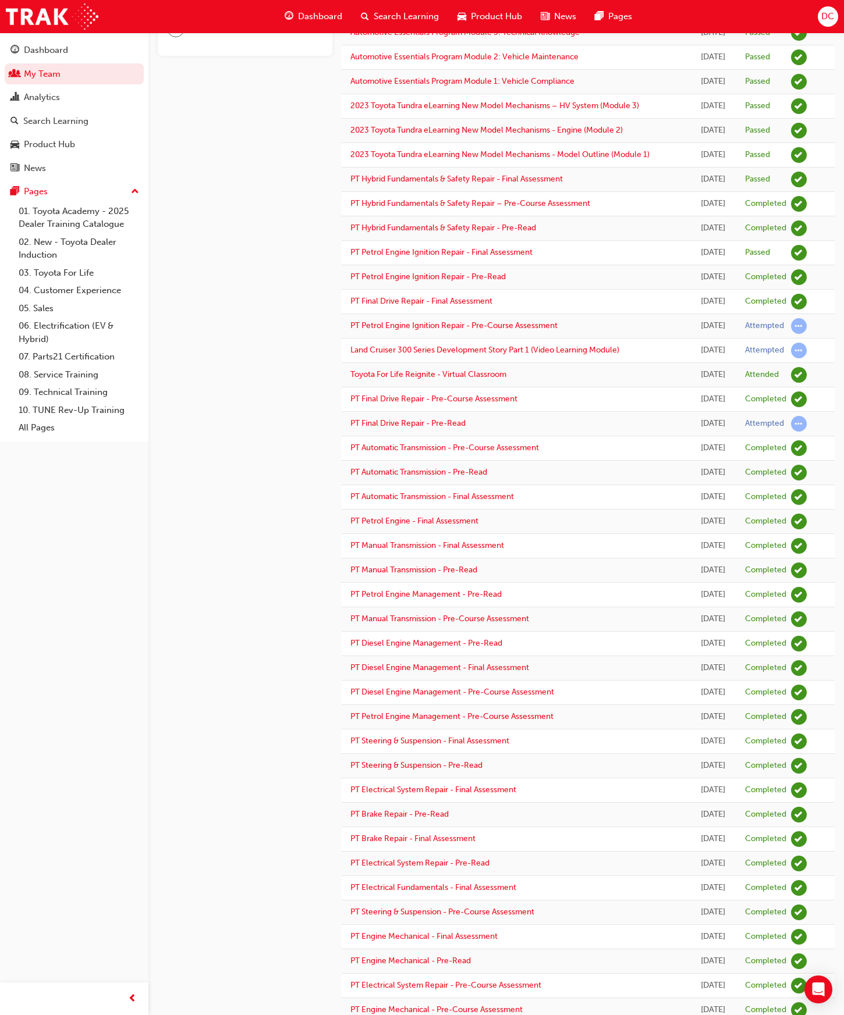
scroll to position [452, 0]
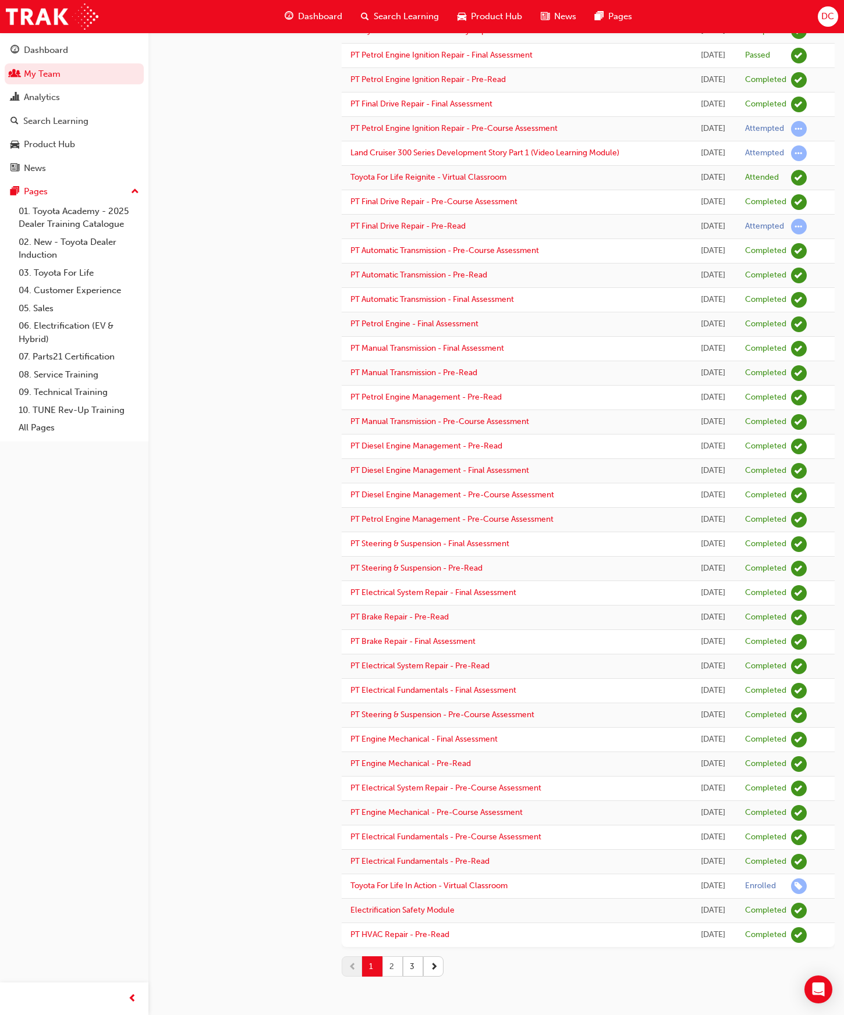
click at [396, 965] on button "2" at bounding box center [392, 967] width 20 height 20
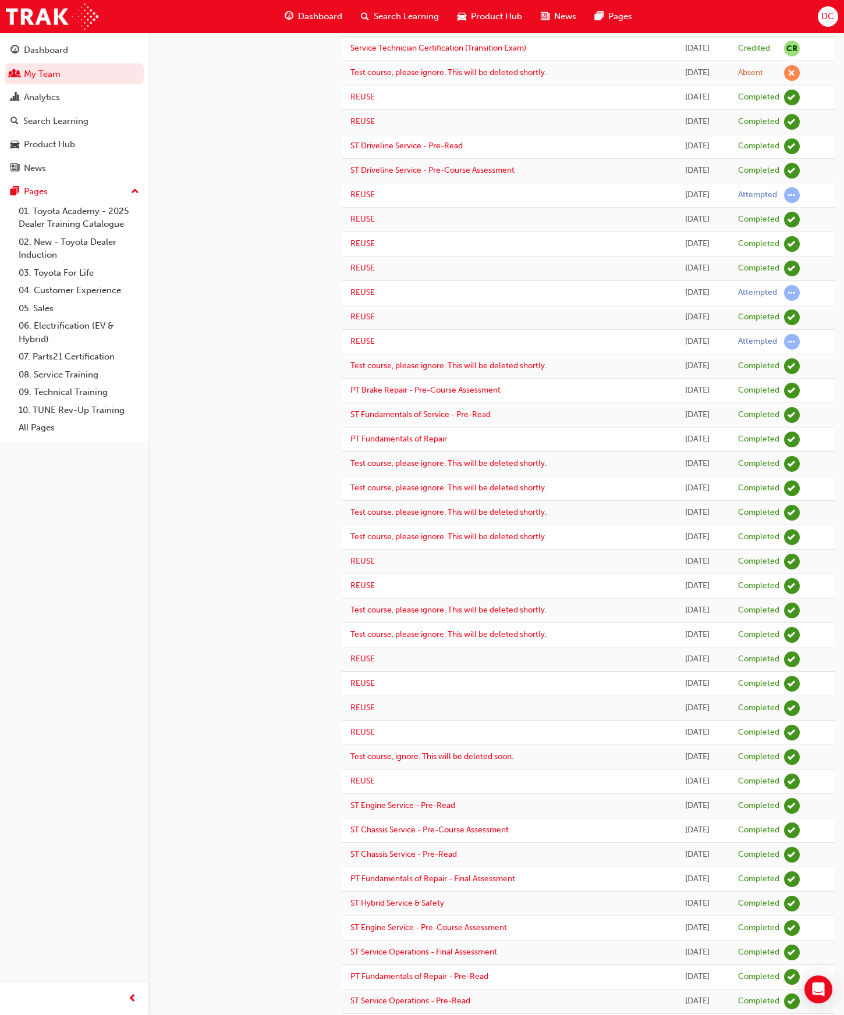
scroll to position [421, 0]
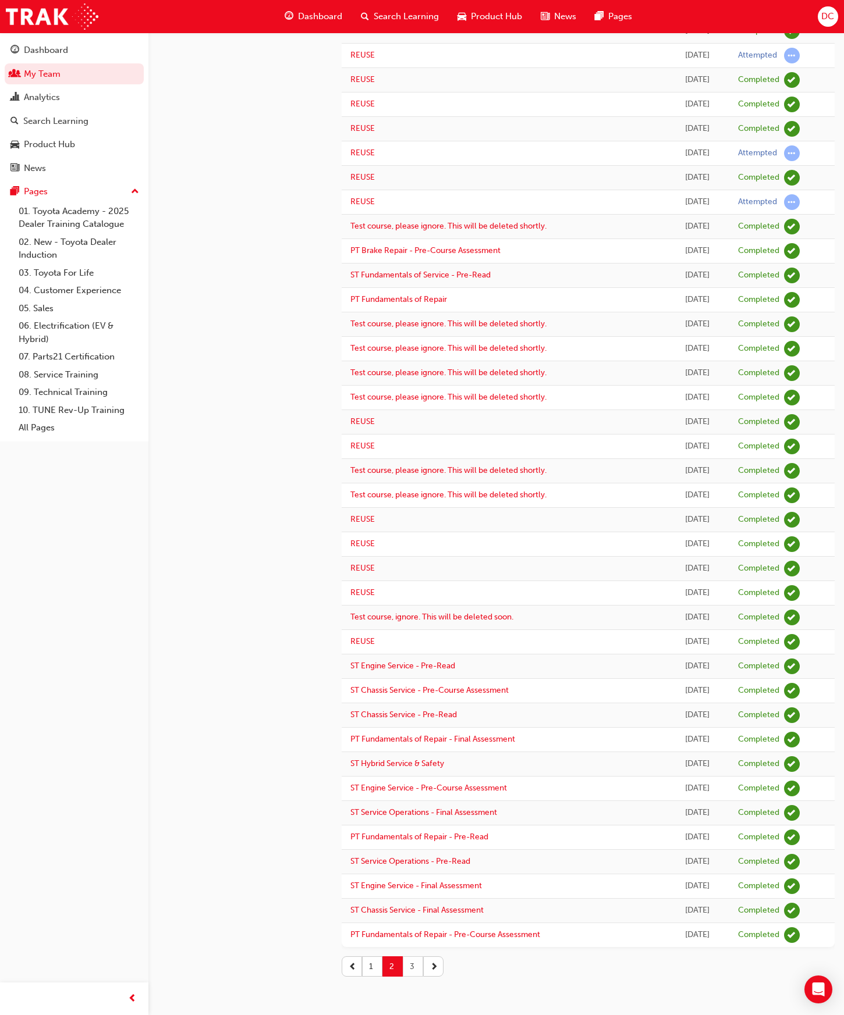
click at [411, 967] on button "3" at bounding box center [413, 967] width 20 height 20
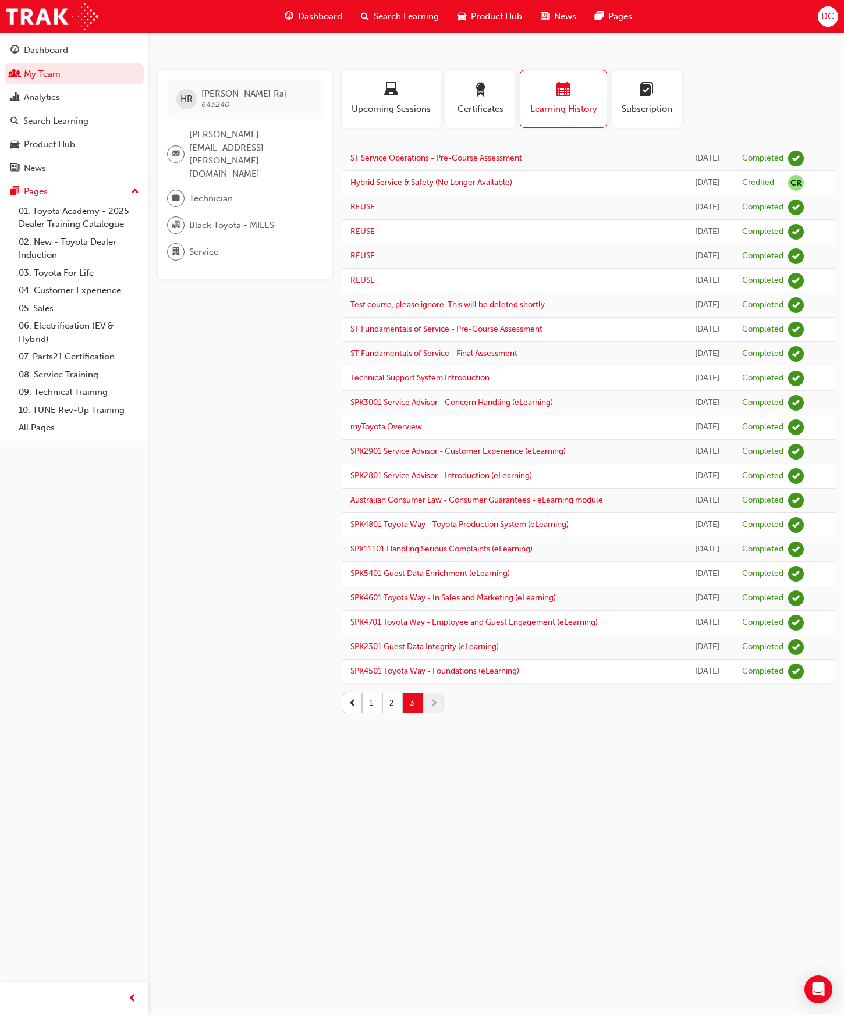
scroll to position [0, 0]
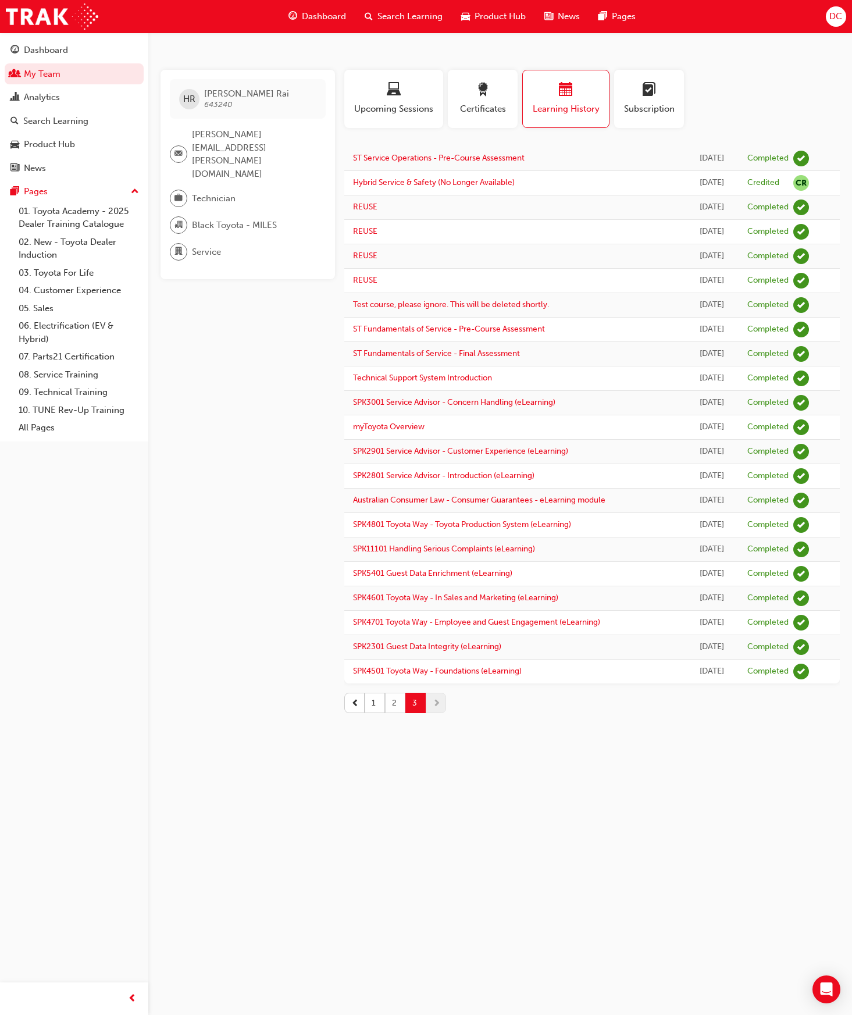
click at [397, 702] on button "2" at bounding box center [395, 703] width 20 height 20
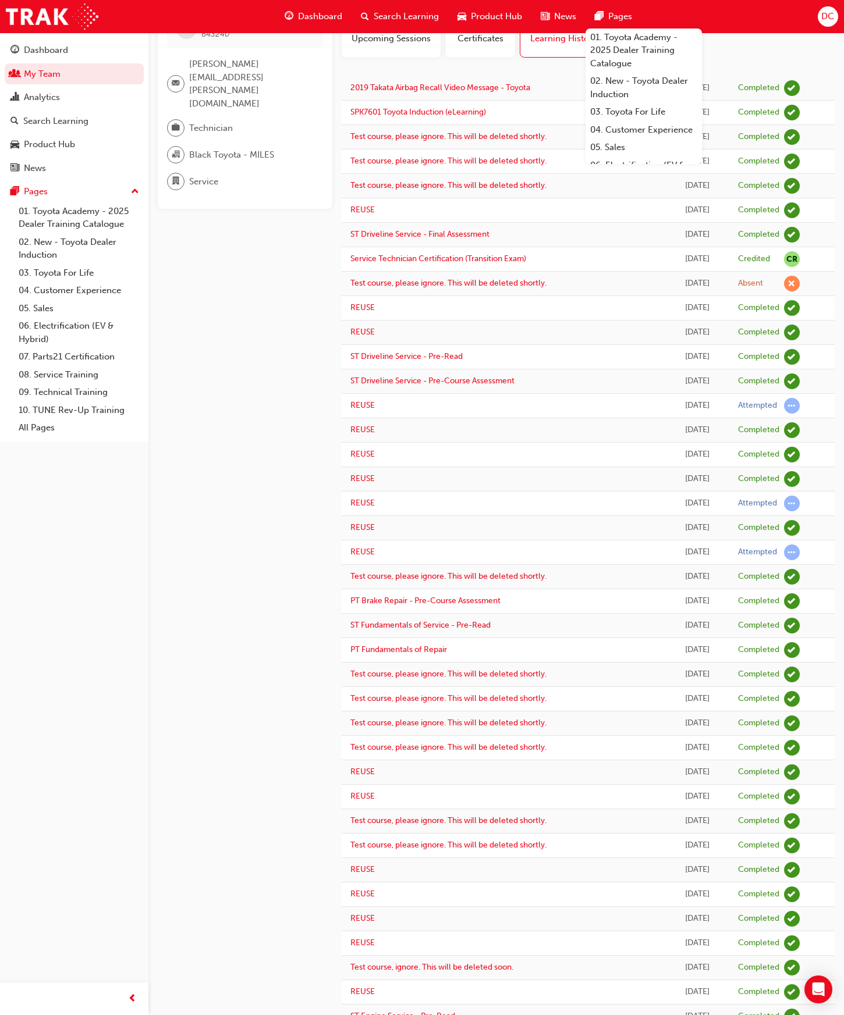
scroll to position [421, 0]
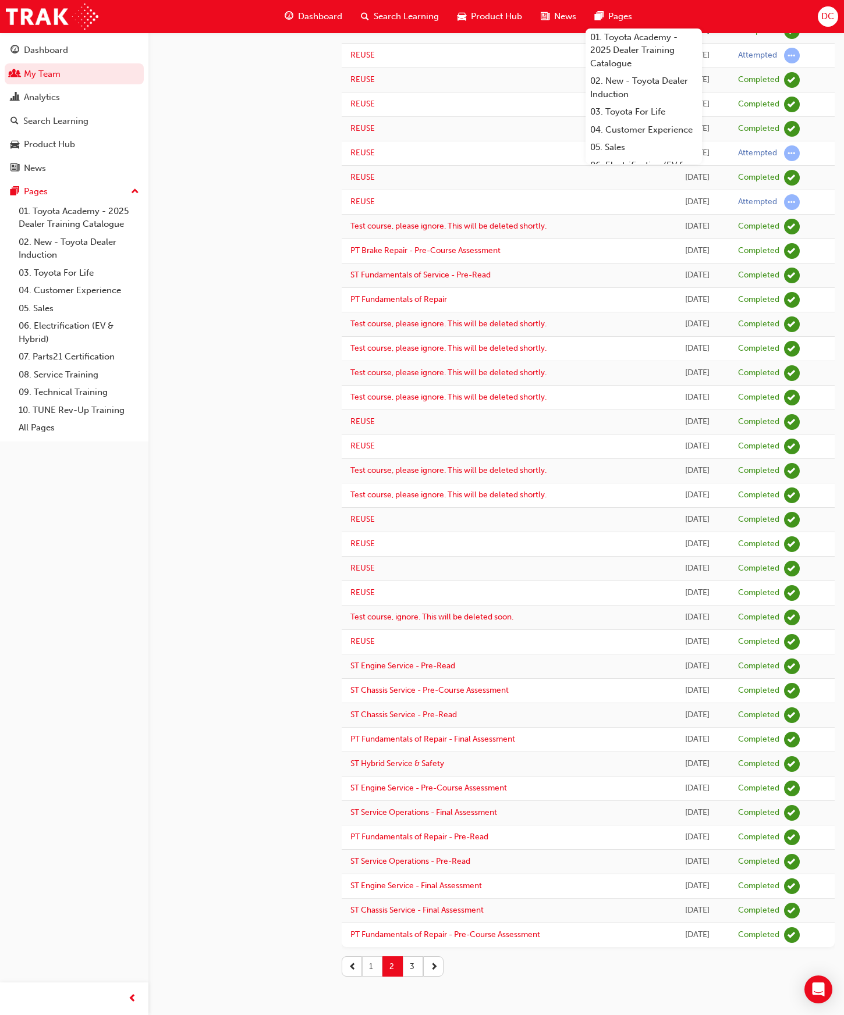
click at [370, 969] on button "1" at bounding box center [372, 967] width 20 height 20
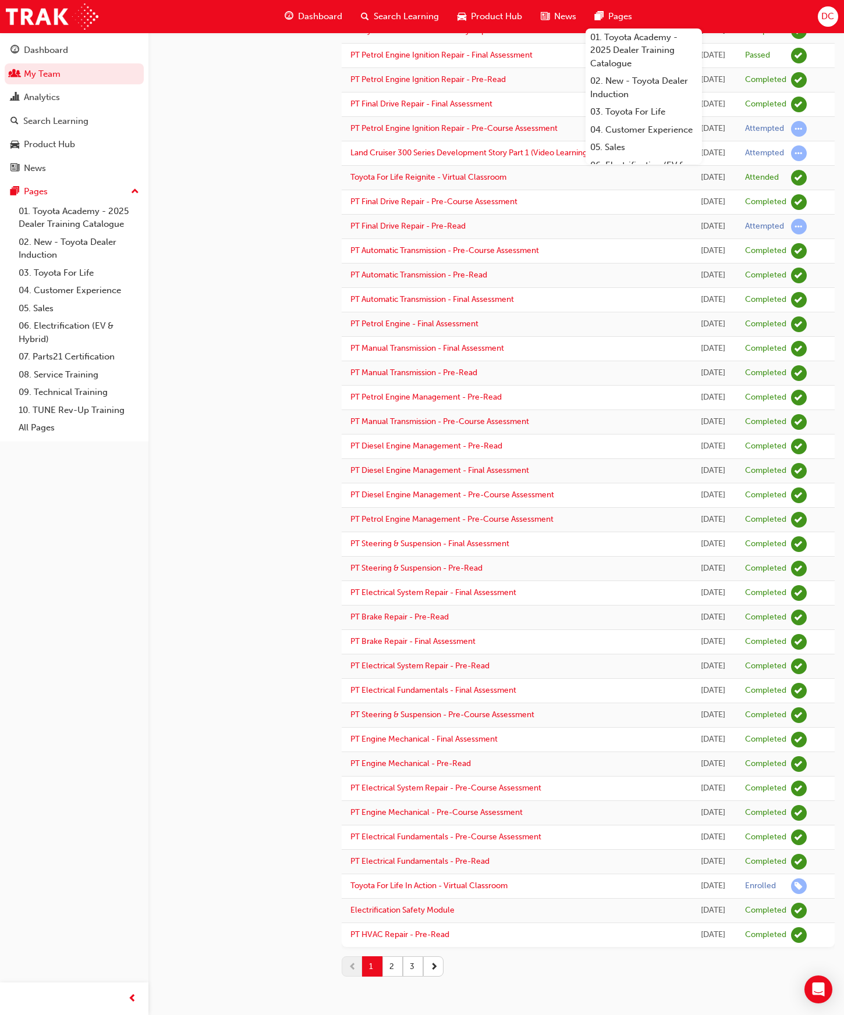
scroll to position [452, 0]
click at [411, 966] on button "3" at bounding box center [413, 967] width 20 height 20
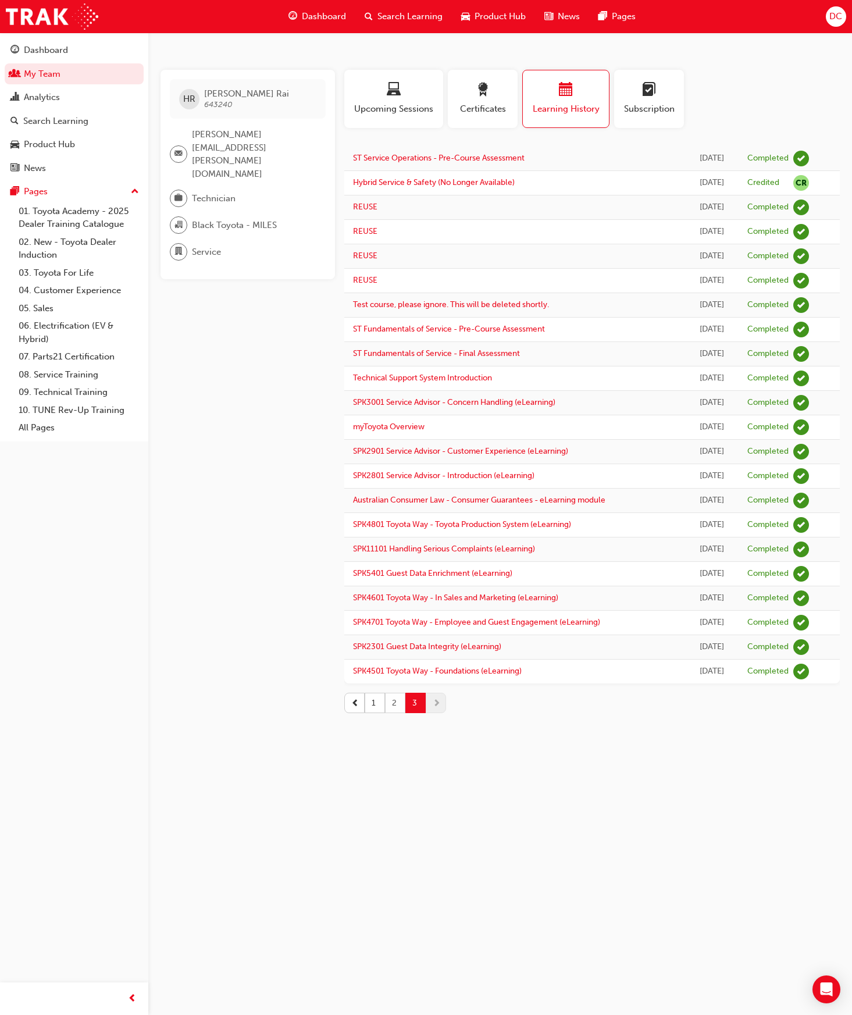
click at [394, 706] on button "2" at bounding box center [395, 703] width 20 height 20
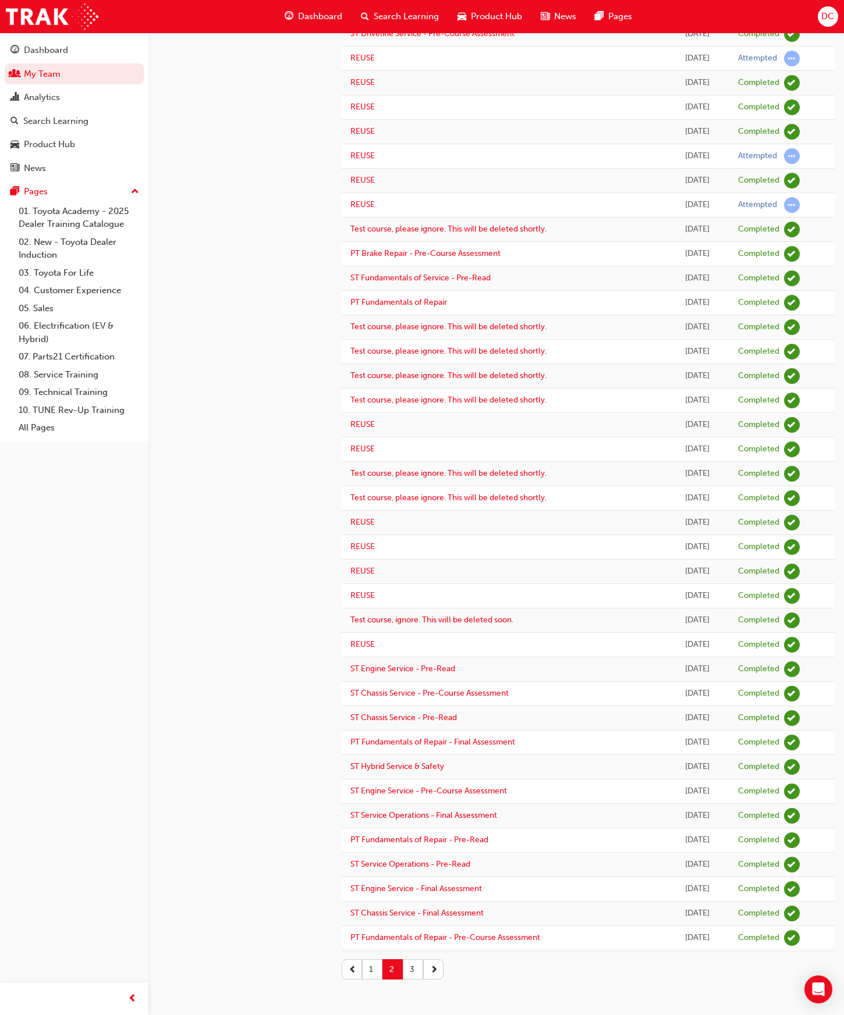
scroll to position [421, 0]
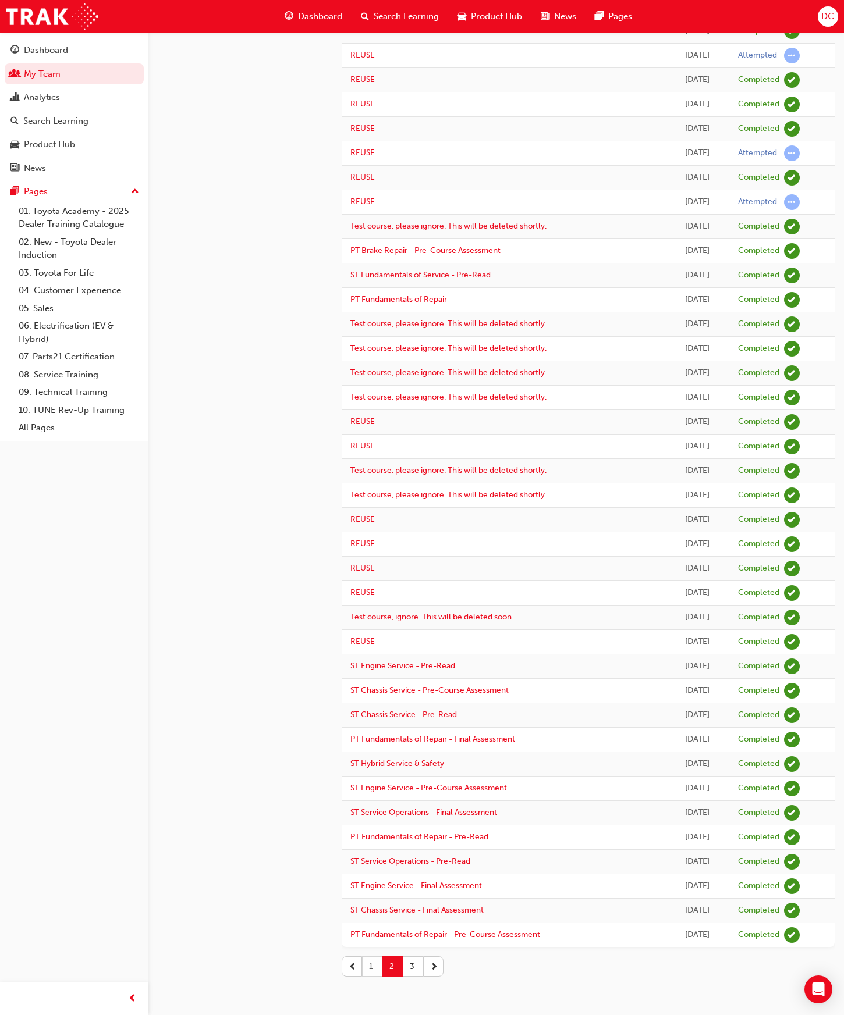
click at [367, 967] on button "1" at bounding box center [372, 967] width 20 height 20
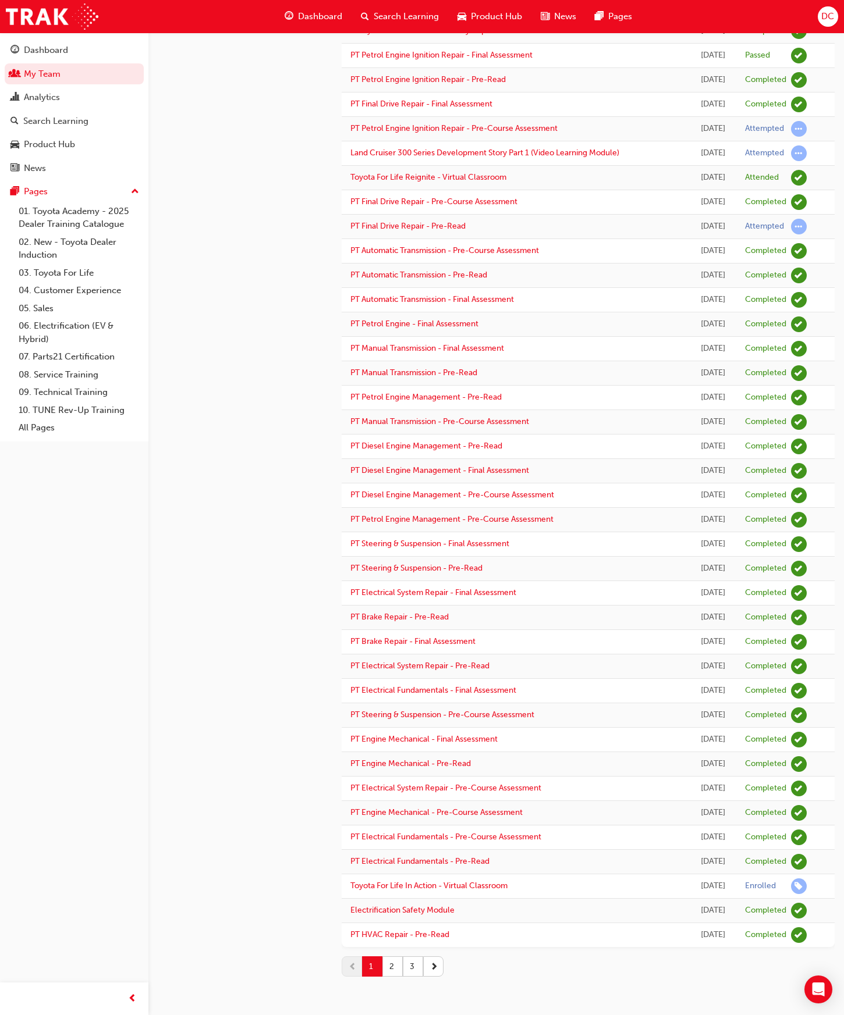
scroll to position [452, 0]
click at [393, 968] on button "2" at bounding box center [392, 967] width 20 height 20
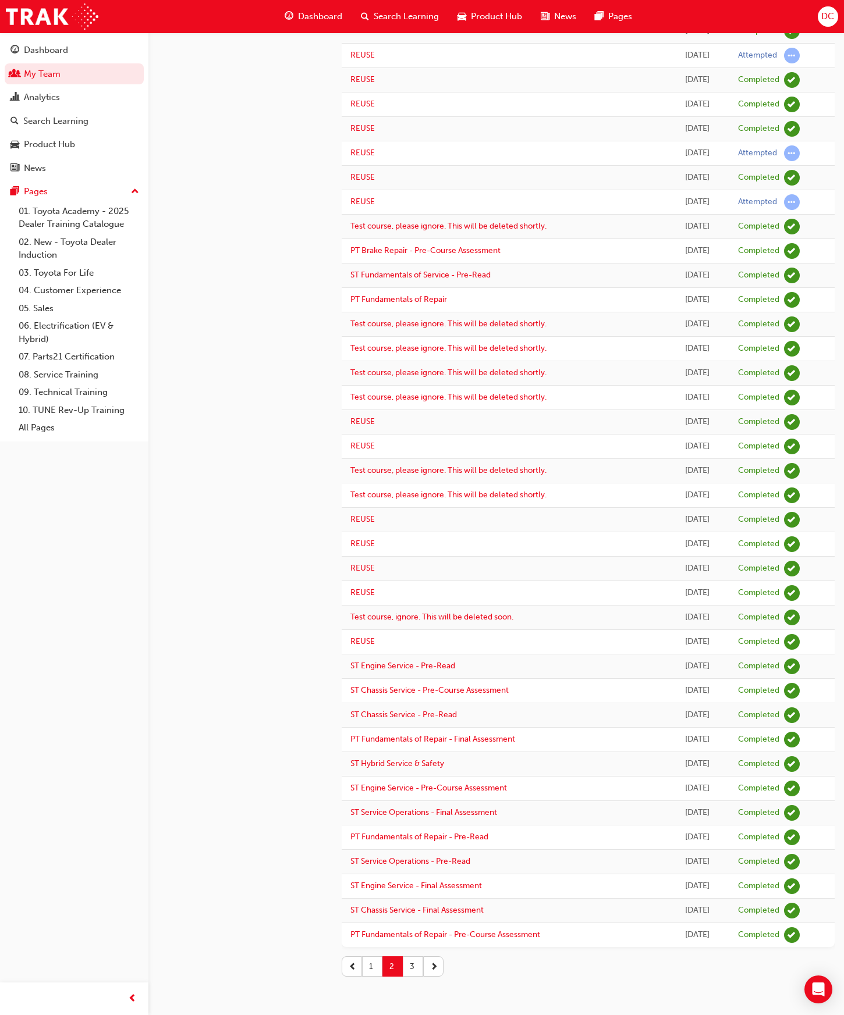
scroll to position [421, 0]
click at [413, 965] on button "3" at bounding box center [413, 967] width 20 height 20
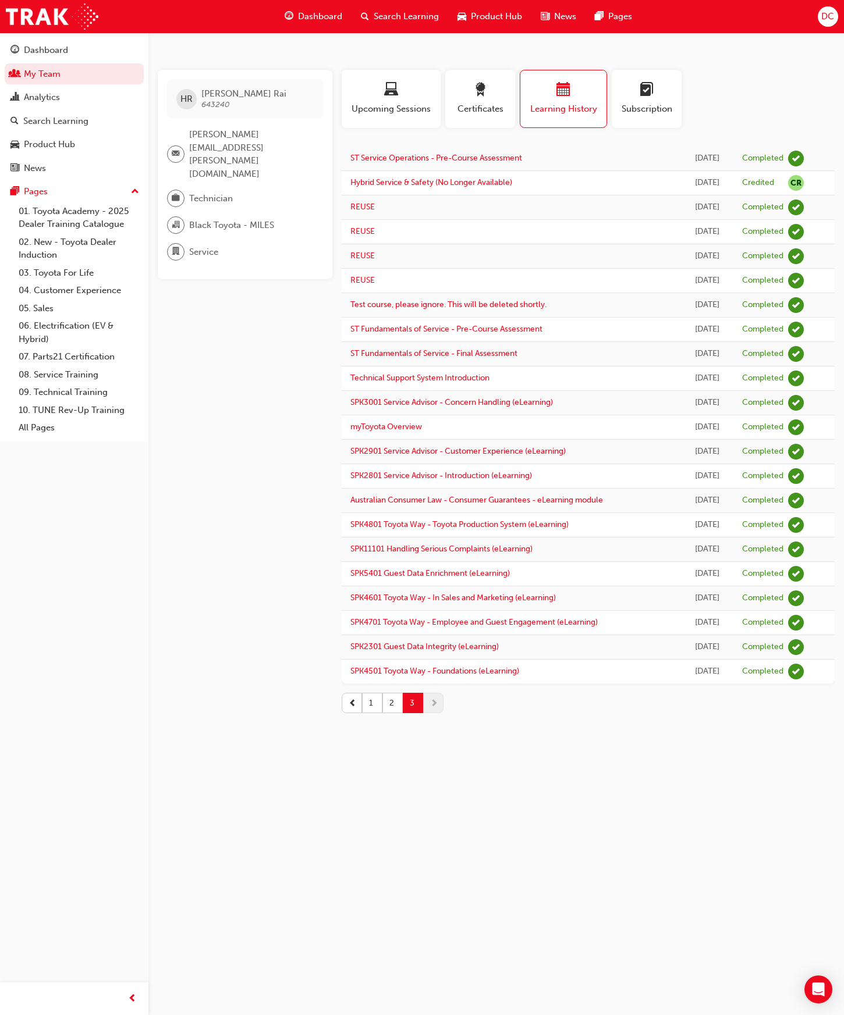
scroll to position [0, 0]
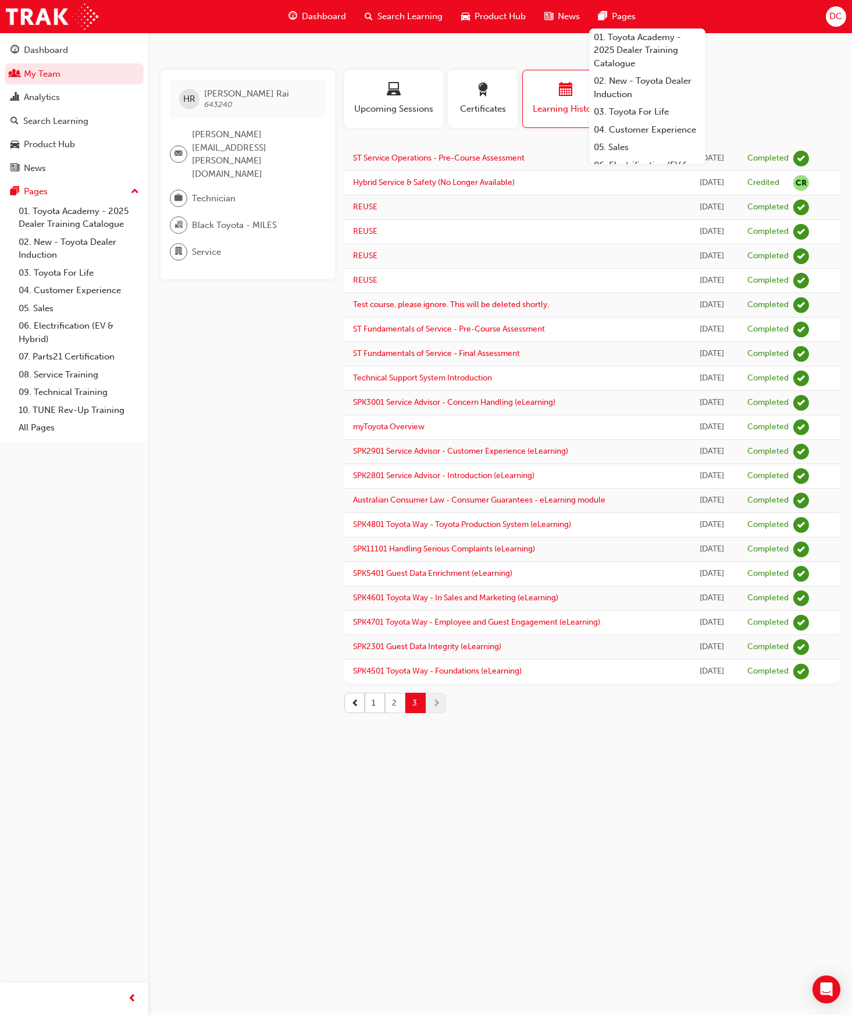
click at [394, 706] on button "2" at bounding box center [395, 703] width 20 height 20
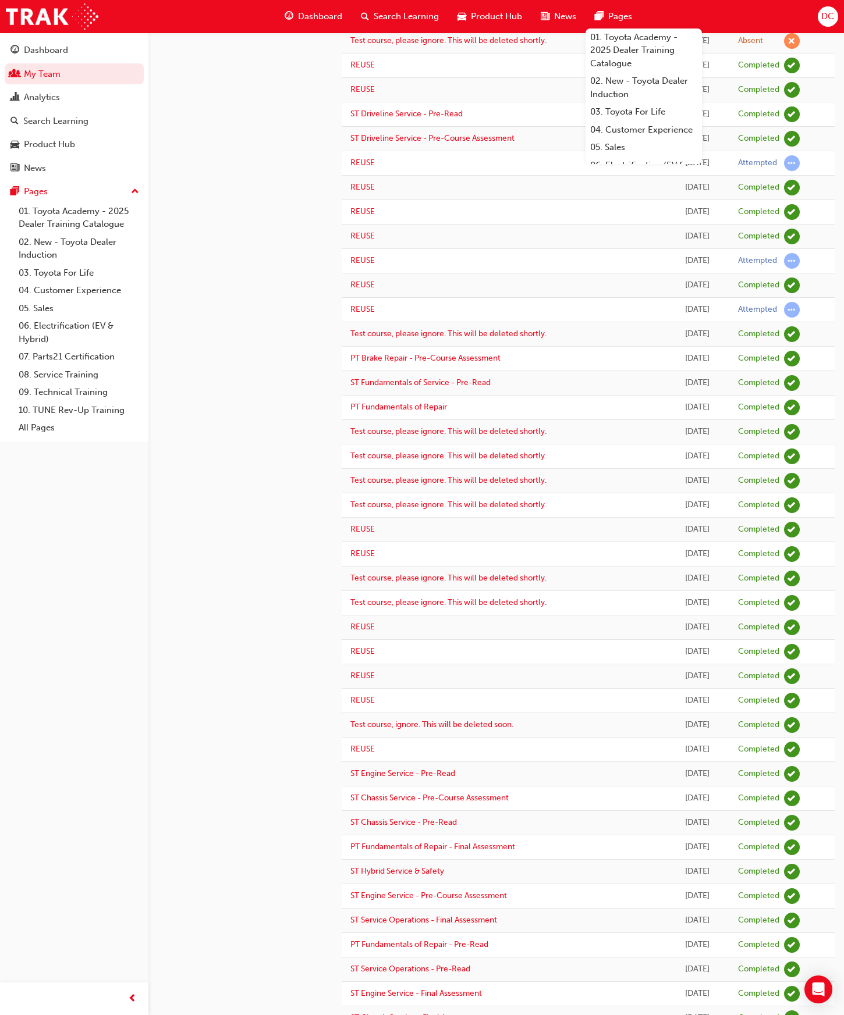
scroll to position [421, 0]
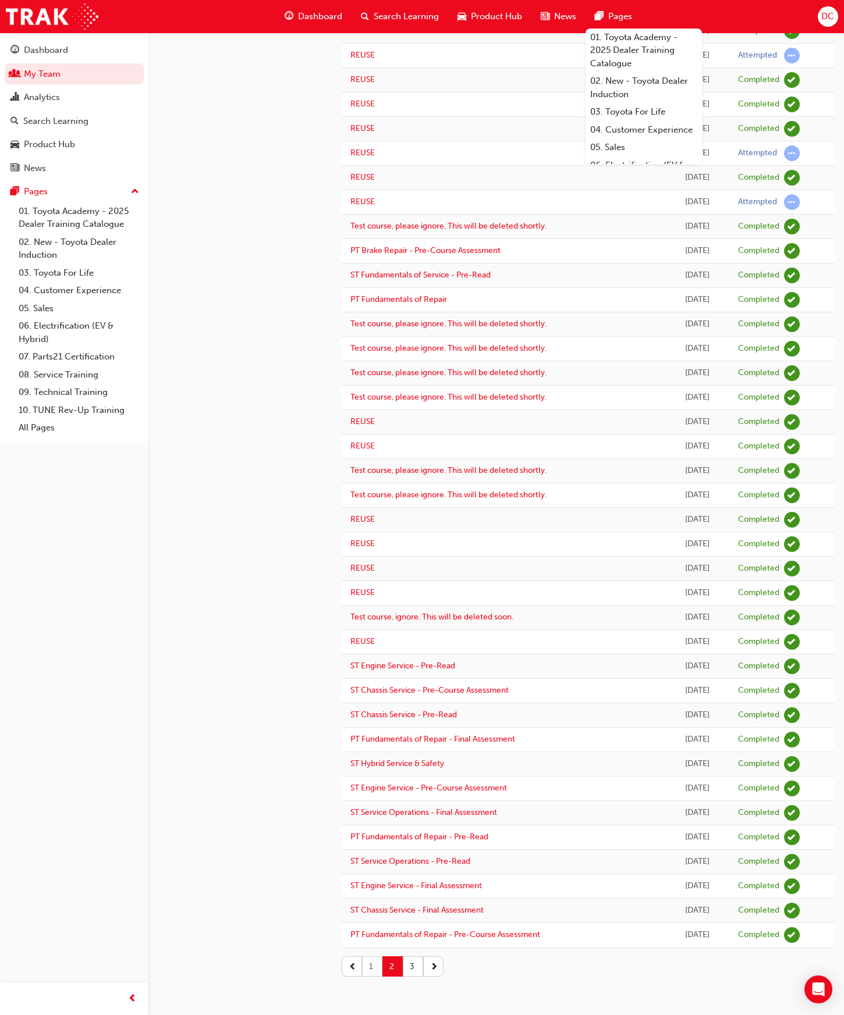
click at [370, 970] on button "1" at bounding box center [372, 967] width 20 height 20
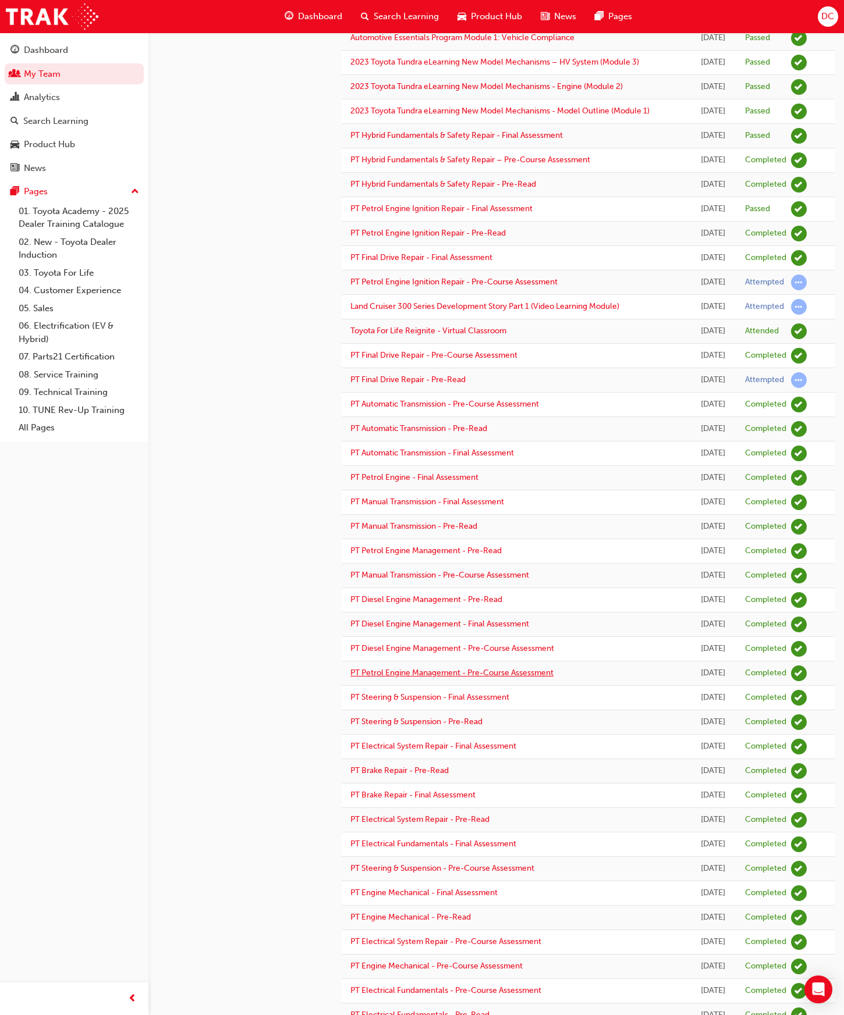
scroll to position [452, 0]
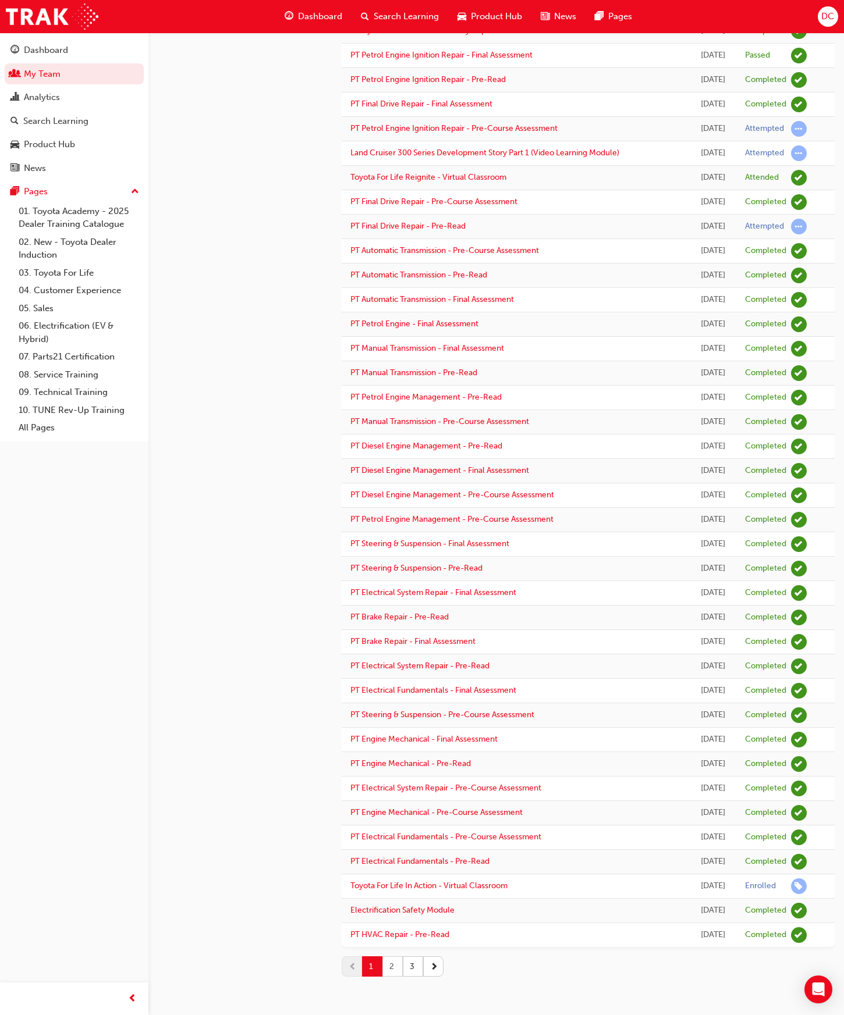
click at [396, 968] on button "2" at bounding box center [392, 967] width 20 height 20
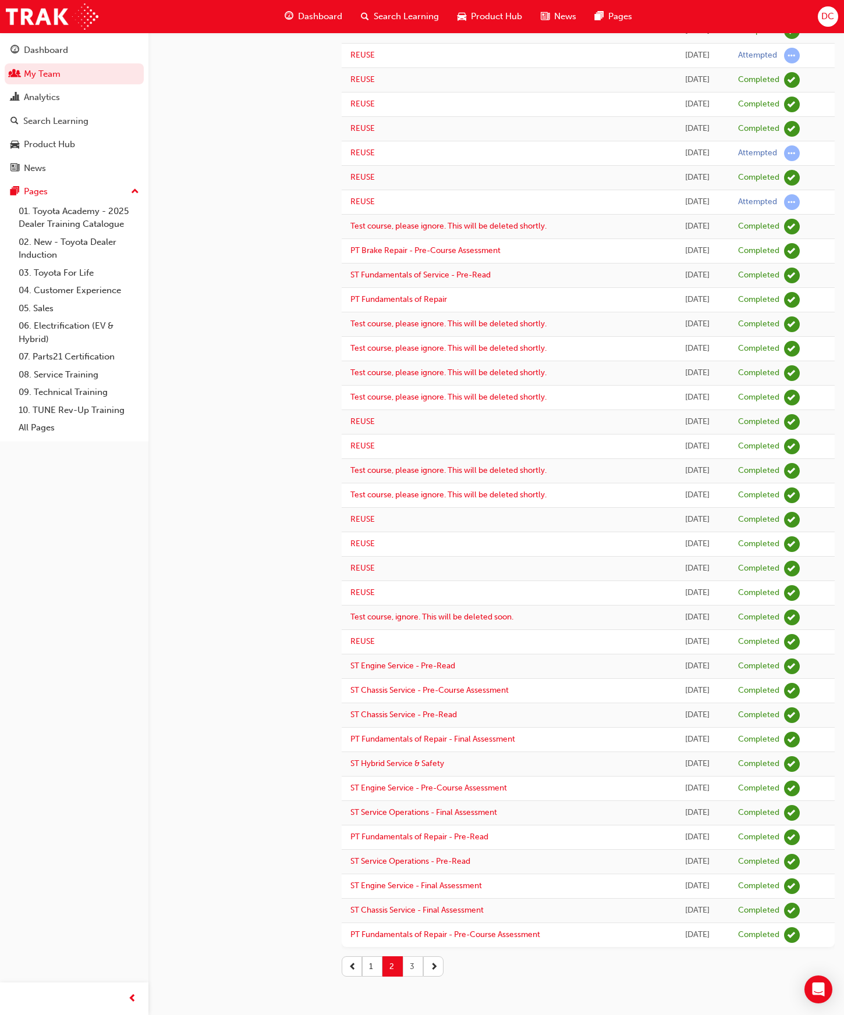
click at [410, 967] on button "3" at bounding box center [413, 967] width 20 height 20
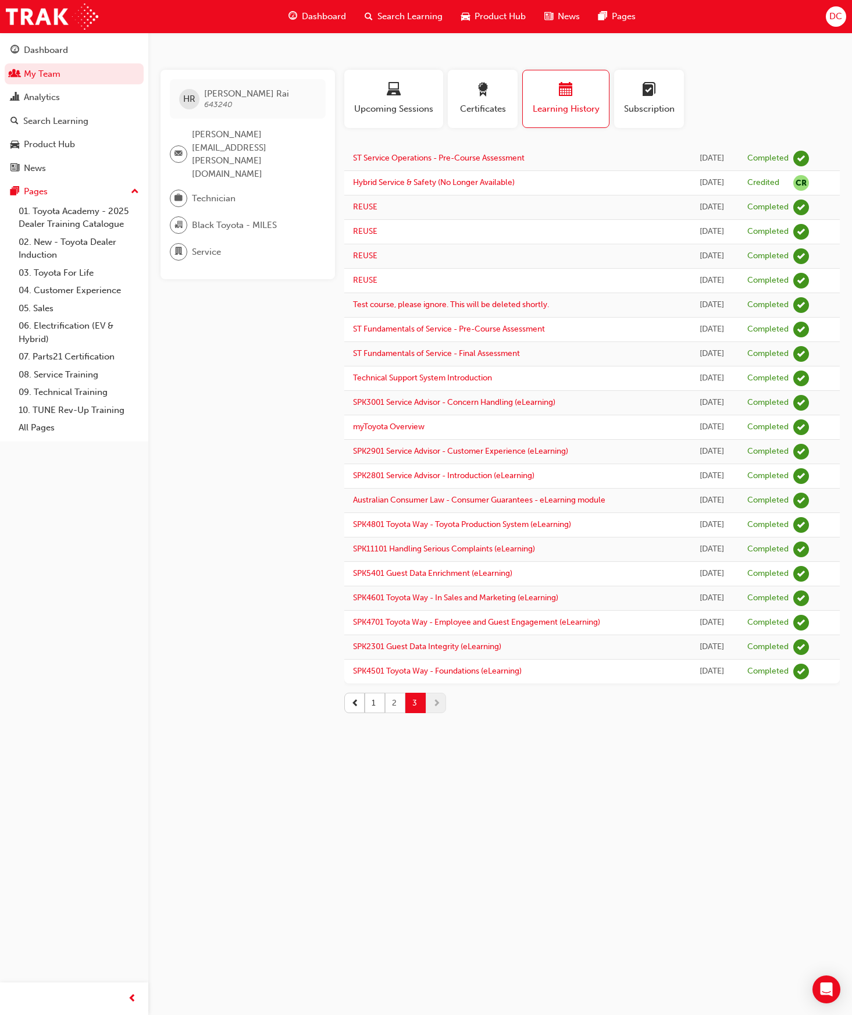
click at [392, 703] on button "2" at bounding box center [395, 703] width 20 height 20
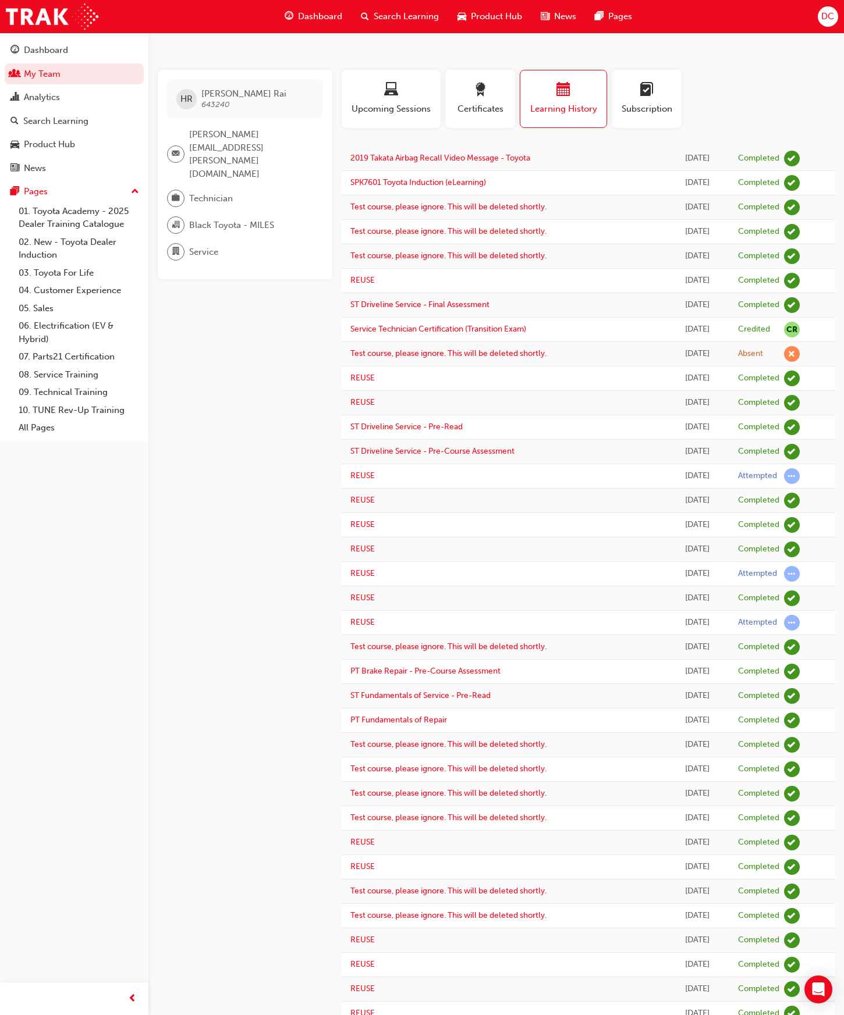
scroll to position [421, 0]
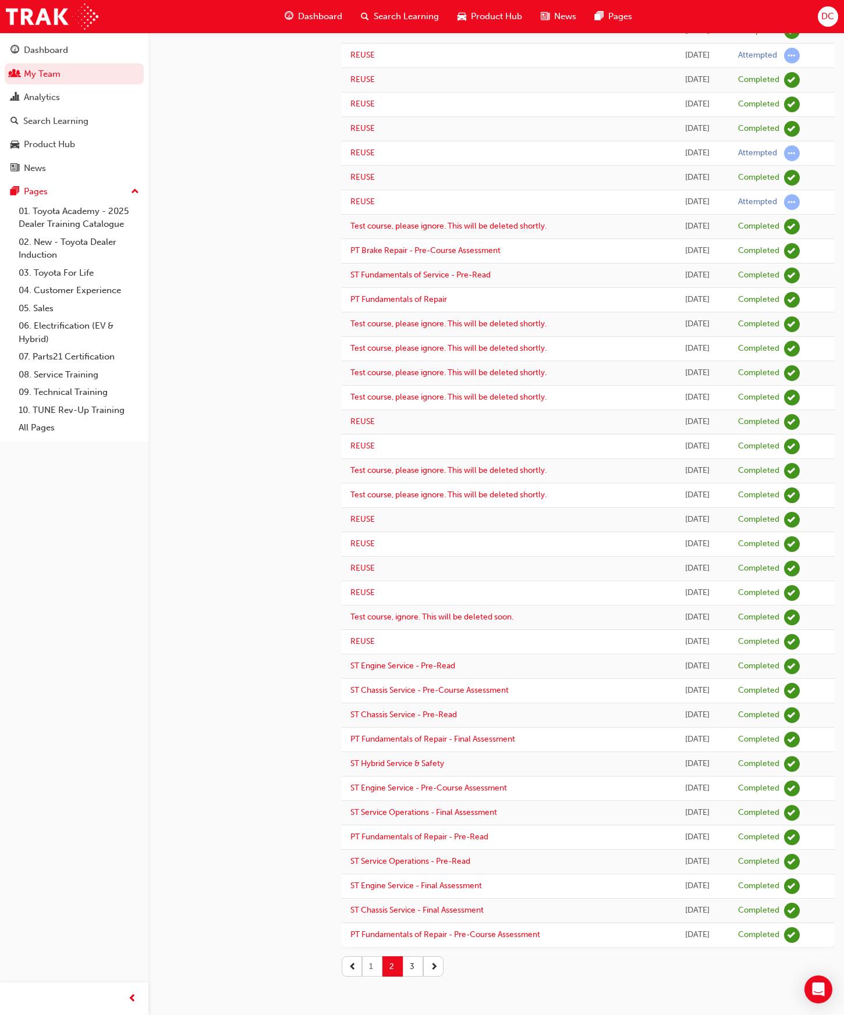
click at [370, 963] on button "1" at bounding box center [372, 967] width 20 height 20
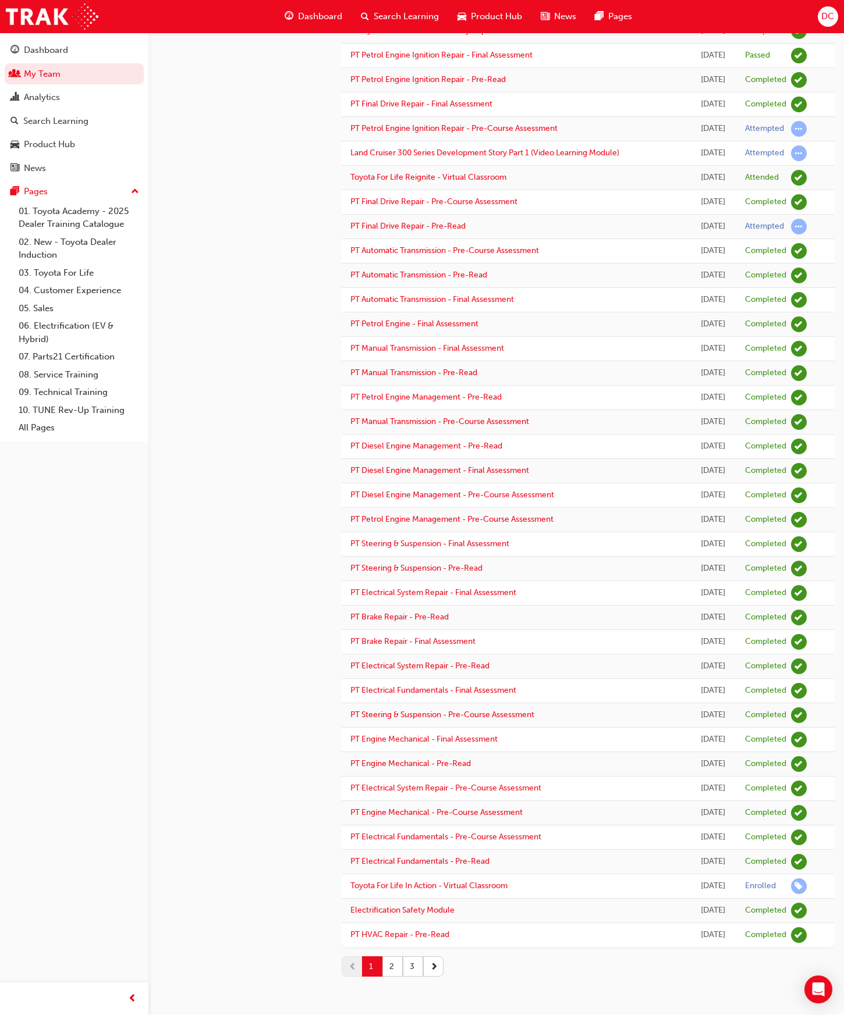
scroll to position [452, 0]
click at [389, 964] on button "2" at bounding box center [392, 967] width 20 height 20
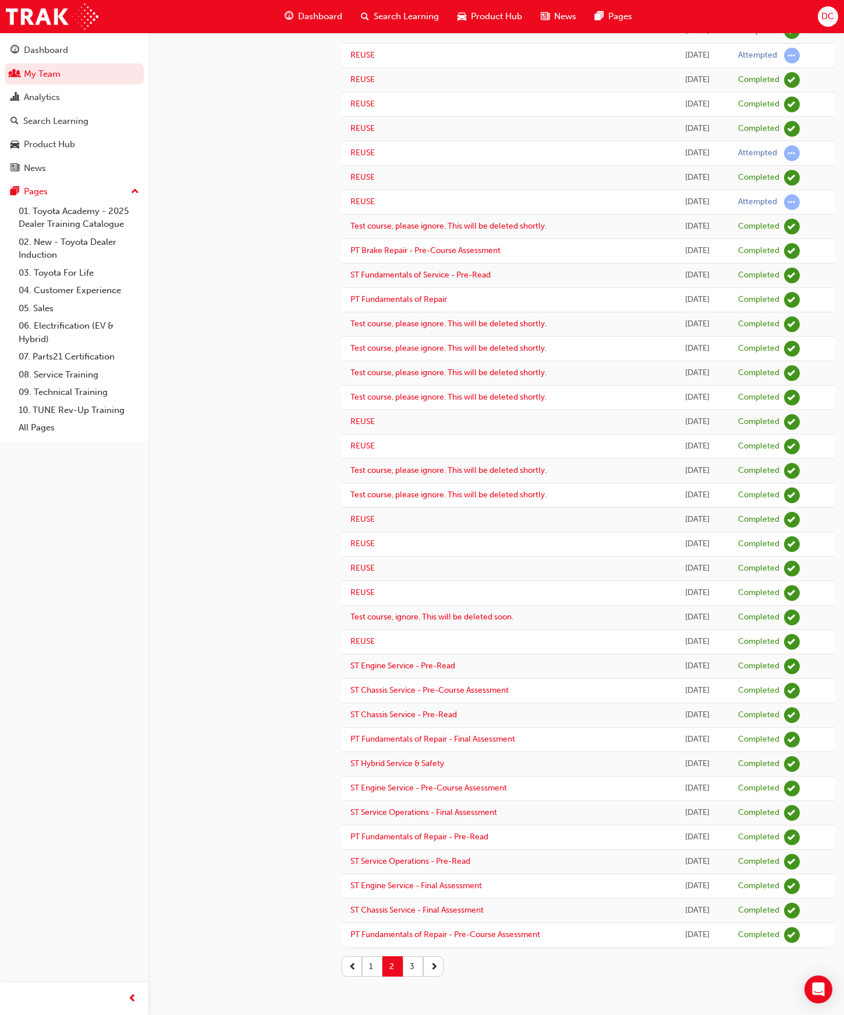
drag, startPoint x: 408, startPoint y: 969, endPoint x: 442, endPoint y: 844, distance: 129.6
click at [411, 969] on button "3" at bounding box center [413, 967] width 20 height 20
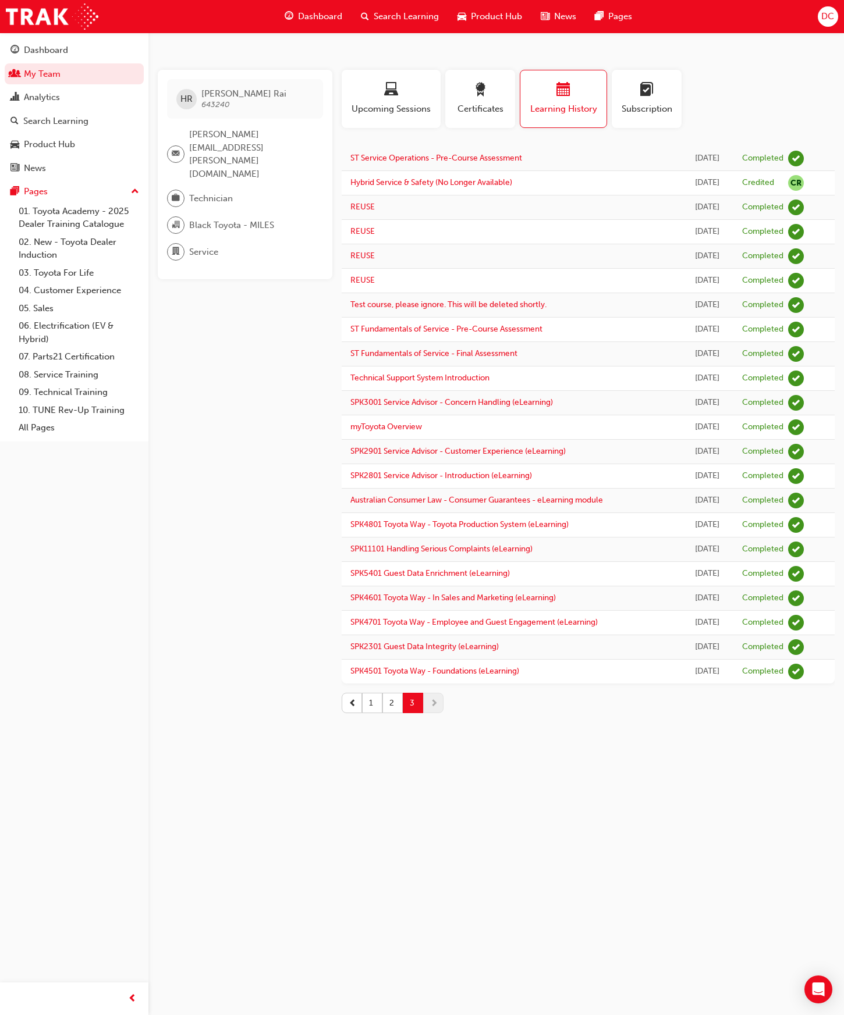
scroll to position [0, 0]
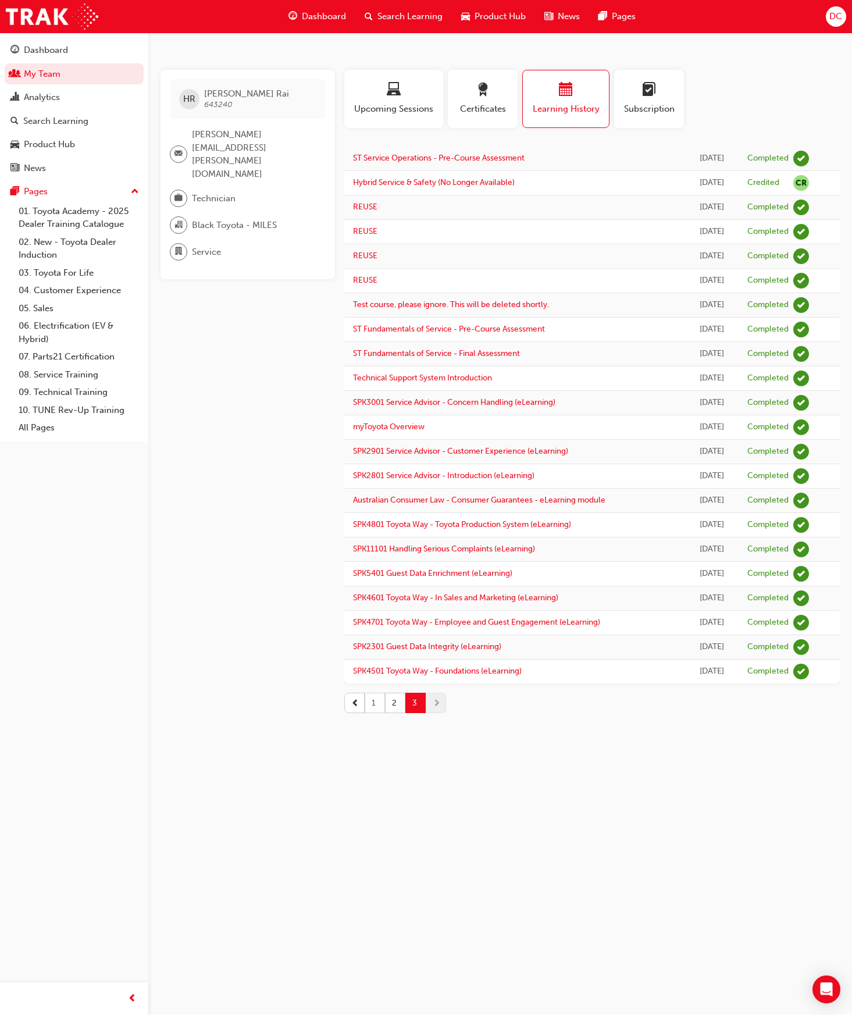
click at [377, 712] on button "1" at bounding box center [375, 703] width 20 height 20
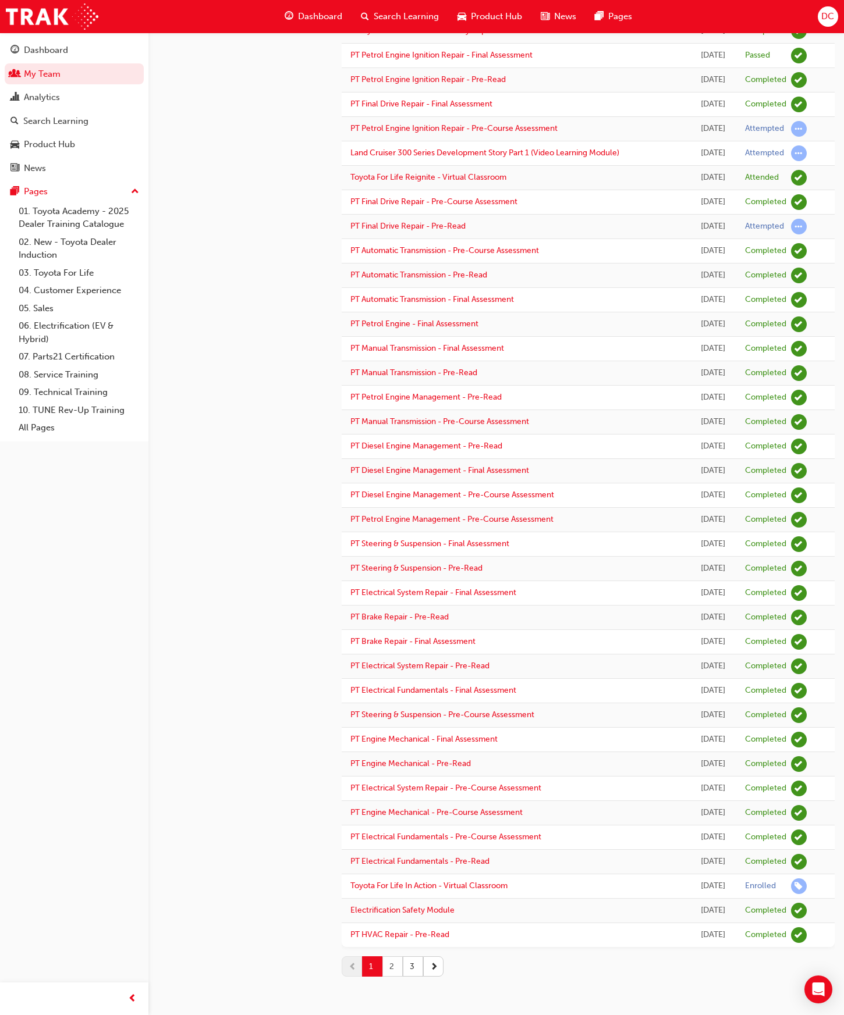
drag, startPoint x: 392, startPoint y: 969, endPoint x: 392, endPoint y: 958, distance: 11.1
click at [392, 969] on button "2" at bounding box center [392, 967] width 20 height 20
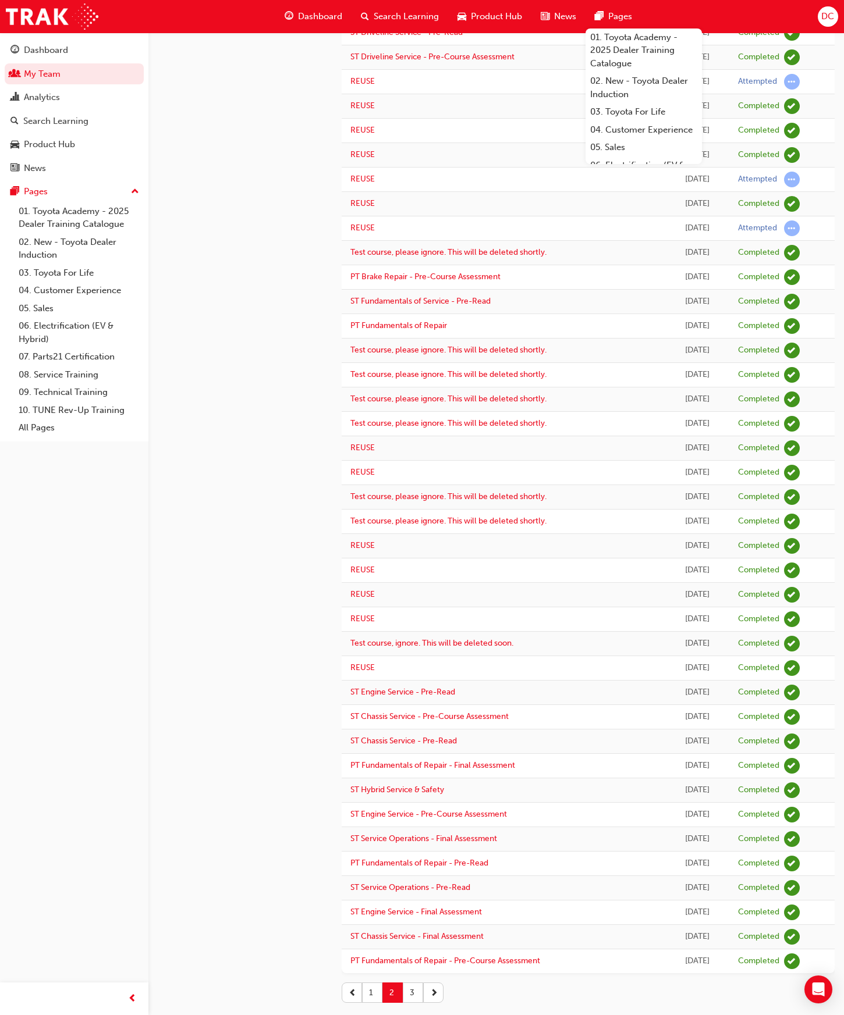
scroll to position [421, 0]
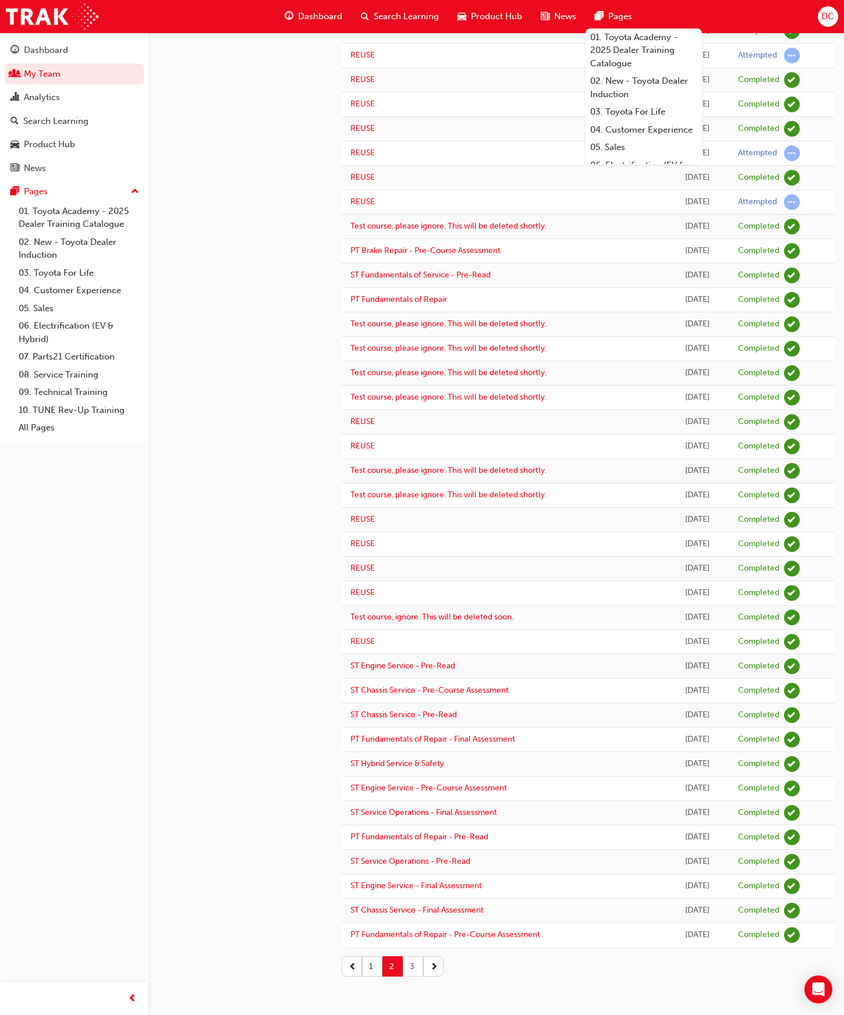
click at [411, 965] on button "3" at bounding box center [413, 967] width 20 height 20
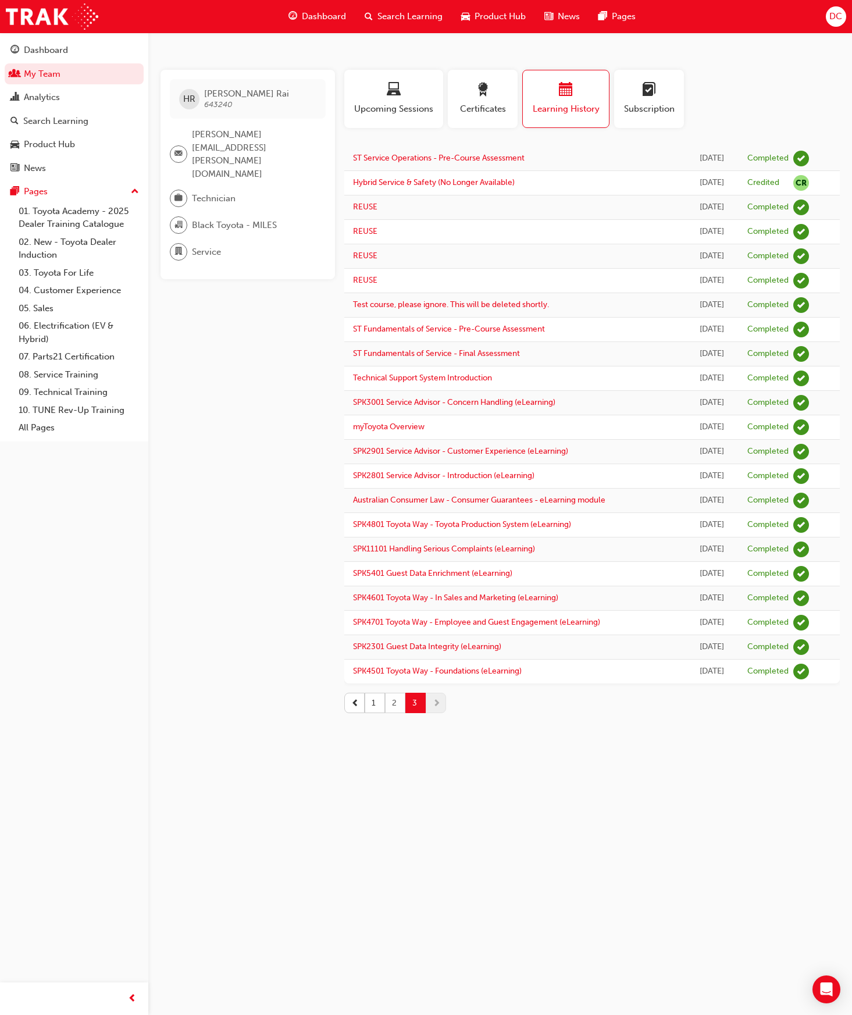
click at [392, 705] on button "2" at bounding box center [395, 703] width 20 height 20
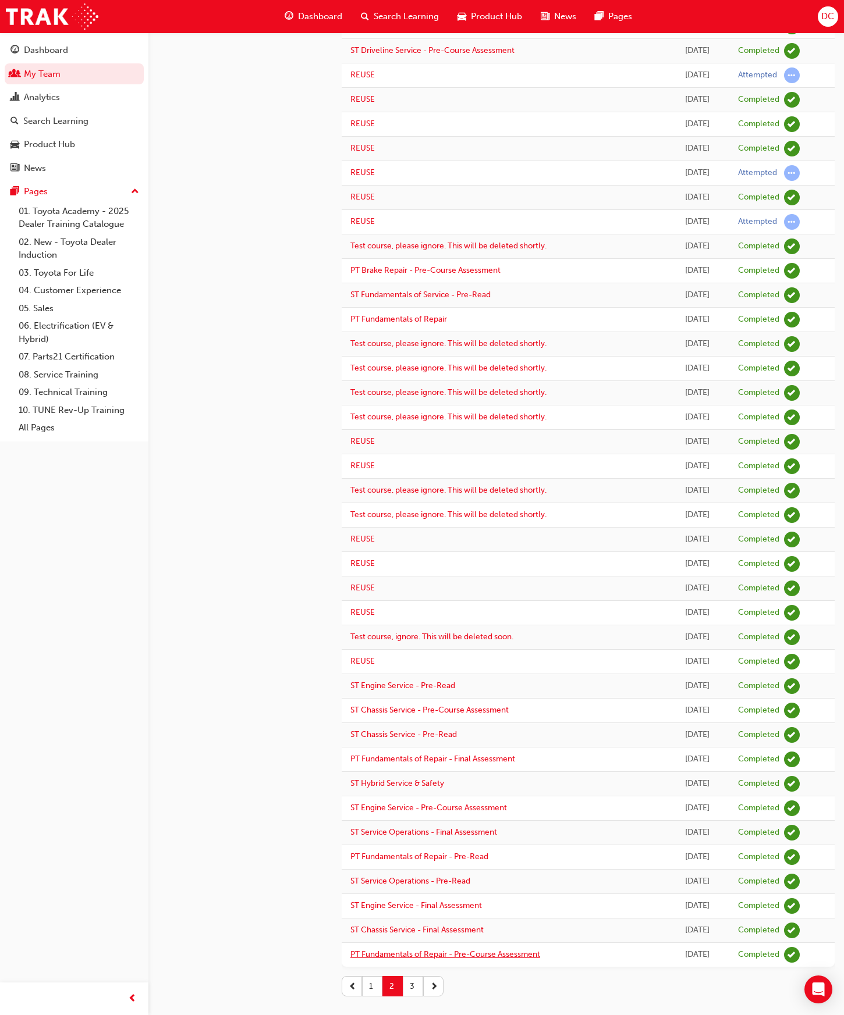
scroll to position [421, 0]
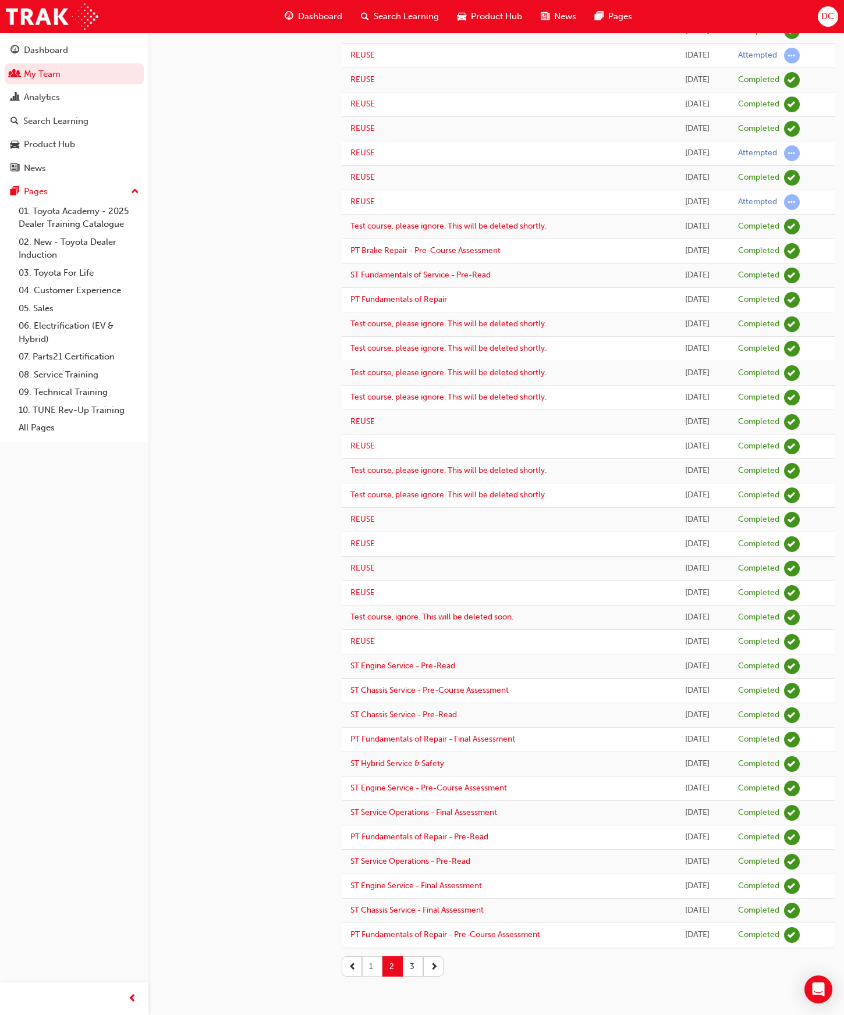
click at [370, 965] on button "1" at bounding box center [372, 967] width 20 height 20
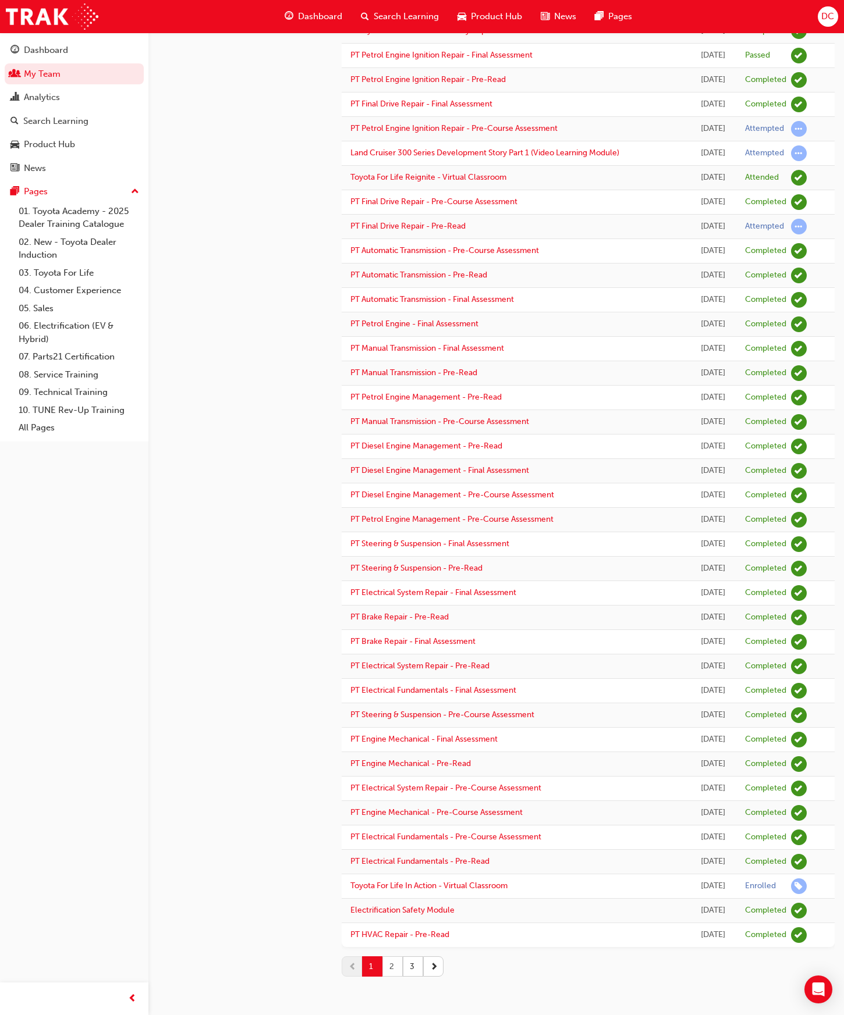
drag, startPoint x: 390, startPoint y: 1000, endPoint x: 400, endPoint y: 960, distance: 40.8
click at [390, 977] on button "2" at bounding box center [392, 967] width 20 height 20
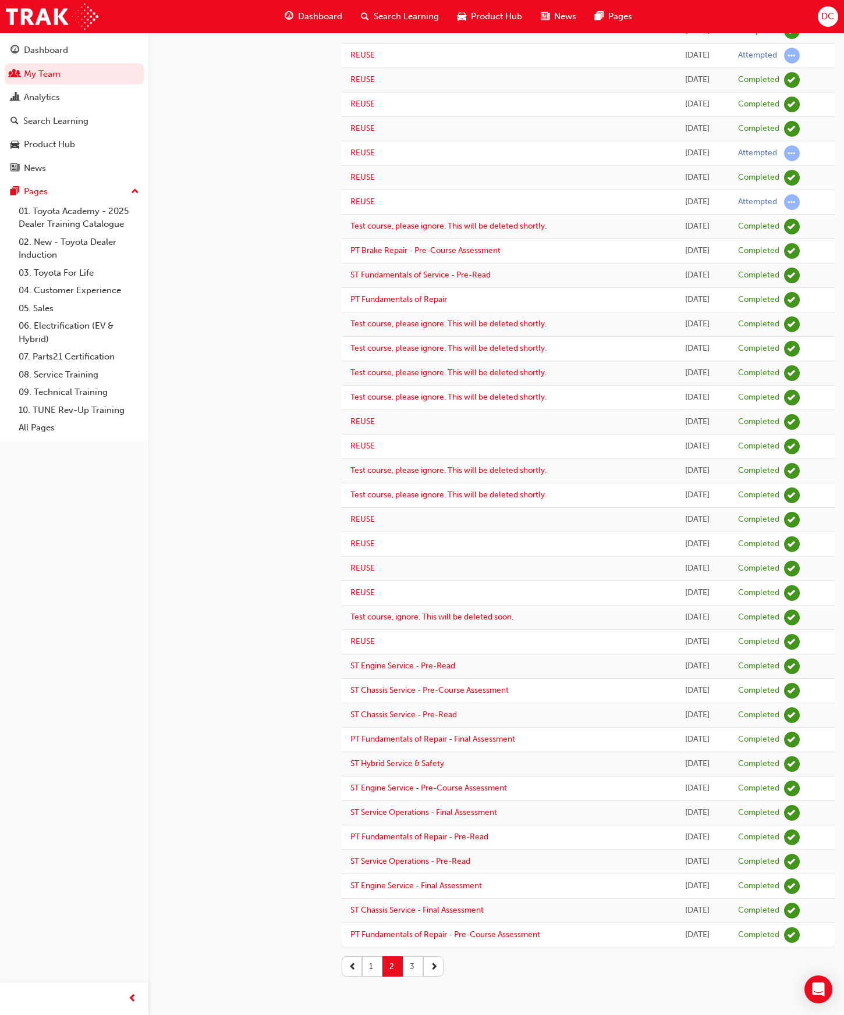
click at [410, 966] on button "3" at bounding box center [413, 967] width 20 height 20
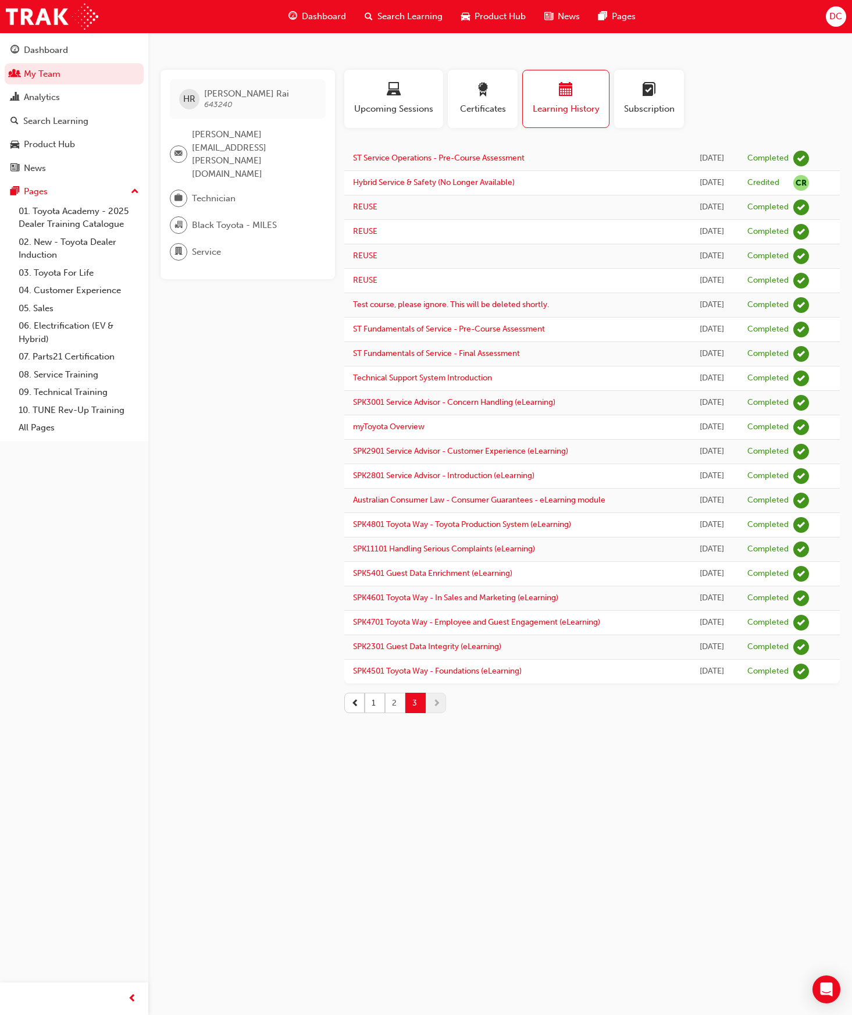
click at [387, 708] on button "2" at bounding box center [395, 703] width 20 height 20
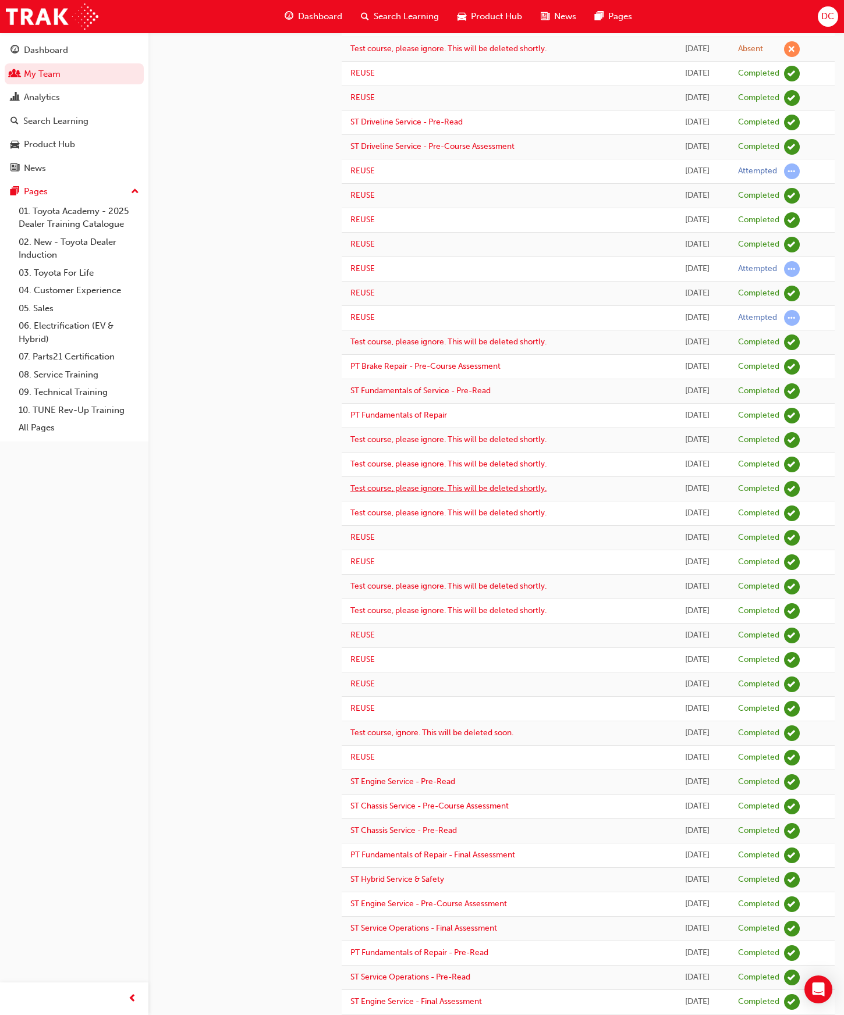
scroll to position [421, 0]
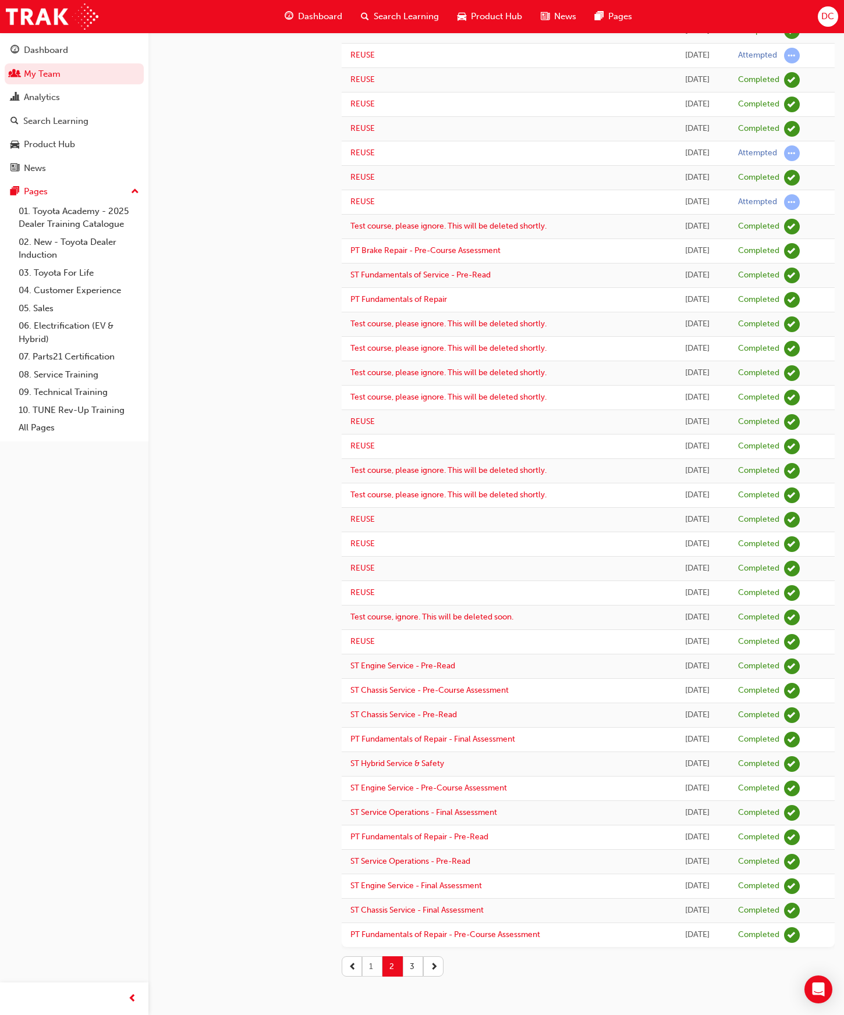
click at [375, 969] on button "1" at bounding box center [372, 967] width 20 height 20
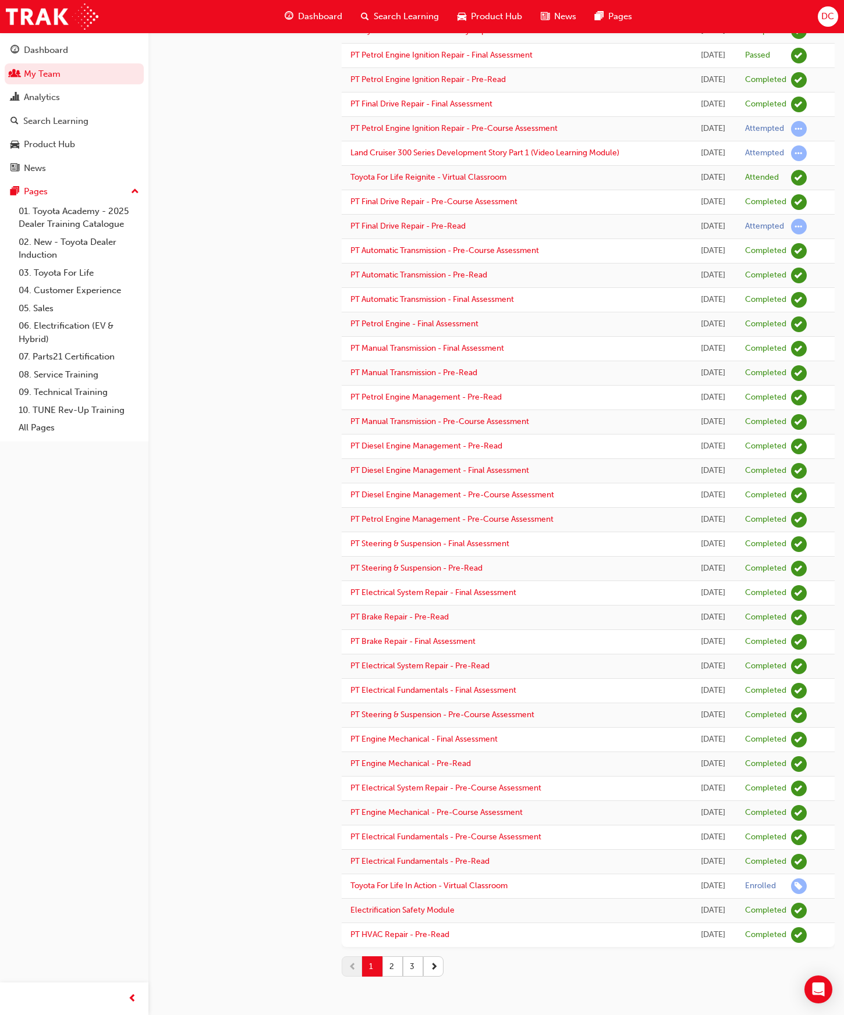
scroll to position [452, 0]
click at [391, 971] on button "2" at bounding box center [392, 967] width 20 height 20
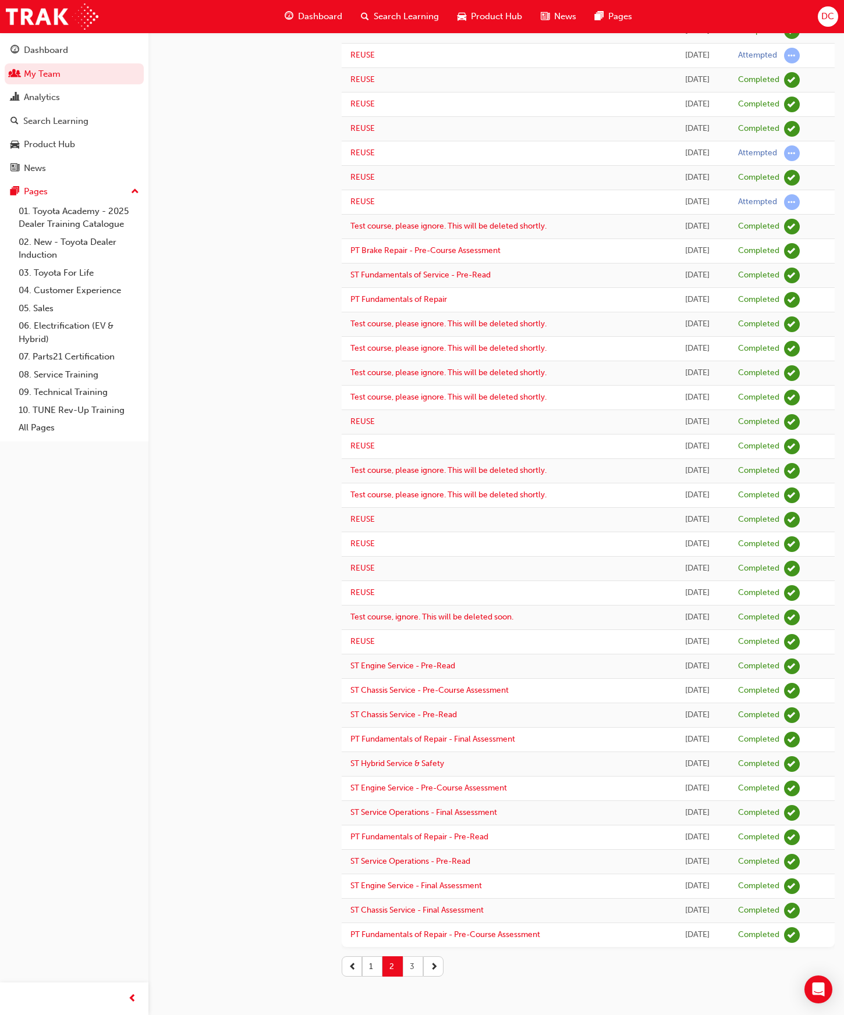
click at [411, 968] on button "3" at bounding box center [413, 967] width 20 height 20
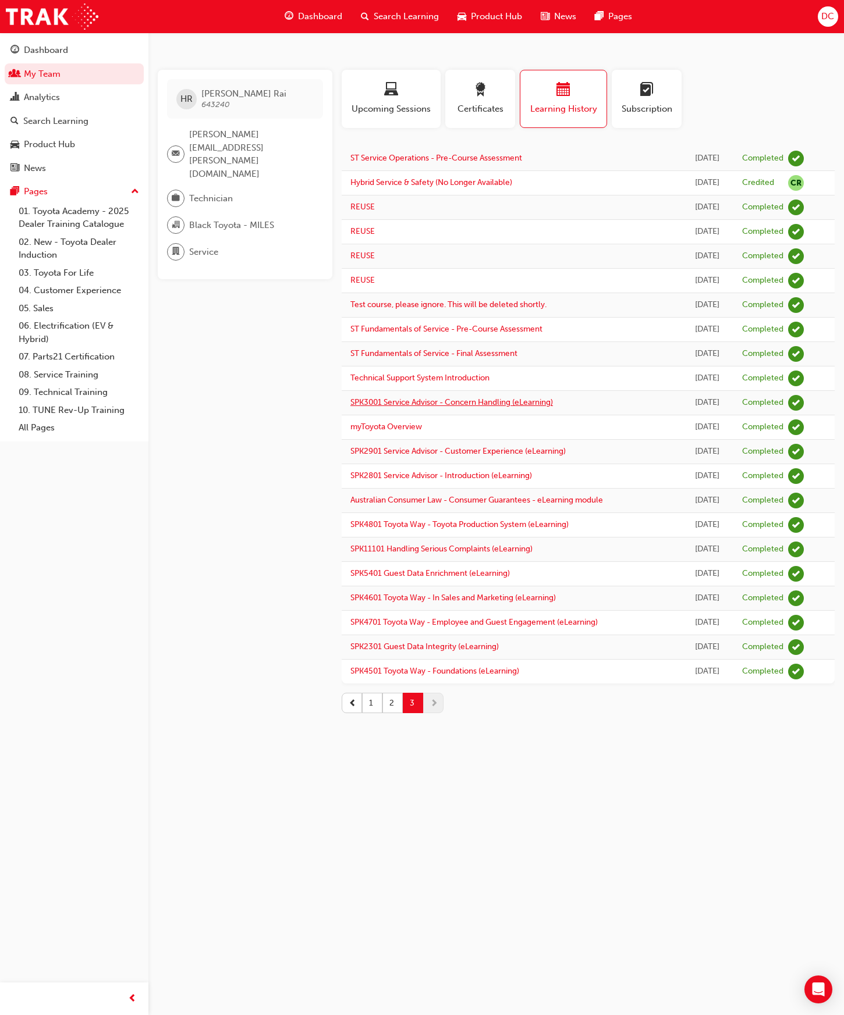
scroll to position [0, 0]
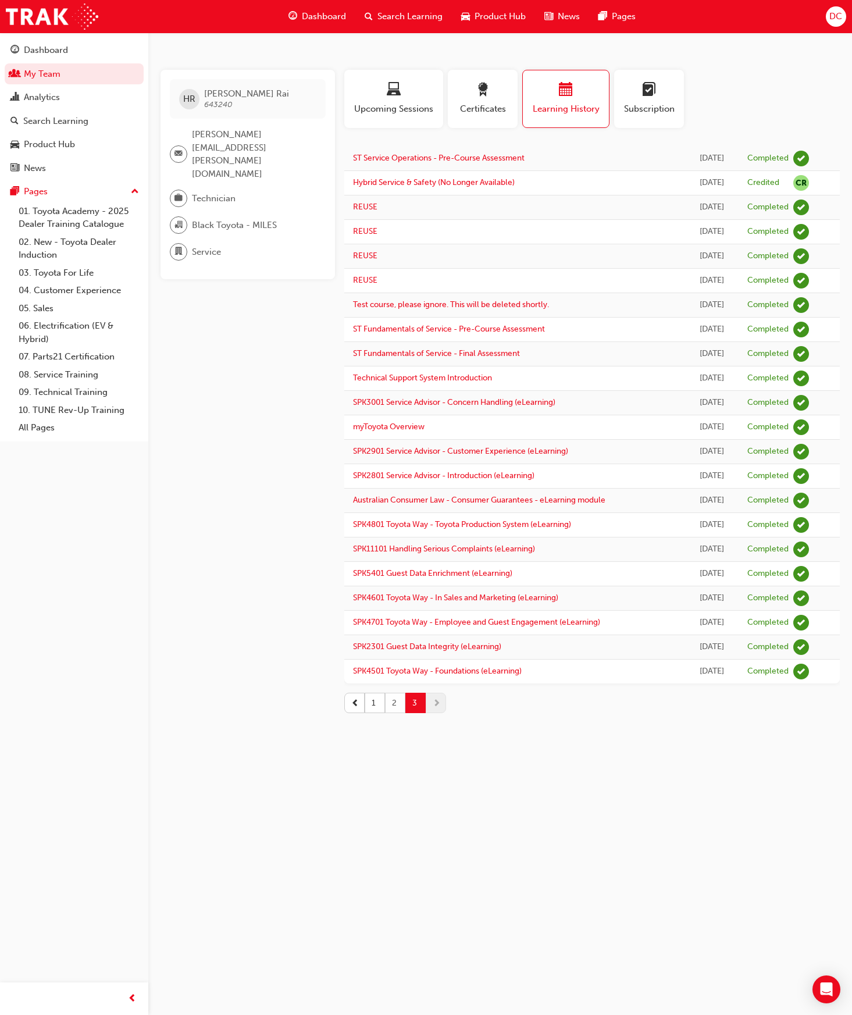
click at [393, 706] on button "2" at bounding box center [395, 703] width 20 height 20
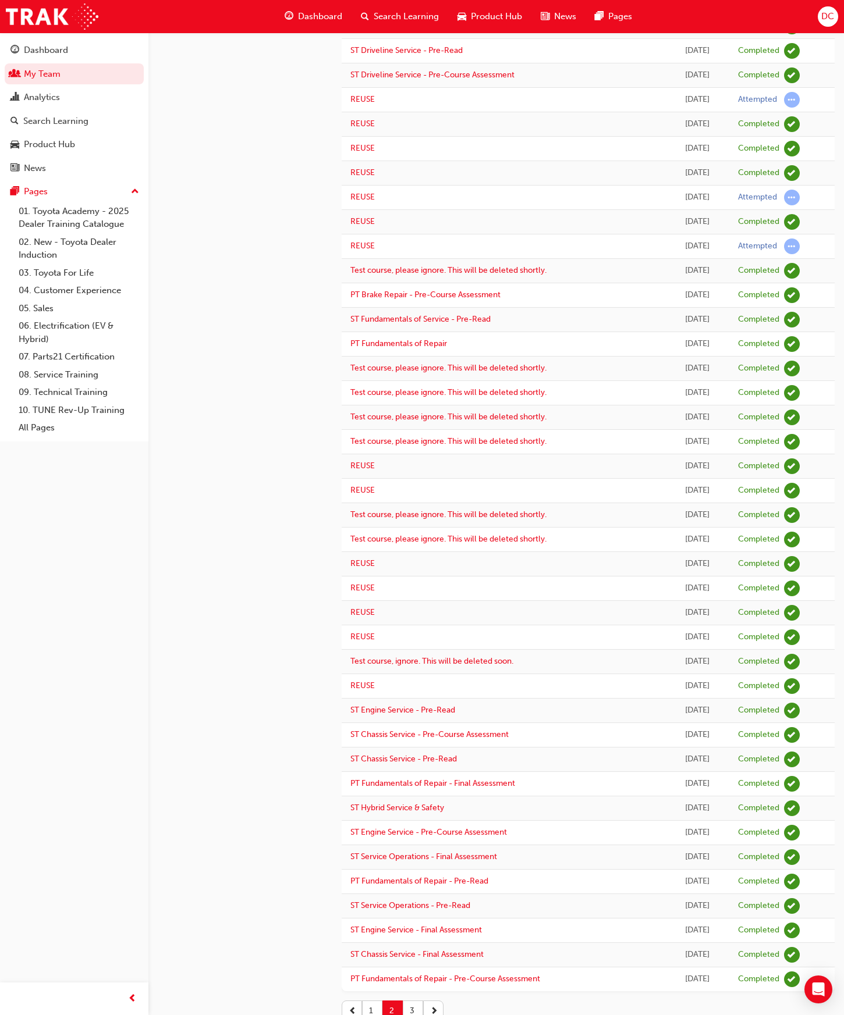
scroll to position [421, 0]
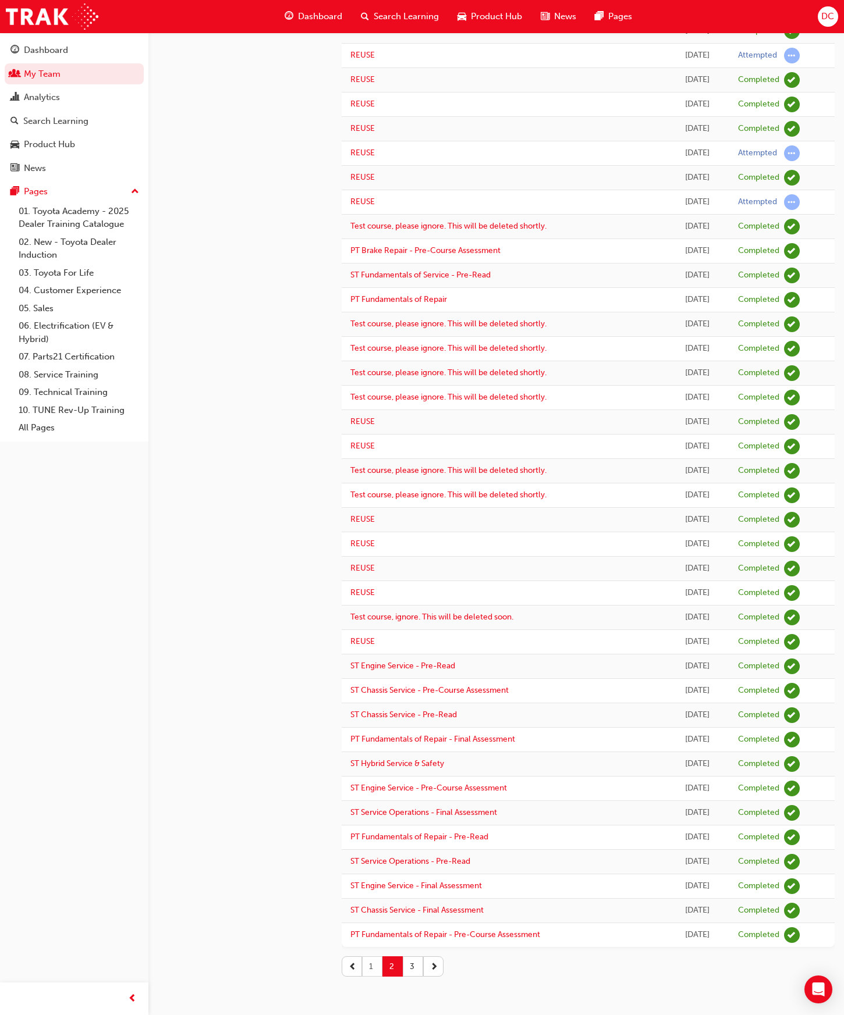
click at [372, 966] on button "1" at bounding box center [372, 967] width 20 height 20
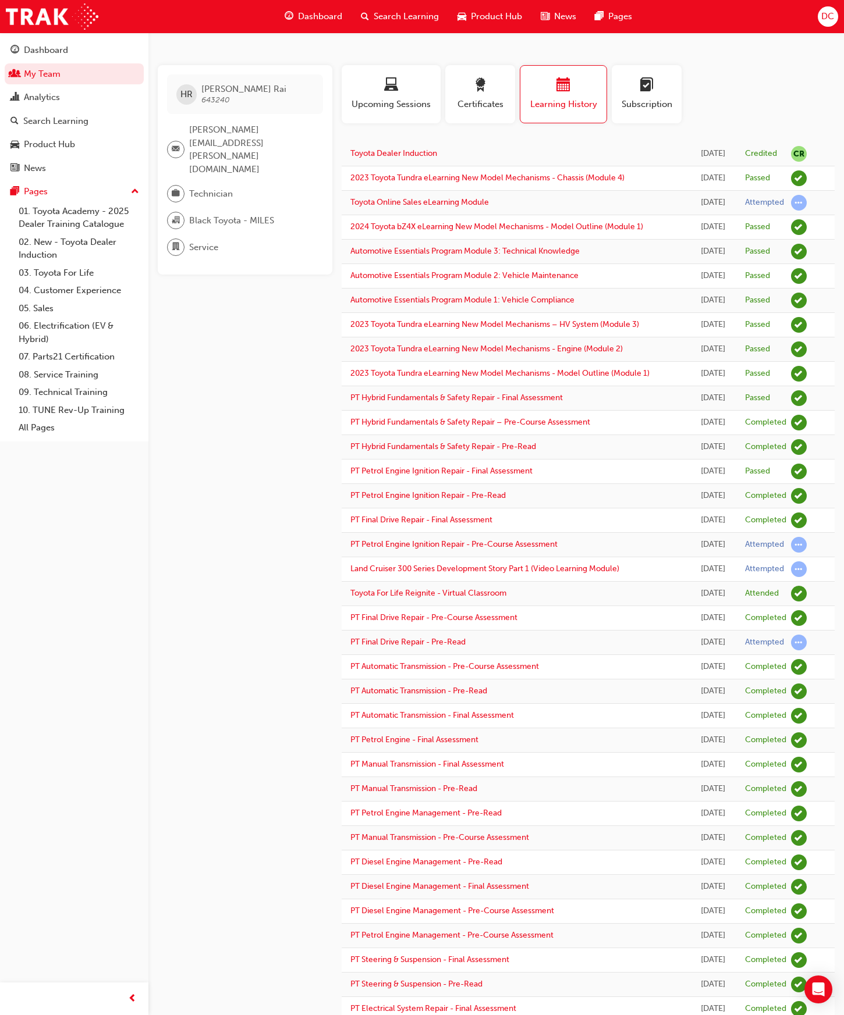
scroll to position [0, 0]
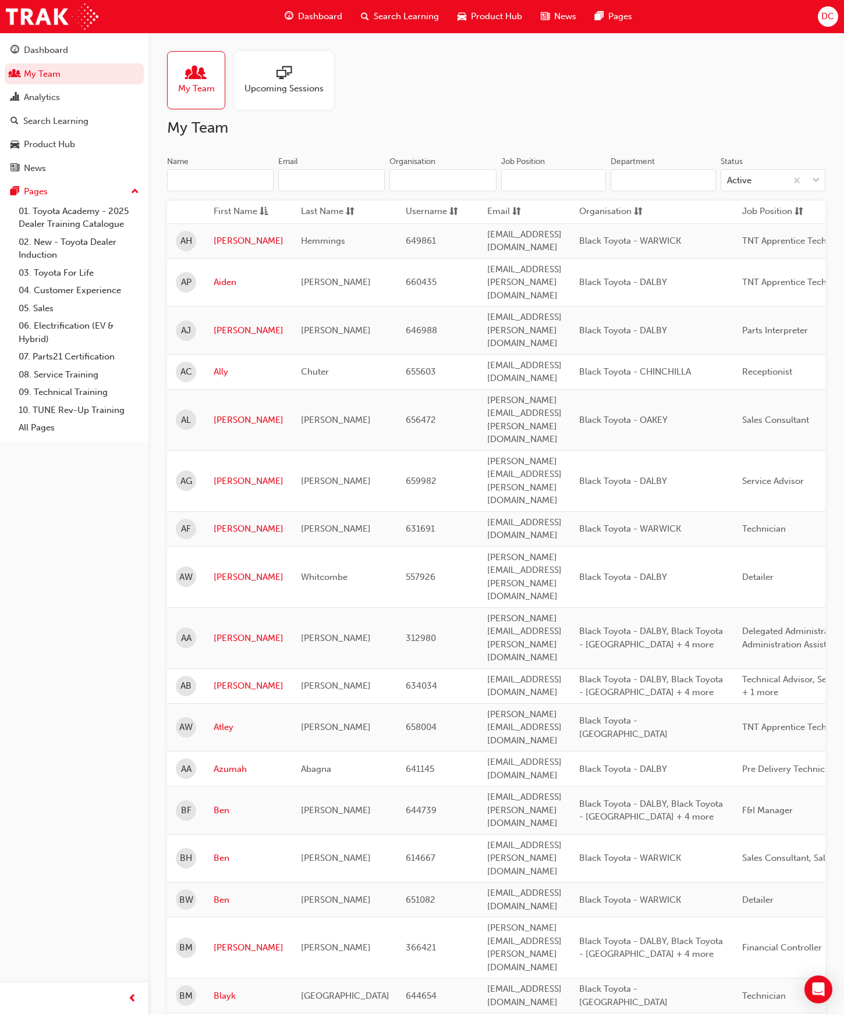
click at [188, 176] on input "Name" at bounding box center [220, 180] width 106 height 22
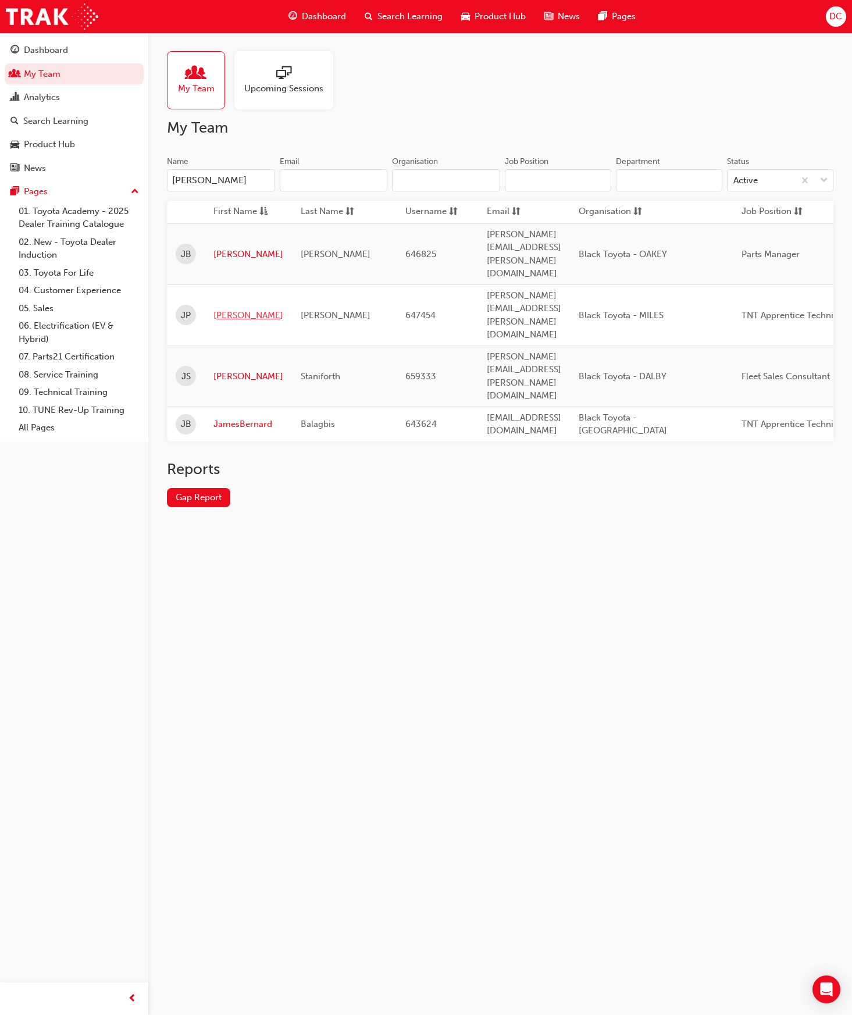
type input "james"
drag, startPoint x: 221, startPoint y: 267, endPoint x: 226, endPoint y: 272, distance: 7.0
click at [222, 309] on link "James" at bounding box center [249, 315] width 70 height 13
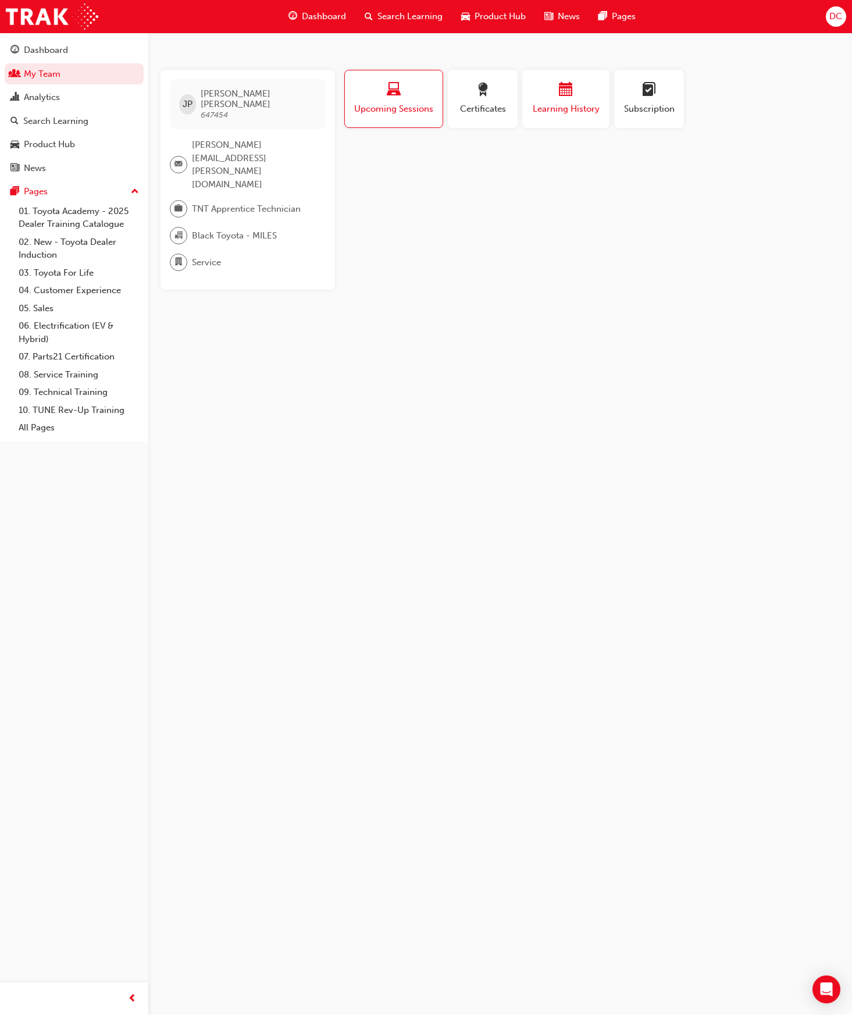
click at [555, 108] on span "Learning History" at bounding box center [566, 108] width 70 height 13
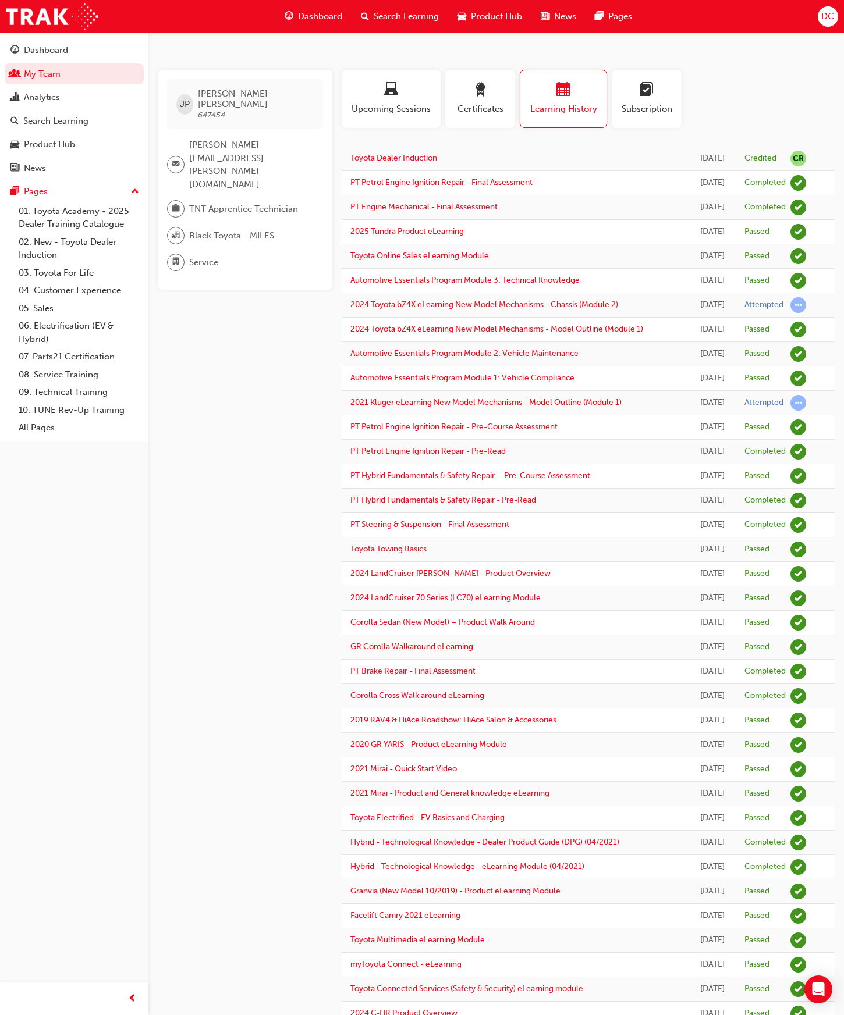
scroll to position [421, 0]
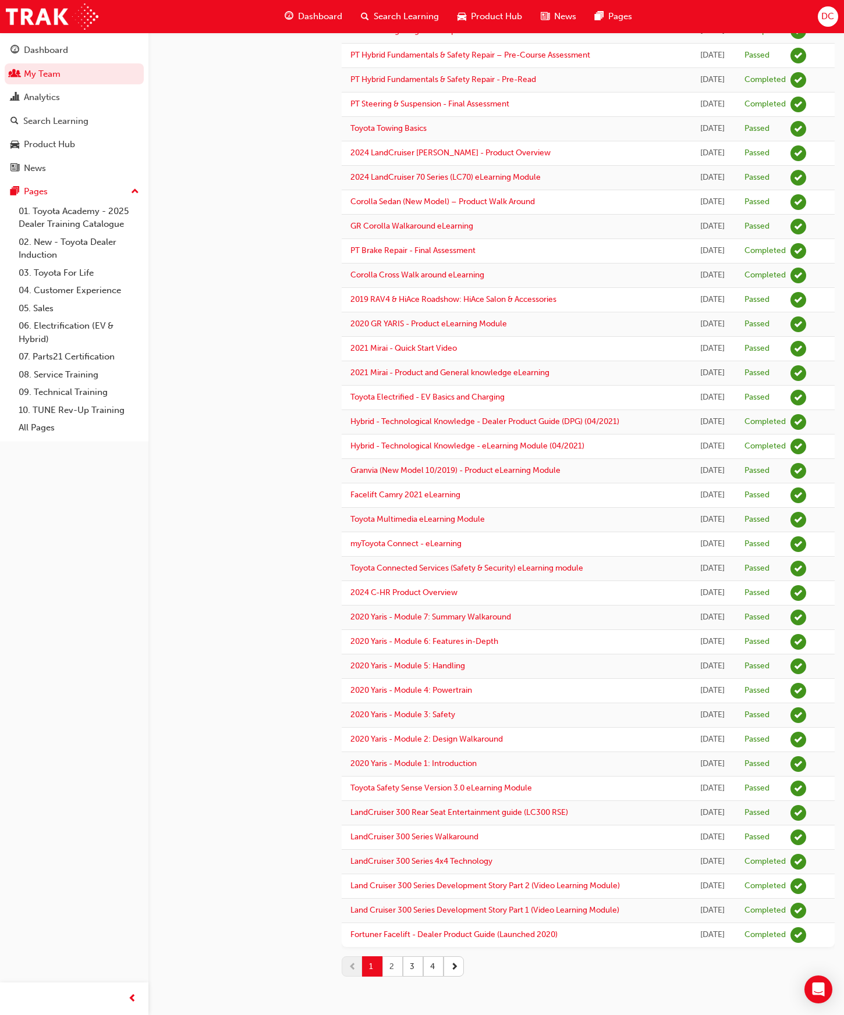
click at [391, 973] on button "2" at bounding box center [392, 967] width 20 height 20
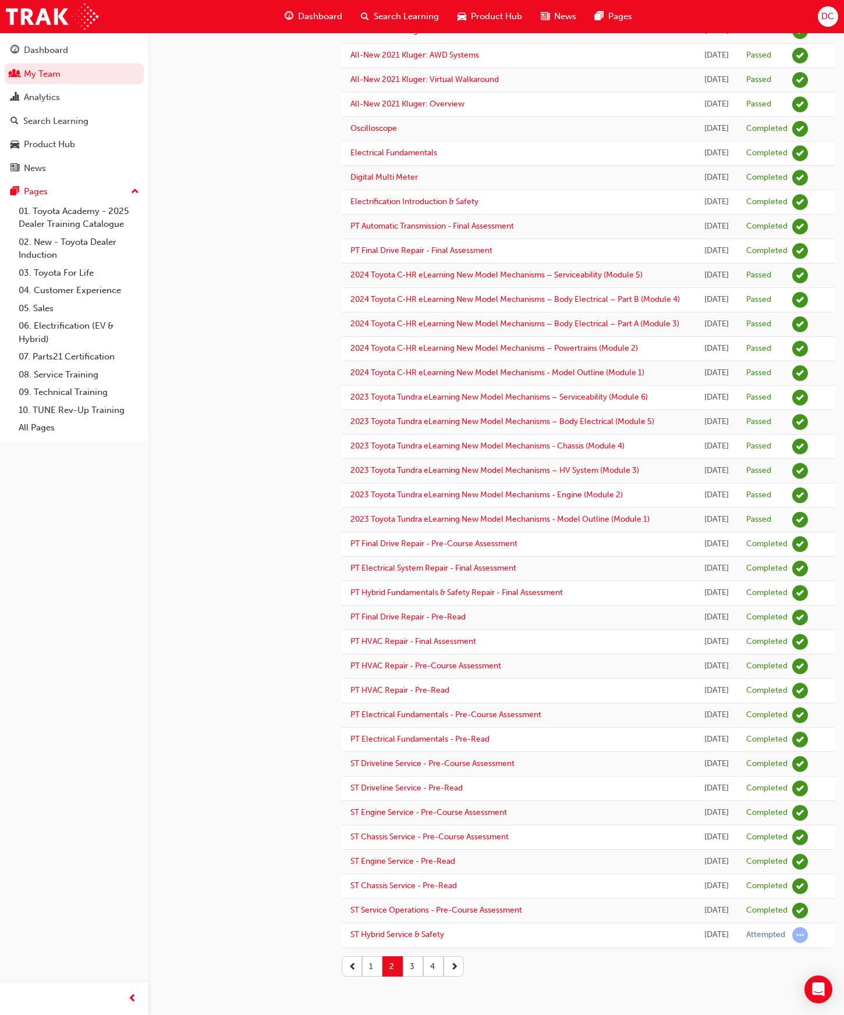
scroll to position [944, 0]
click at [411, 967] on button "3" at bounding box center [413, 967] width 20 height 20
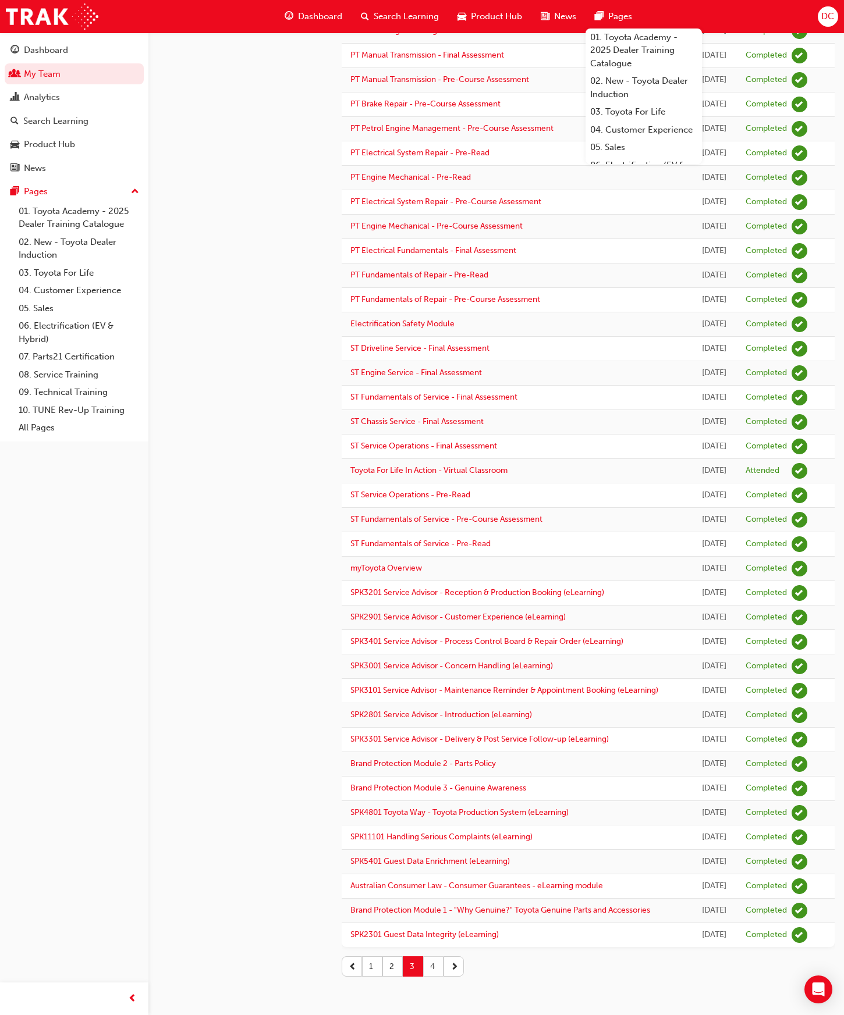
click at [433, 969] on button "4" at bounding box center [433, 967] width 20 height 20
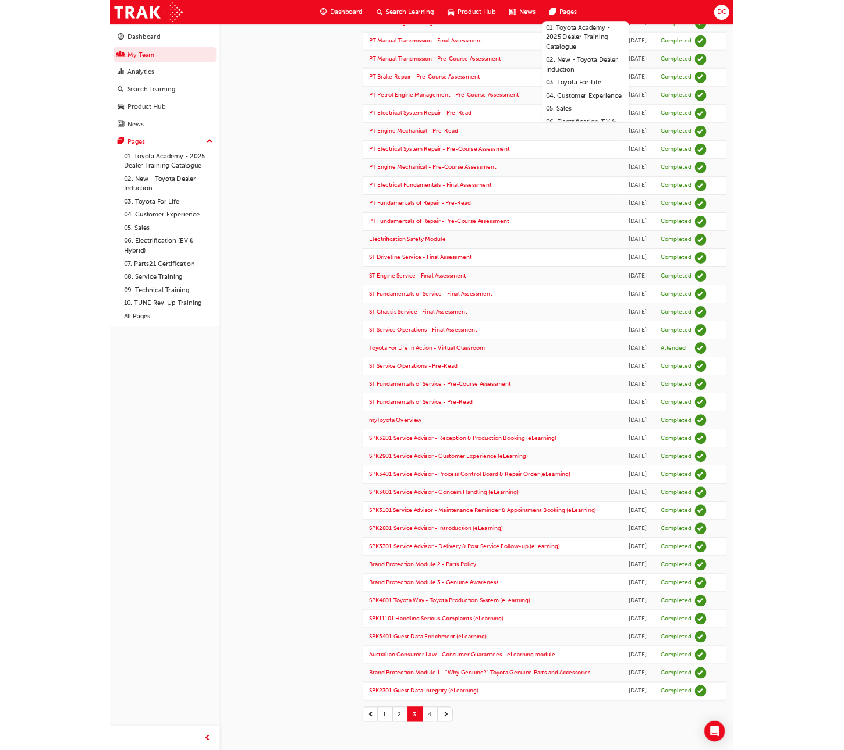
scroll to position [0, 0]
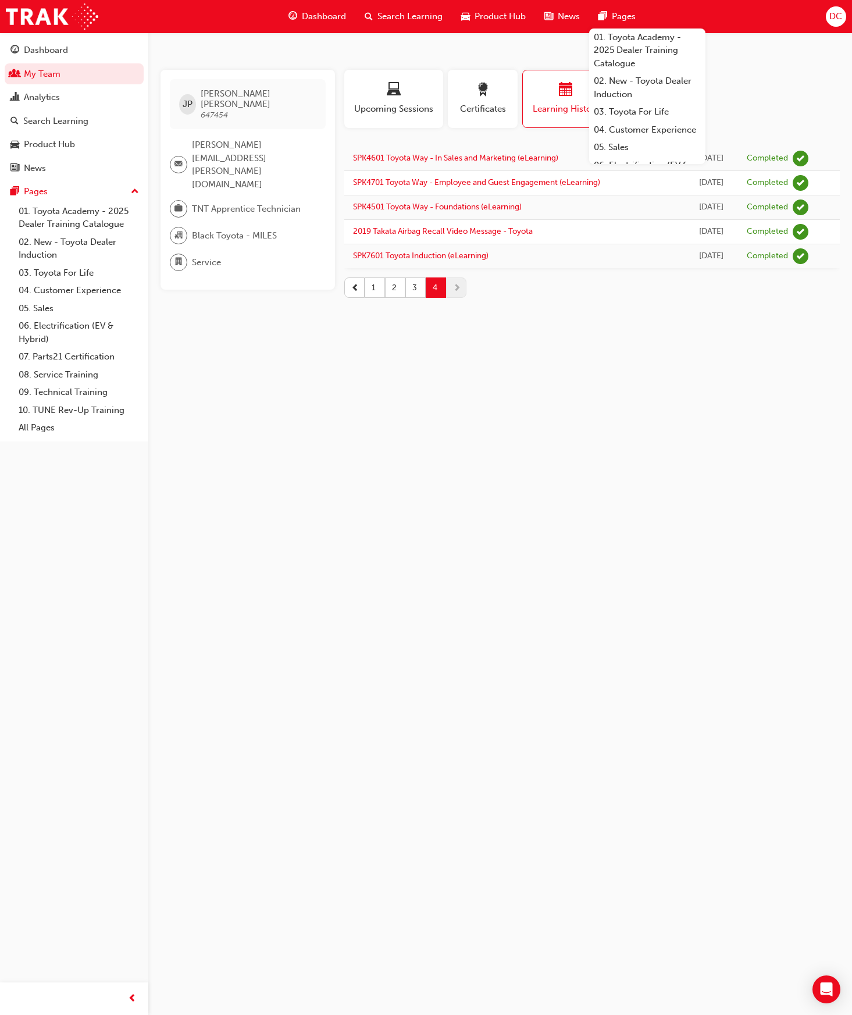
drag, startPoint x: 478, startPoint y: 500, endPoint x: 382, endPoint y: 271, distance: 248.3
click at [478, 500] on div "JP James Perkins 647454 peter.lee@blacktoyota.com.au TNT Apprentice Technician …" at bounding box center [426, 507] width 852 height 1015
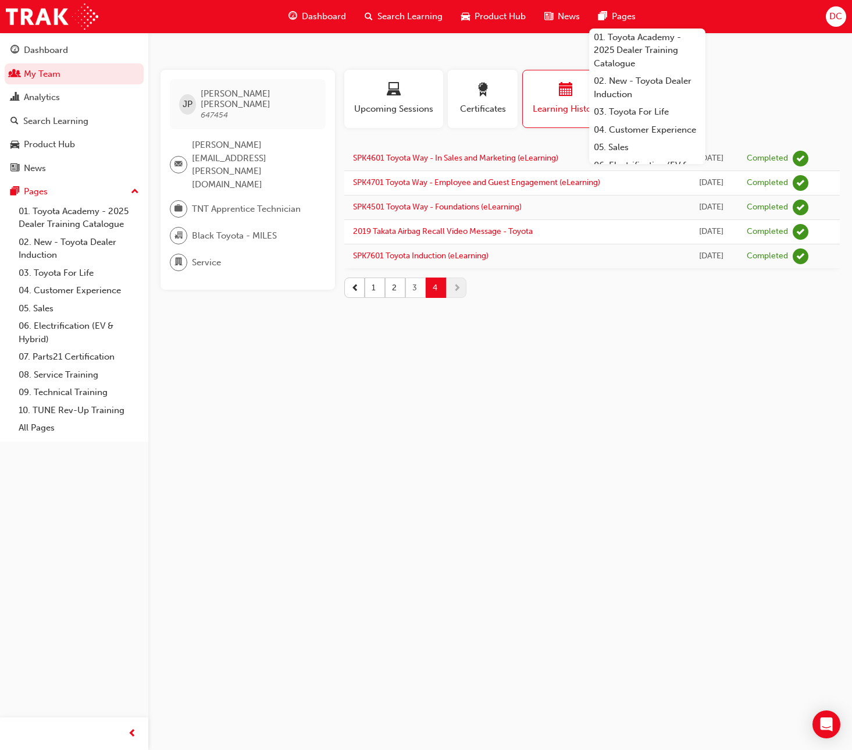
click at [414, 283] on button "3" at bounding box center [416, 288] width 20 height 20
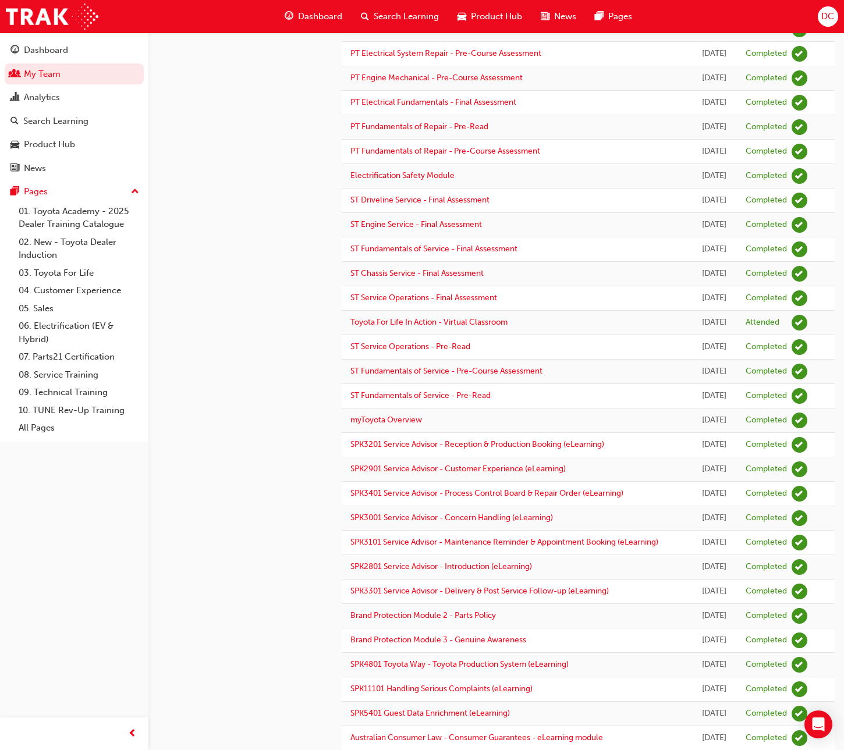
scroll to position [812, 0]
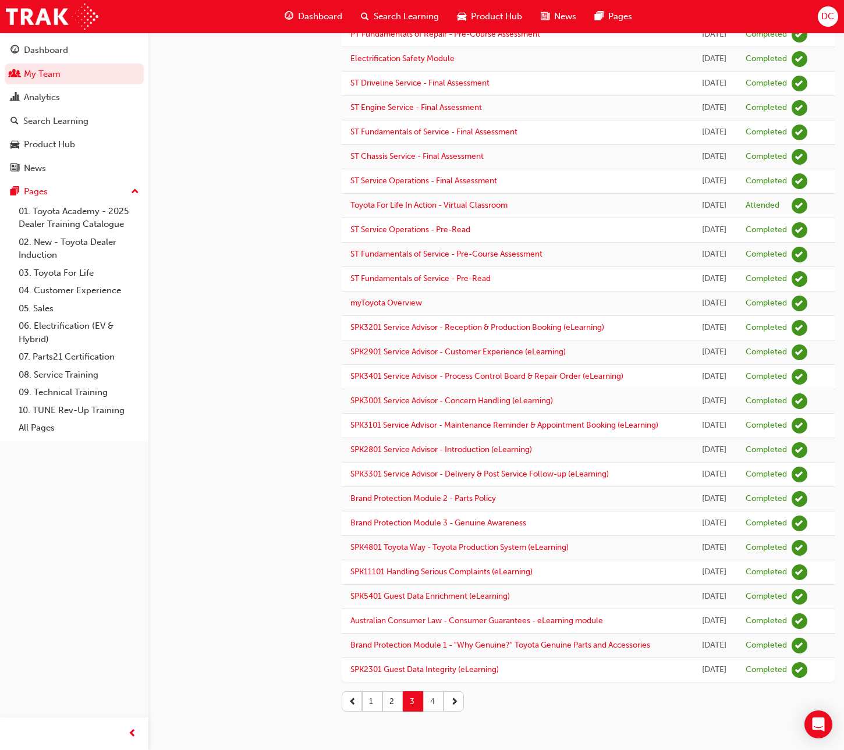
click at [432, 703] on button "4" at bounding box center [433, 701] width 20 height 20
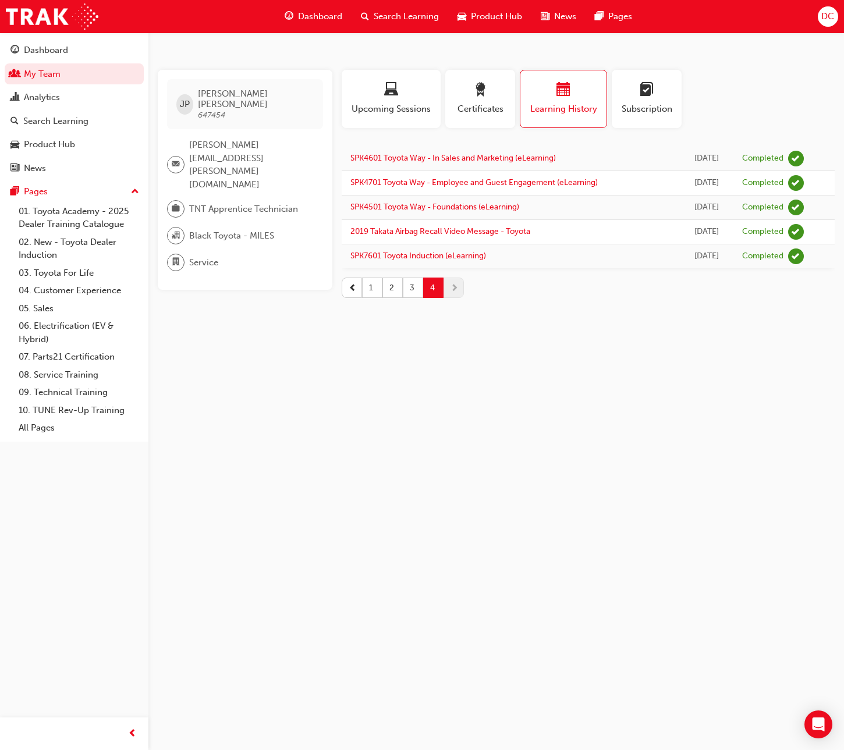
scroll to position [0, 0]
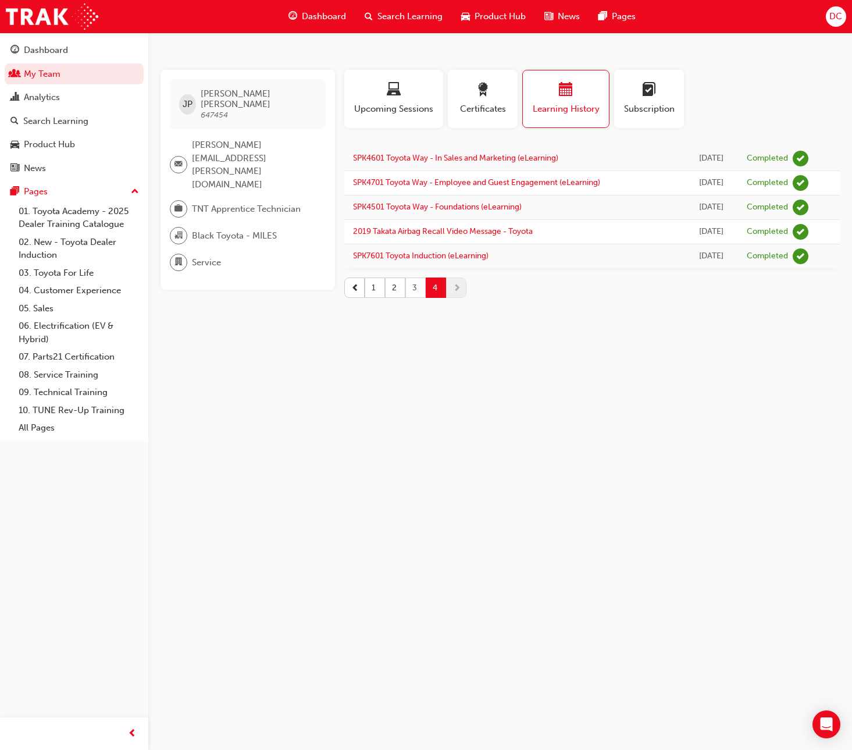
click at [414, 286] on button "3" at bounding box center [416, 288] width 20 height 20
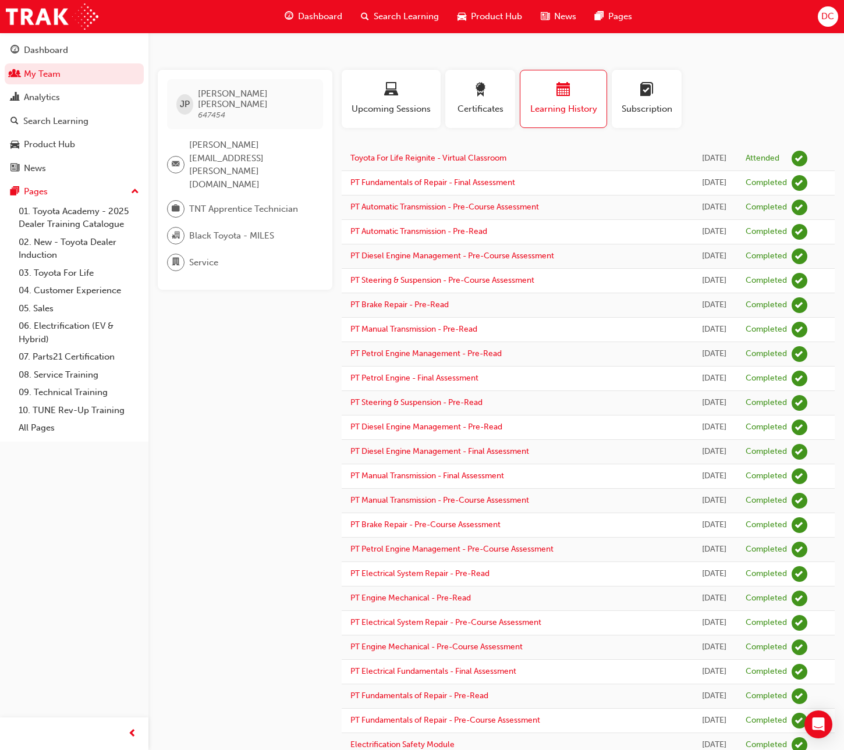
scroll to position [812, 0]
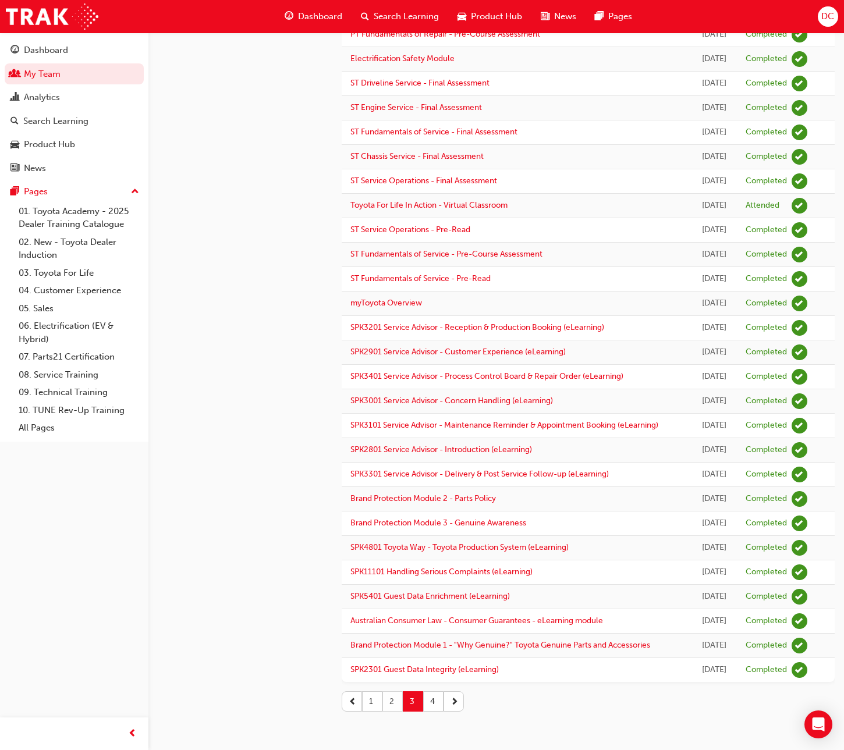
click at [394, 698] on button "2" at bounding box center [392, 701] width 20 height 20
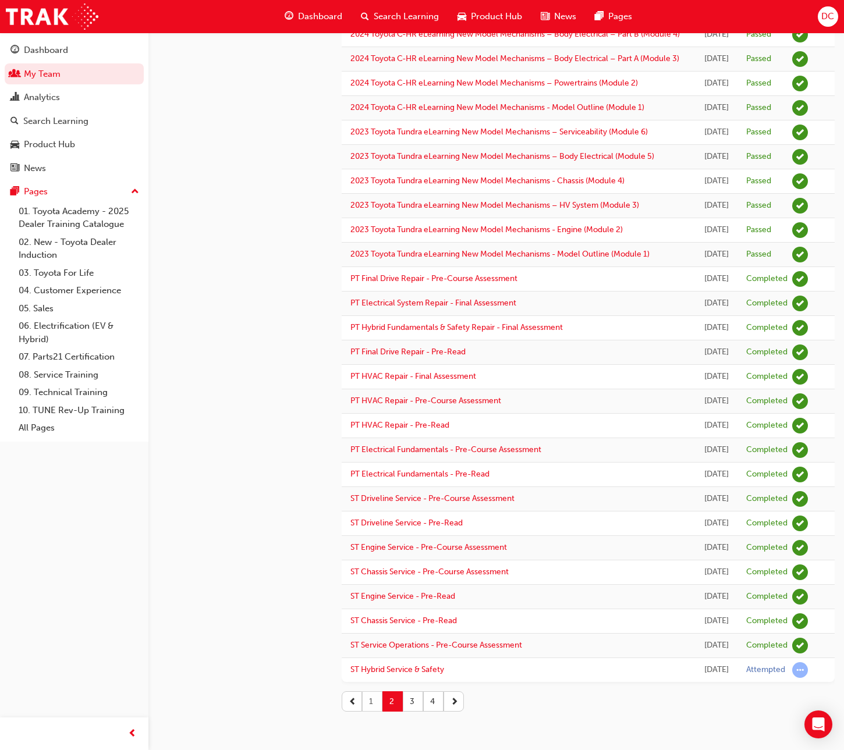
click at [374, 698] on button "1" at bounding box center [372, 701] width 20 height 20
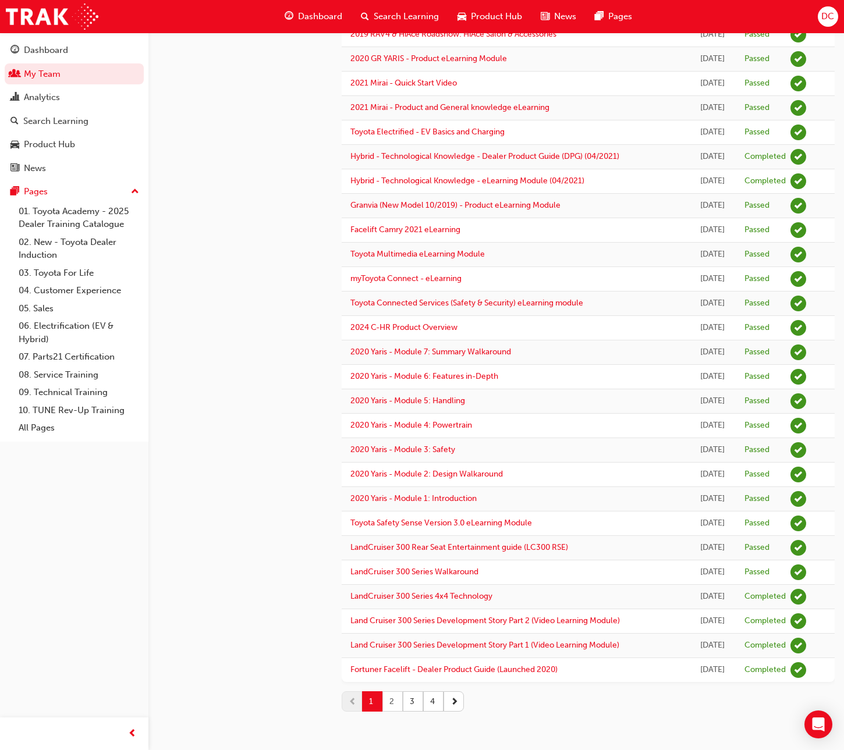
click at [391, 705] on button "2" at bounding box center [392, 701] width 20 height 20
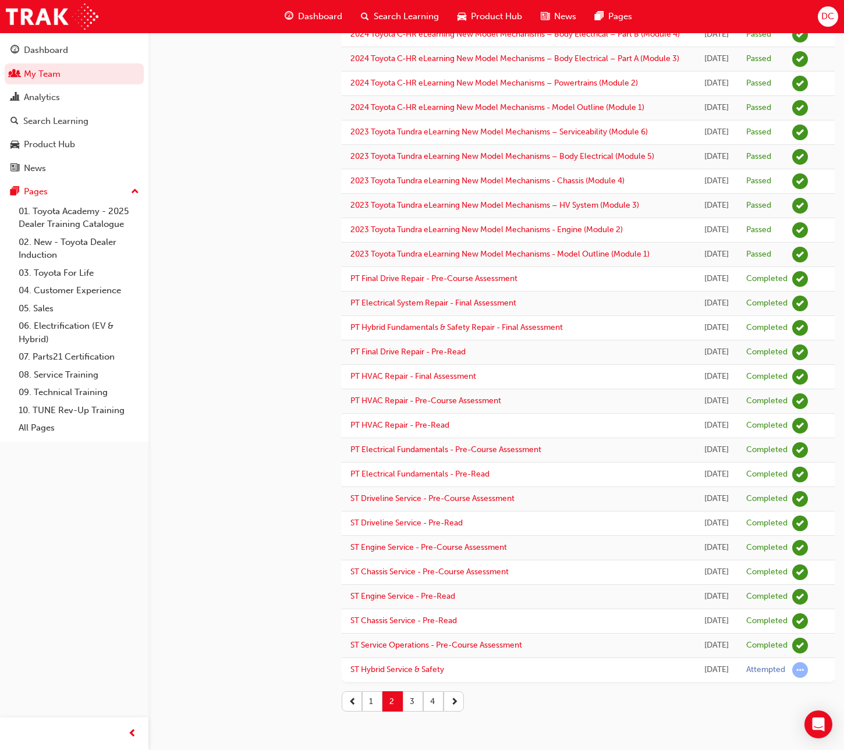
scroll to position [1210, 0]
drag, startPoint x: 417, startPoint y: 699, endPoint x: 417, endPoint y: 686, distance: 12.8
click at [417, 699] on button "3" at bounding box center [413, 701] width 20 height 20
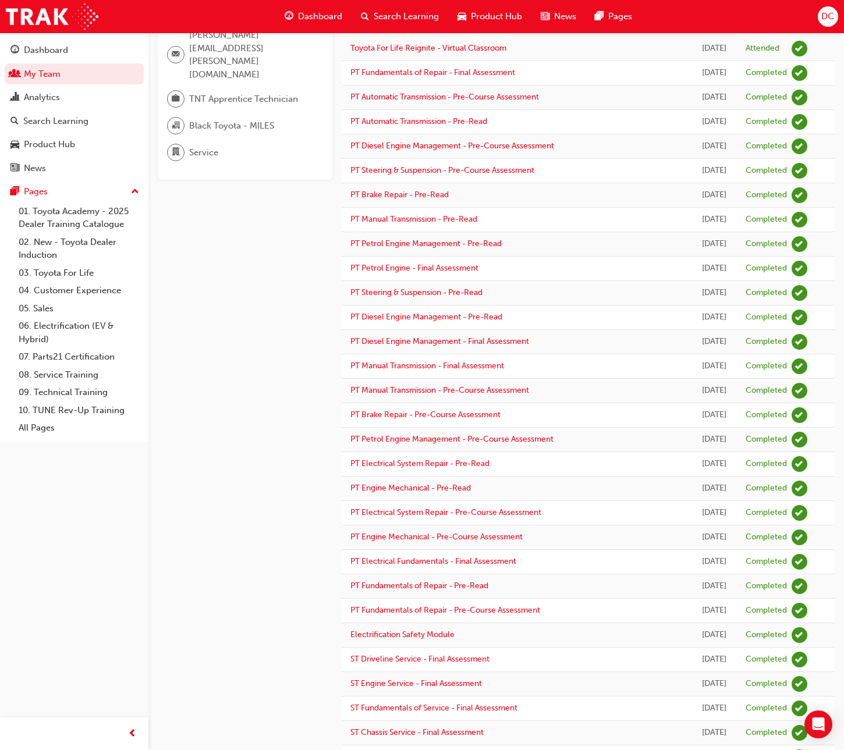
scroll to position [524, 0]
